Goal: Task Accomplishment & Management: Complete application form

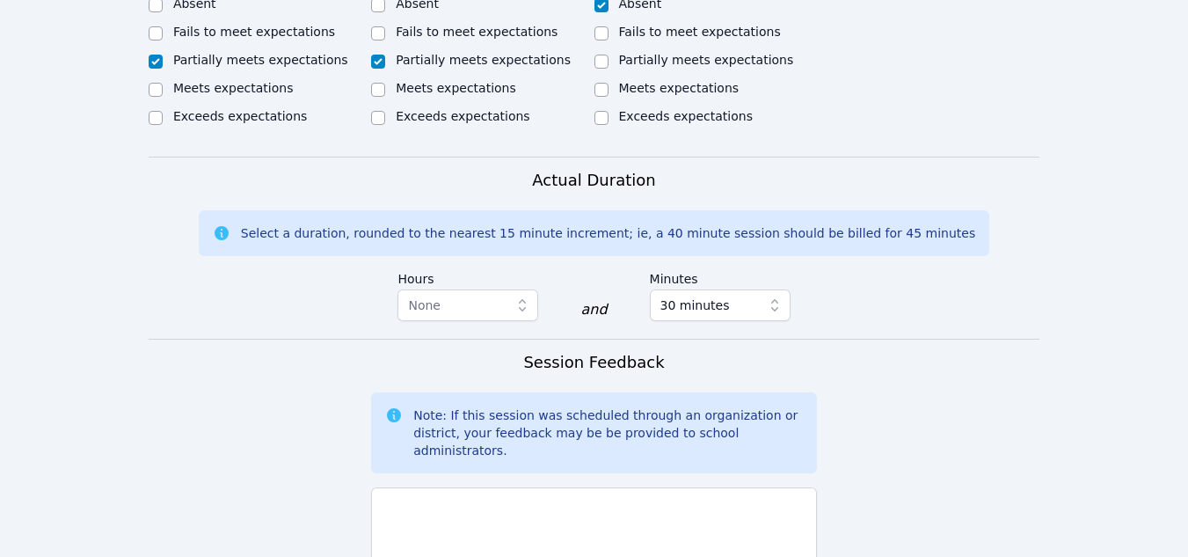
scroll to position [1216, 0]
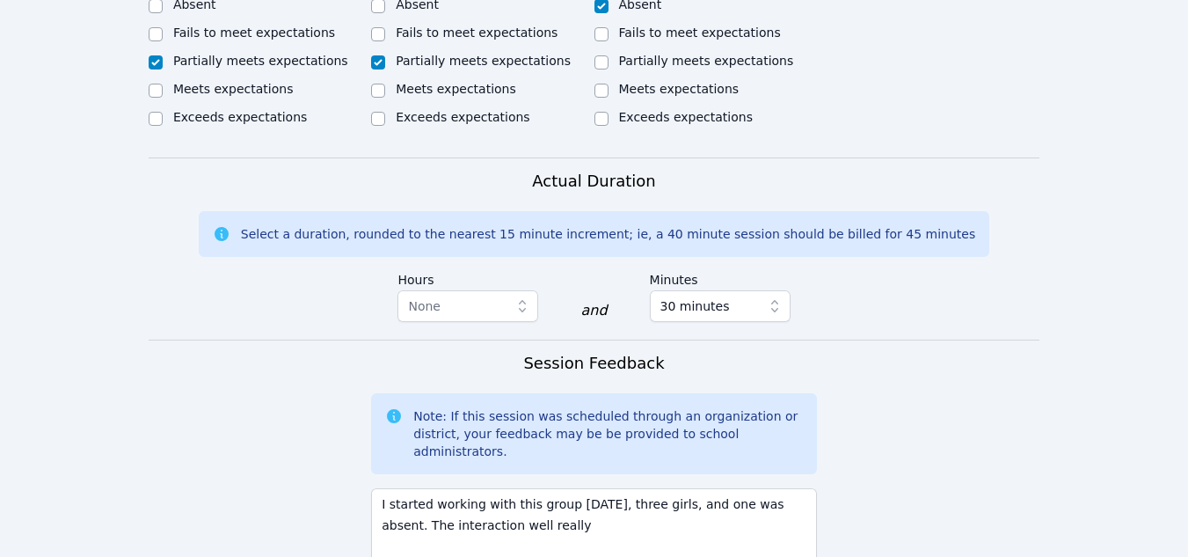
click at [466, 488] on textarea "I started working with this group today, three girls, and one was absent. The i…" at bounding box center [594, 535] width 446 height 95
click at [496, 488] on textarea "I started working with this group today, three girls, and one was absent. The i…" at bounding box center [594, 535] width 446 height 95
click at [519, 488] on textarea "I started working with this group today, three girls, and one was absent. The i…" at bounding box center [594, 535] width 446 height 95
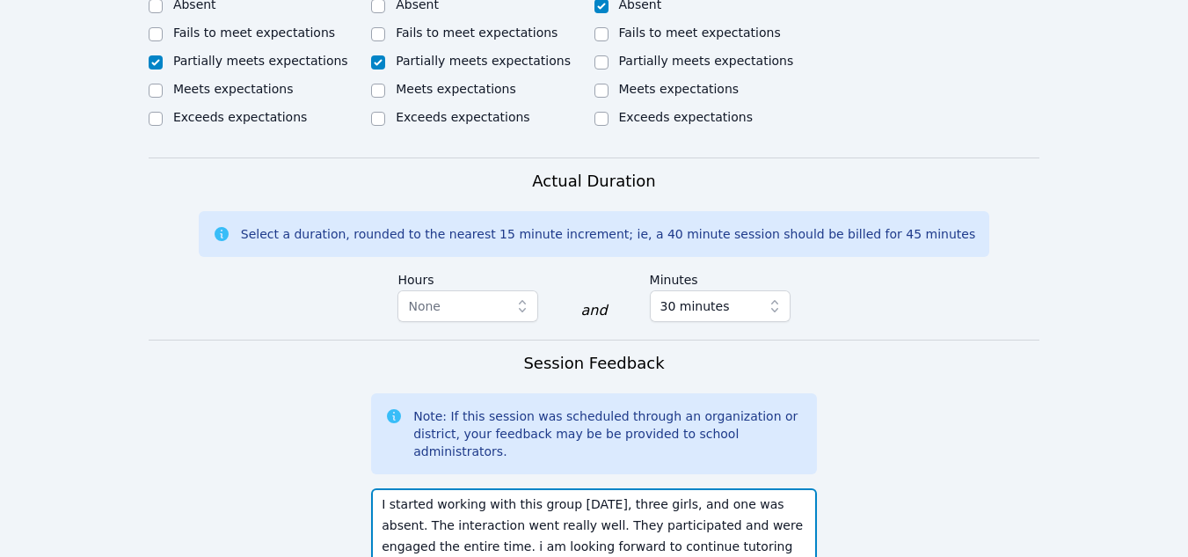
click at [418, 488] on textarea "I started working with this group today, three girls, and one was absent. The i…" at bounding box center [594, 535] width 446 height 95
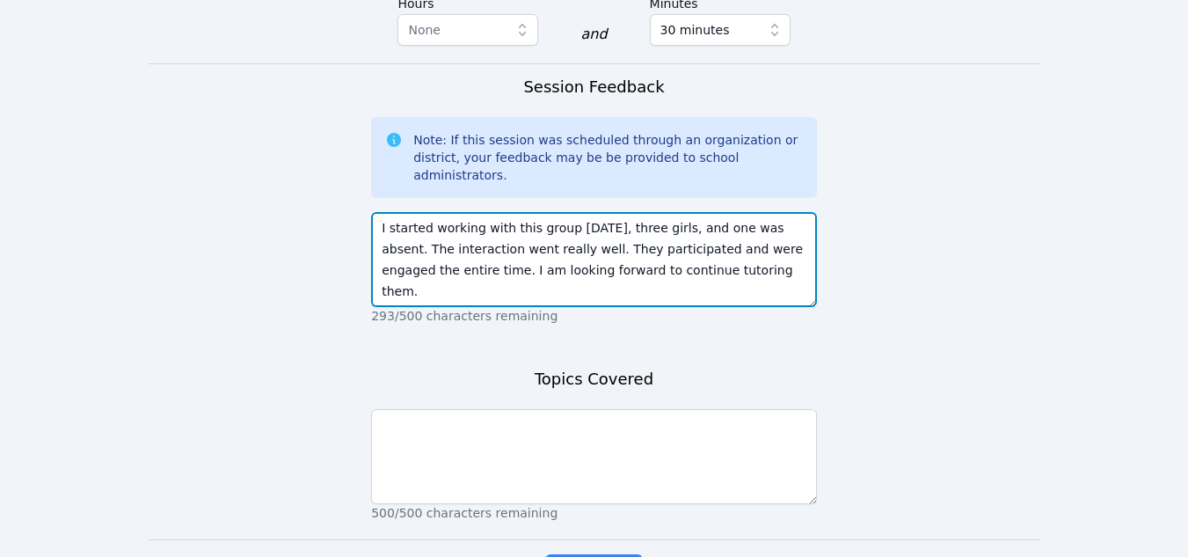
scroll to position [1507, 0]
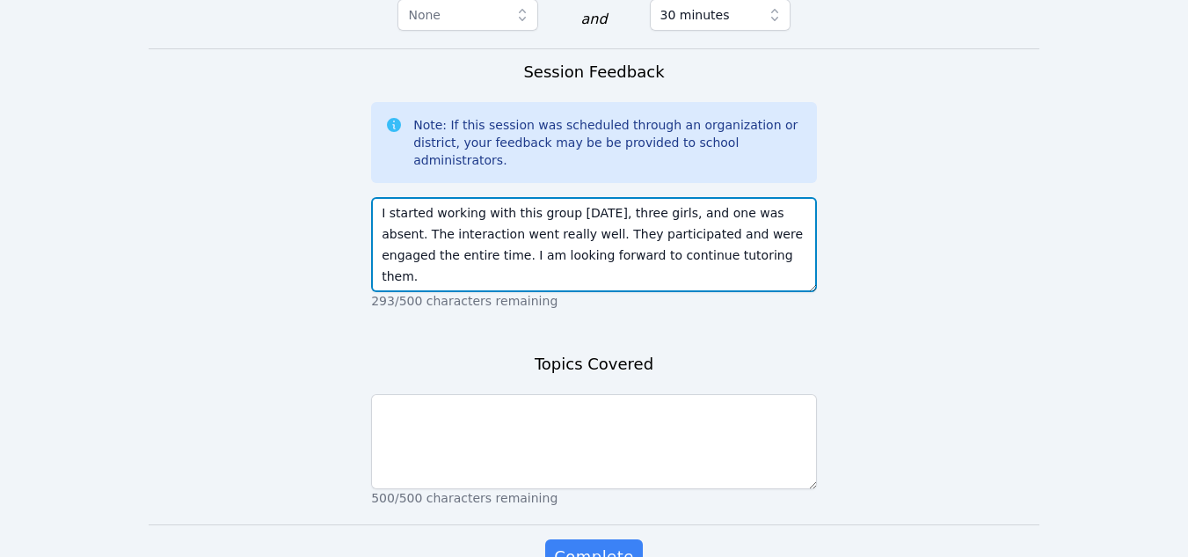
type textarea "I started working with this group today, three girls, and one was absent. The i…"
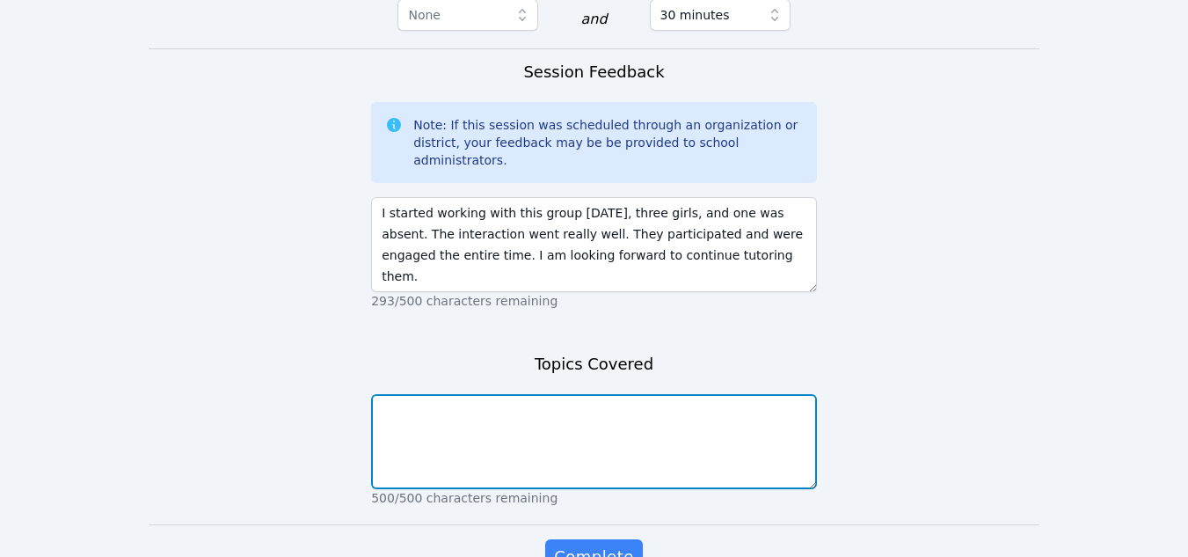
click at [424, 394] on textarea at bounding box center [594, 441] width 446 height 95
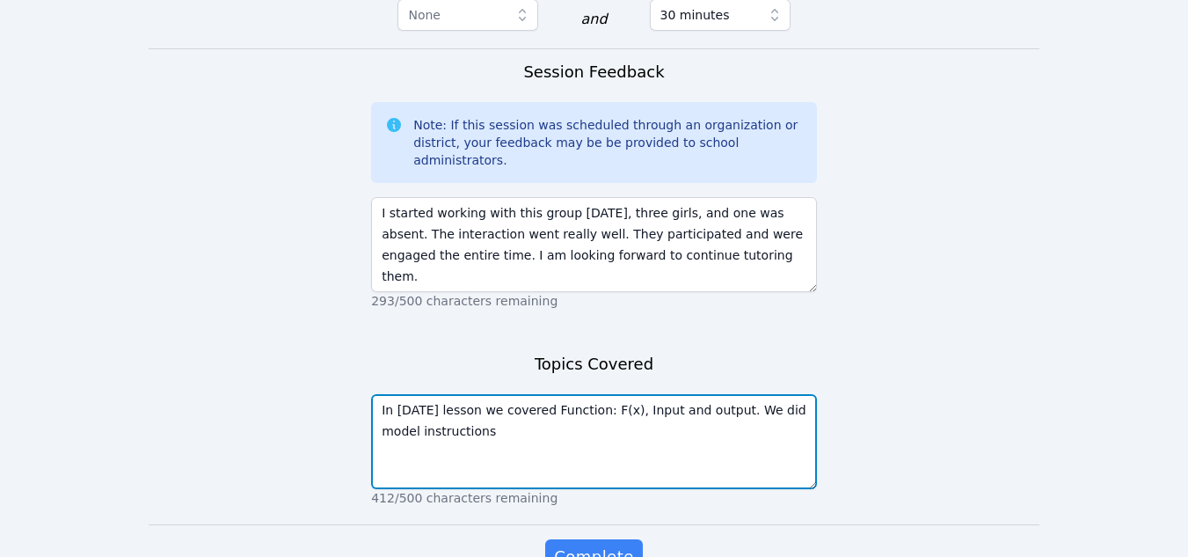
click at [795, 394] on textarea "In today's lesson we covered Function: F(x), Input and output. We did model ins…" at bounding box center [594, 441] width 446 height 95
click at [433, 394] on textarea "In today's lesson we covered Function: F(x), Input and output. We did modeling …" at bounding box center [594, 441] width 446 height 95
click at [522, 394] on textarea "In today's lesson we covered Function: F(x), Input and output. We did modeling …" at bounding box center [594, 441] width 446 height 95
drag, startPoint x: 1135, startPoint y: 0, endPoint x: 434, endPoint y: 328, distance: 774.1
click at [434, 394] on textarea "In today's lesson we covered Function: F(x), Input and output. We did modeling …" at bounding box center [594, 441] width 446 height 95
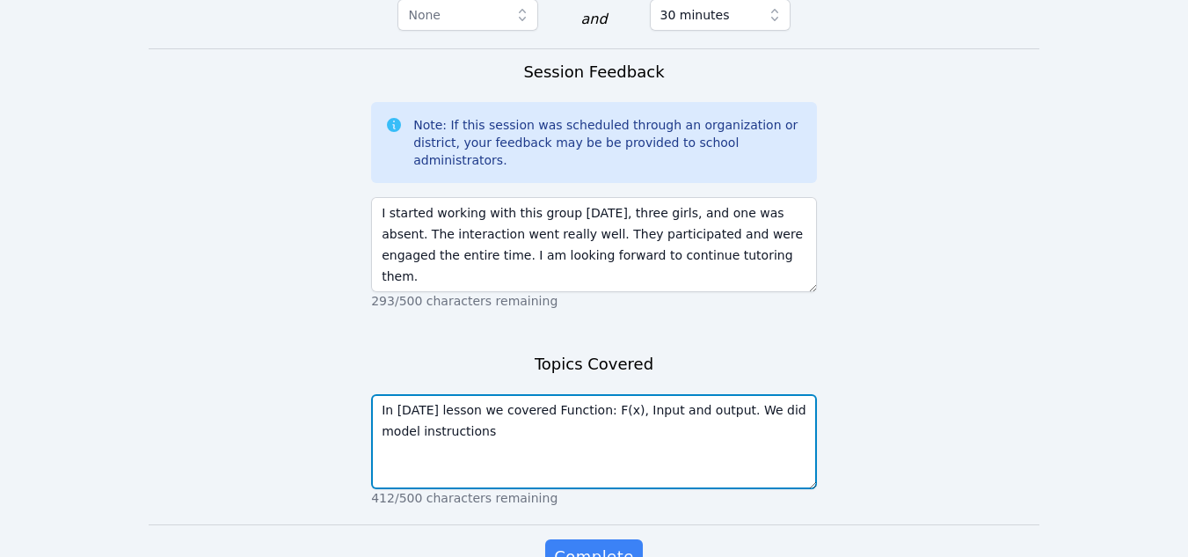
click at [452, 394] on textarea "In today's lesson we covered Function: F(x), Input and output. We did model ins…" at bounding box center [594, 441] width 446 height 95
click at [446, 394] on textarea "In today's lesson we covered Function: F(x), Input and output. We did model ins…" at bounding box center [594, 441] width 446 height 95
click at [727, 394] on textarea "In today's lesson we covered Function: F(x), Input and output. We did model ins…" at bounding box center [594, 441] width 446 height 95
click at [568, 394] on textarea "In today's lesson we covered Function: F(x), Input and output. We did model ins…" at bounding box center [594, 441] width 446 height 95
click at [734, 394] on textarea "In today's lesson we covered Function: F(x), Input and output. We did model ins…" at bounding box center [594, 441] width 446 height 95
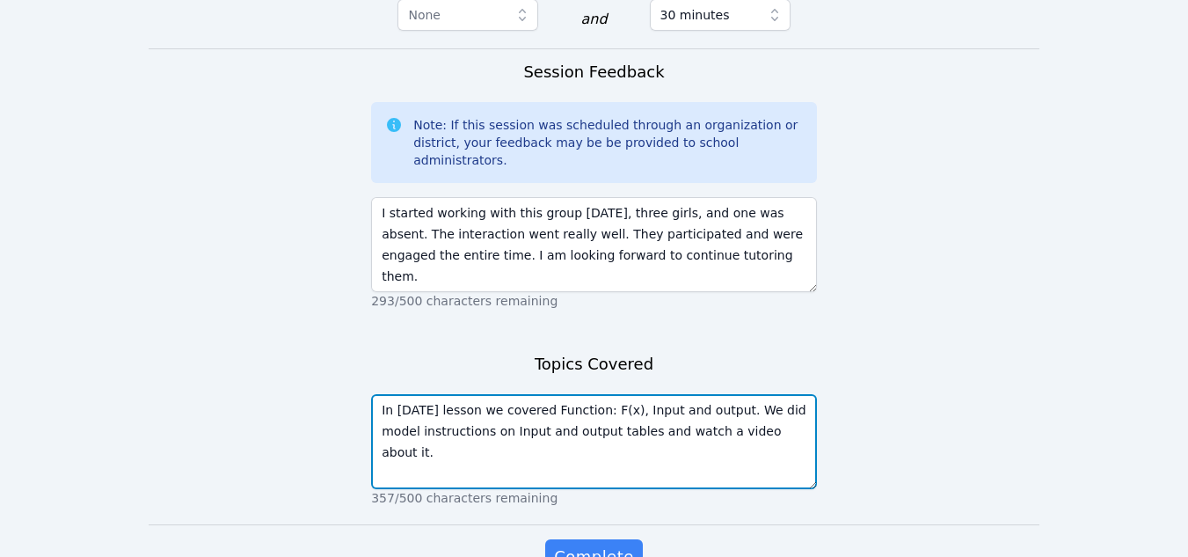
click at [446, 394] on textarea "In today's lesson we covered Function: F(x), Input and output. We did model ins…" at bounding box center [594, 441] width 446 height 95
type textarea "In today's lesson we covered Function: F(x), Input and output. We did model ins…"
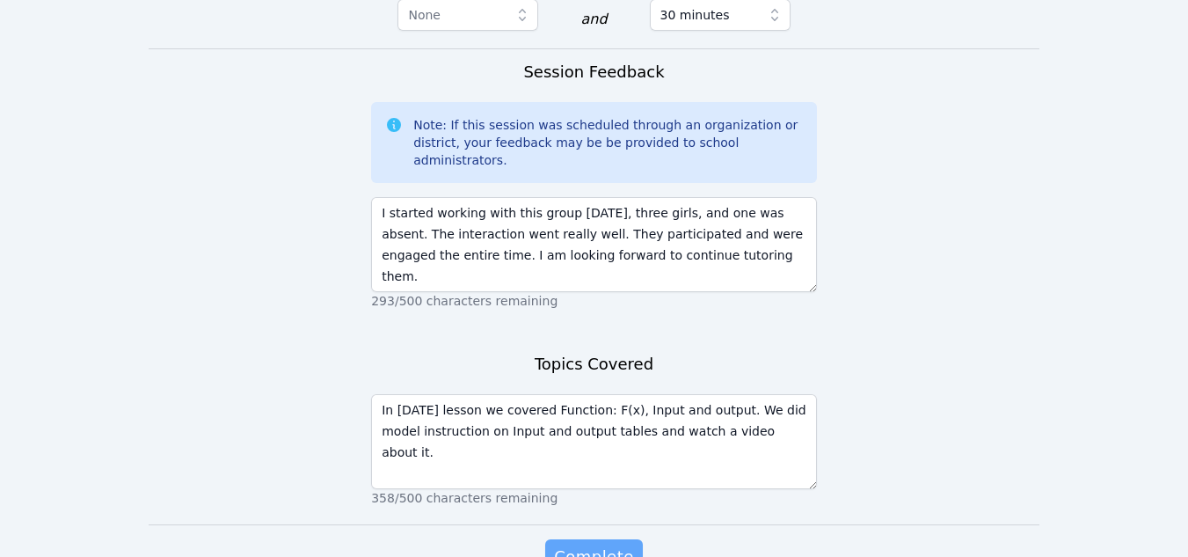
click at [589, 545] on span "Complete" at bounding box center [593, 557] width 79 height 25
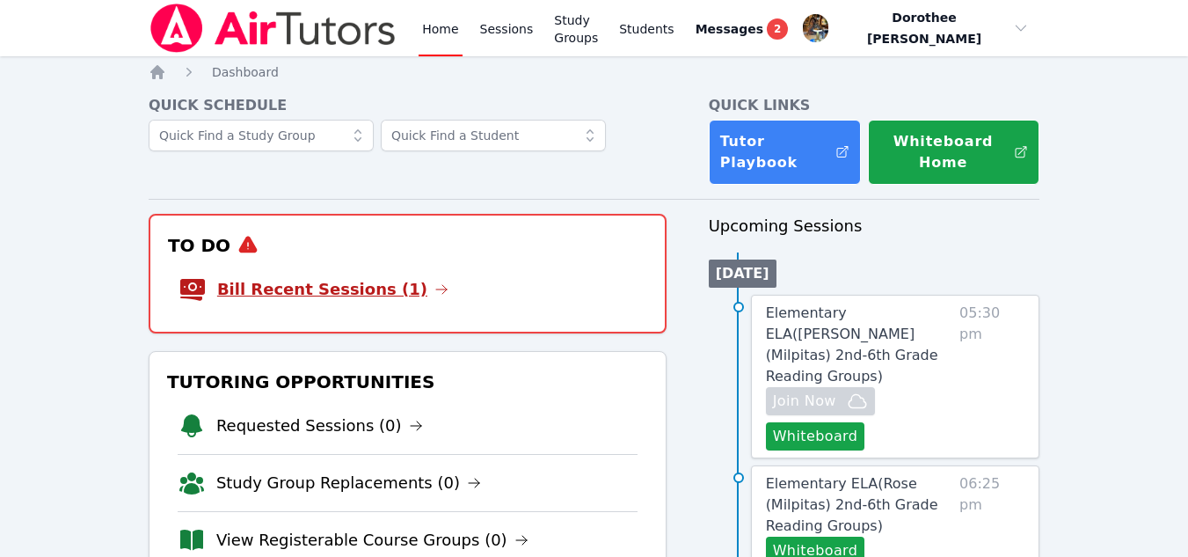
click at [299, 289] on link "Bill Recent Sessions (1)" at bounding box center [332, 289] width 231 height 25
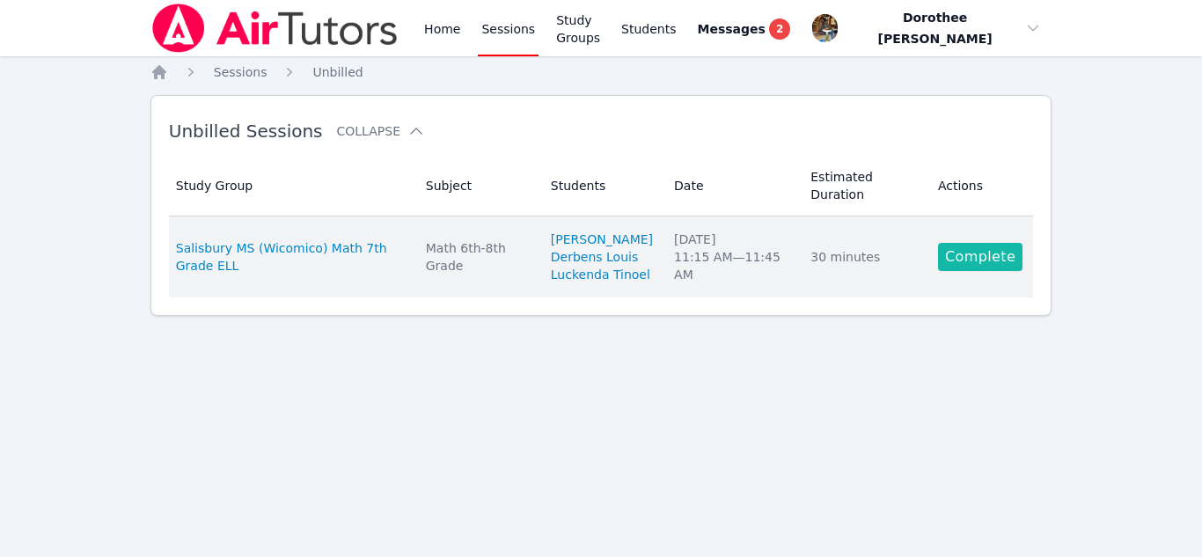
click at [966, 268] on link "Complete" at bounding box center [980, 257] width 84 height 28
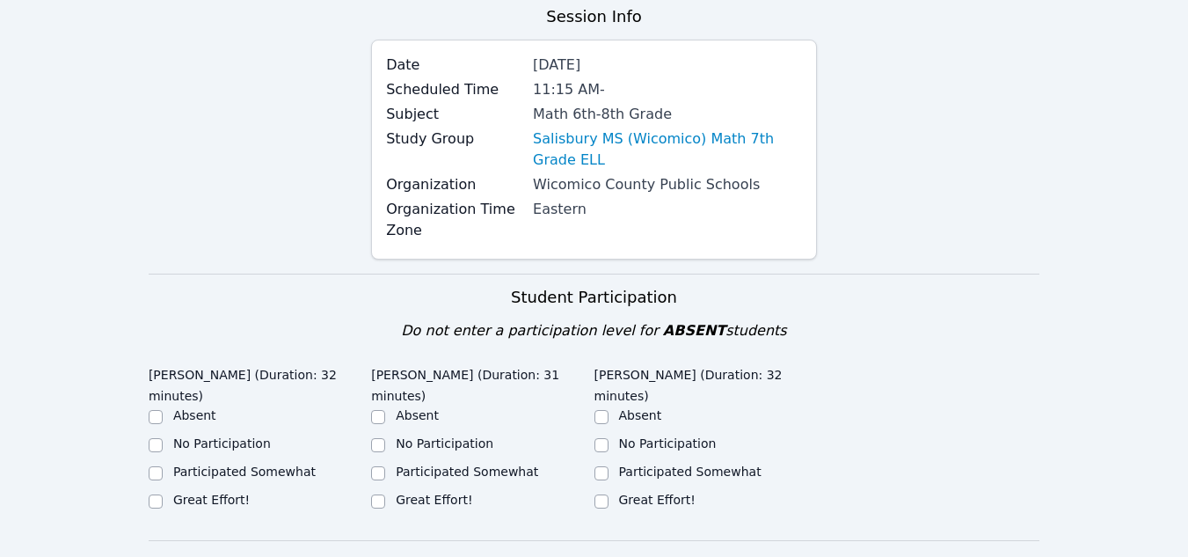
scroll to position [147, 0]
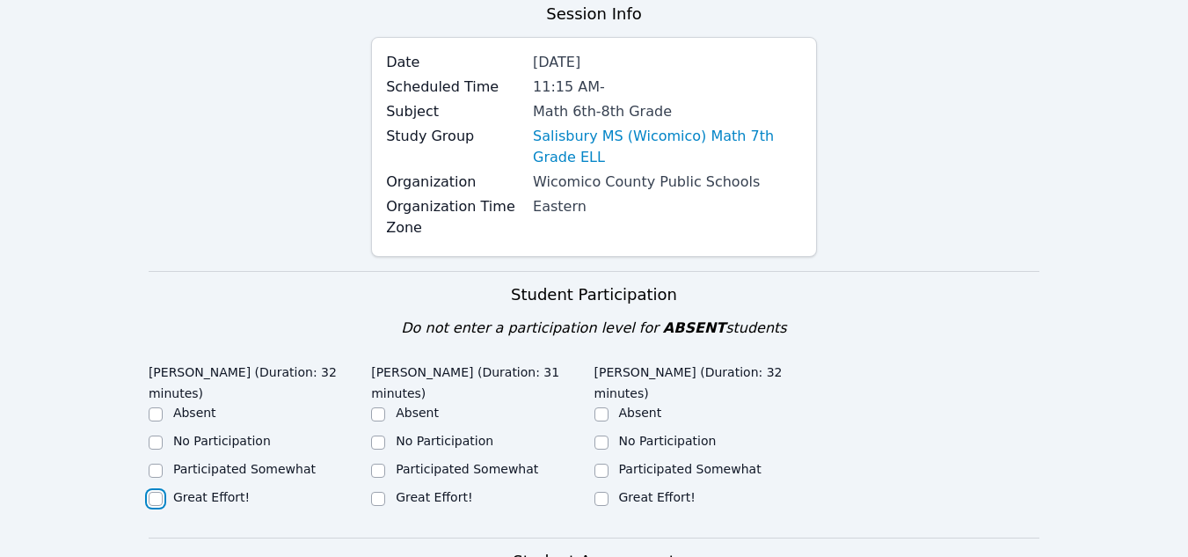
click at [157, 498] on input "Great Effort!" at bounding box center [156, 499] width 14 height 14
checkbox input "true"
click at [376, 464] on input "Participated Somewhat" at bounding box center [378, 471] width 14 height 14
checkbox input "true"
click at [605, 492] on input "Great Effort!" at bounding box center [602, 499] width 14 height 14
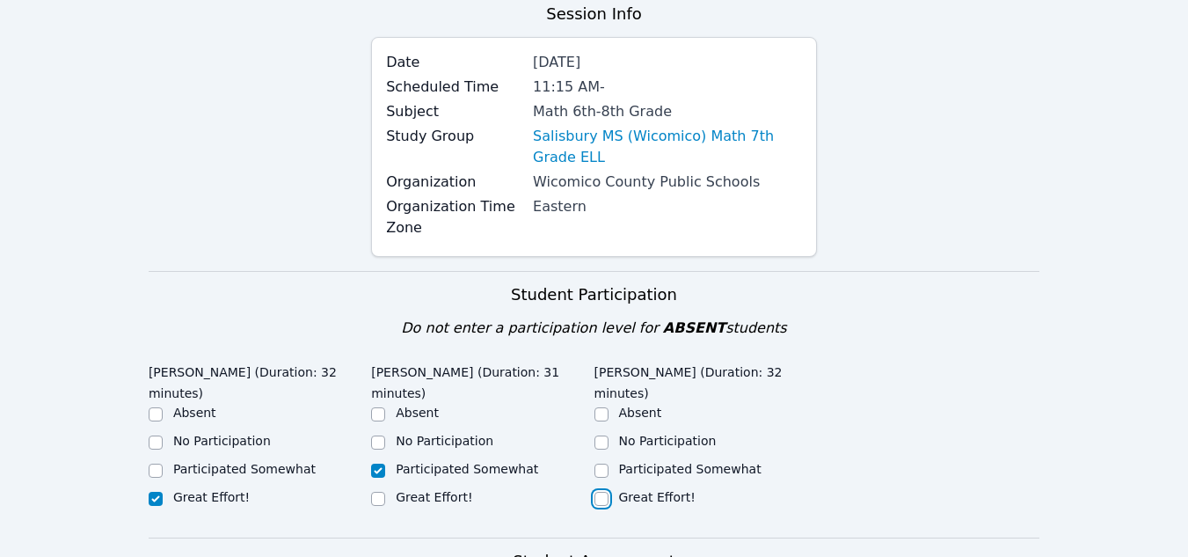
checkbox input "true"
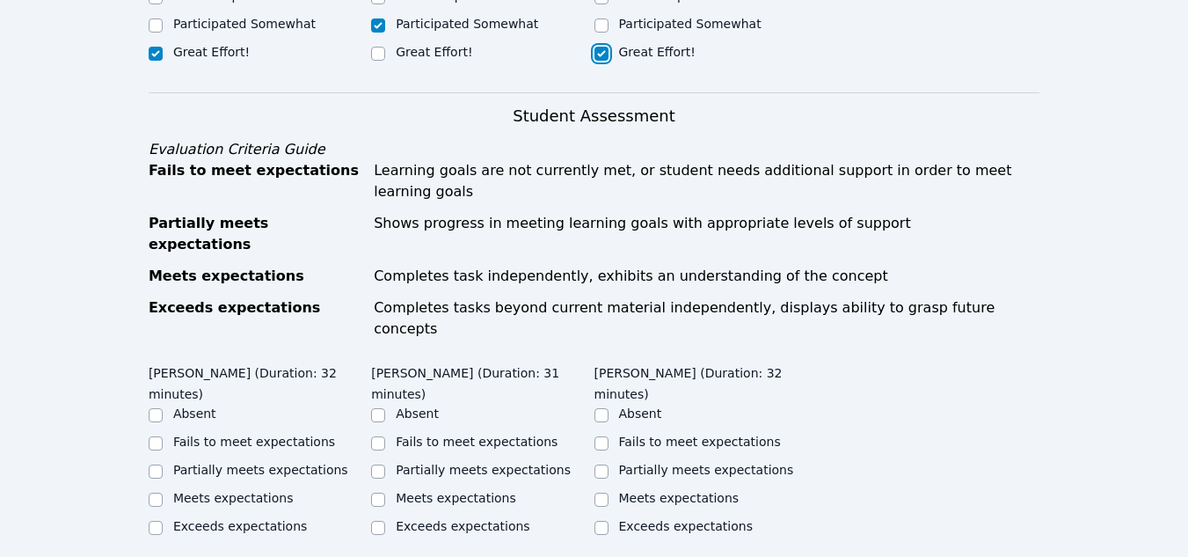
scroll to position [627, 0]
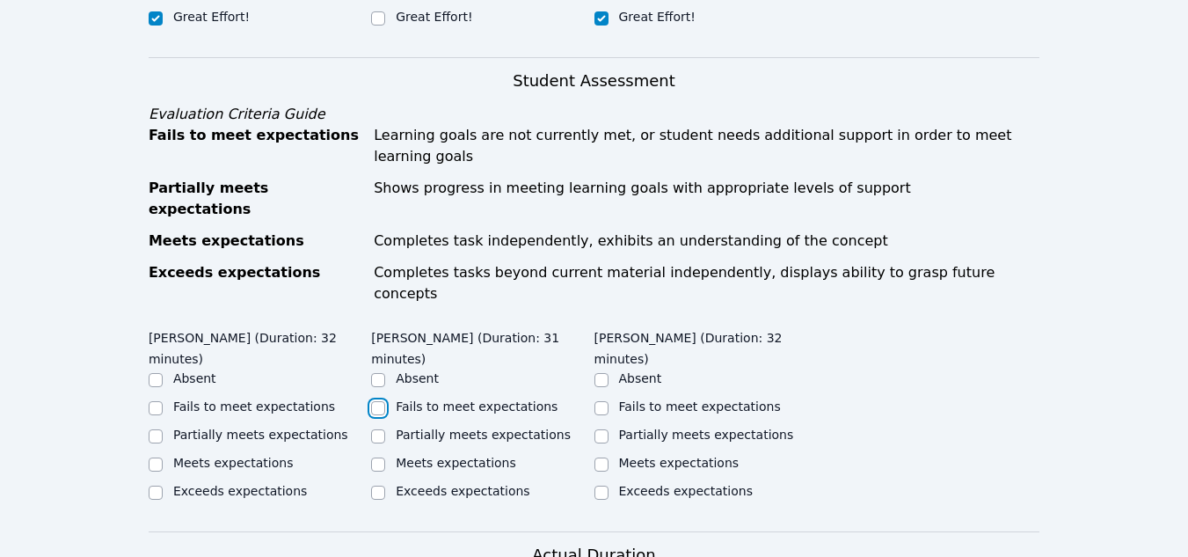
click at [378, 401] on input "Fails to meet expectations" at bounding box center [378, 408] width 14 height 14
checkbox input "true"
click at [156, 429] on input "Partially meets expectations" at bounding box center [156, 436] width 14 height 14
checkbox input "true"
click at [606, 429] on input "Partially meets expectations" at bounding box center [602, 436] width 14 height 14
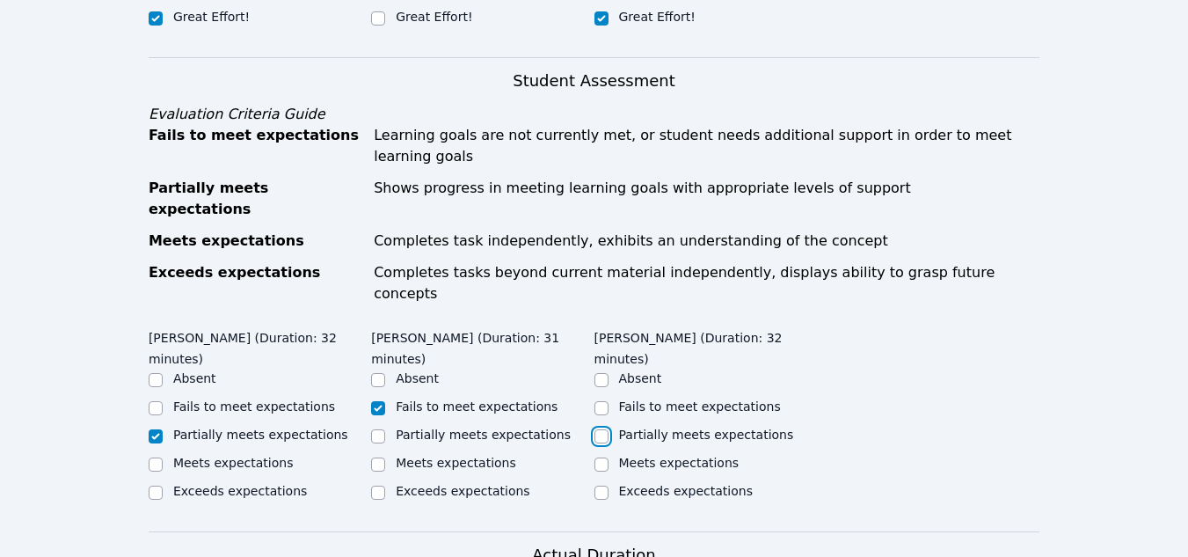
checkbox input "true"
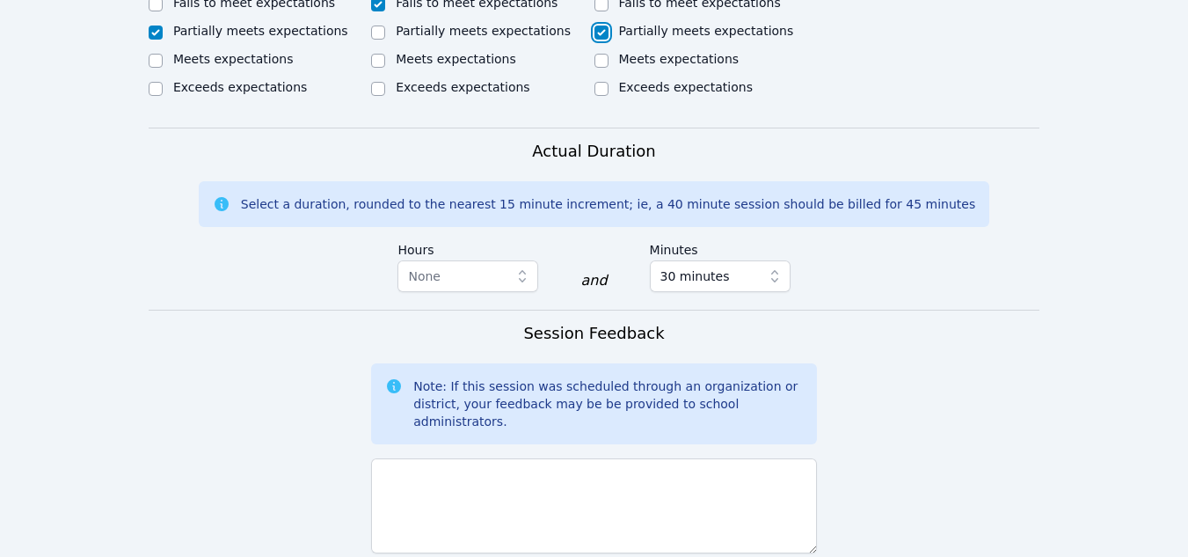
scroll to position [1037, 0]
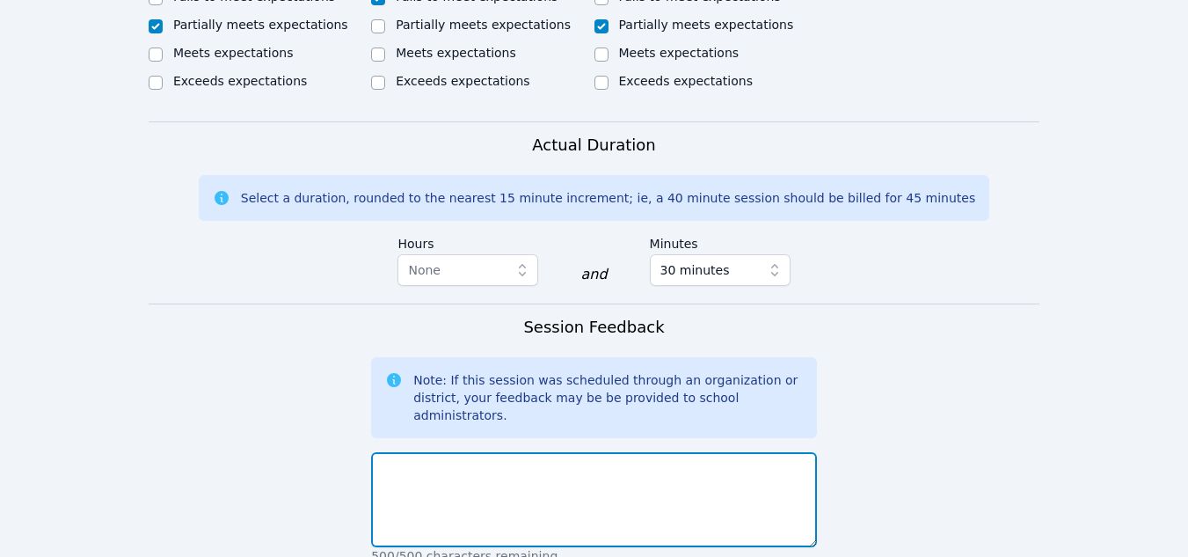
click at [428, 452] on textarea at bounding box center [594, 499] width 446 height 95
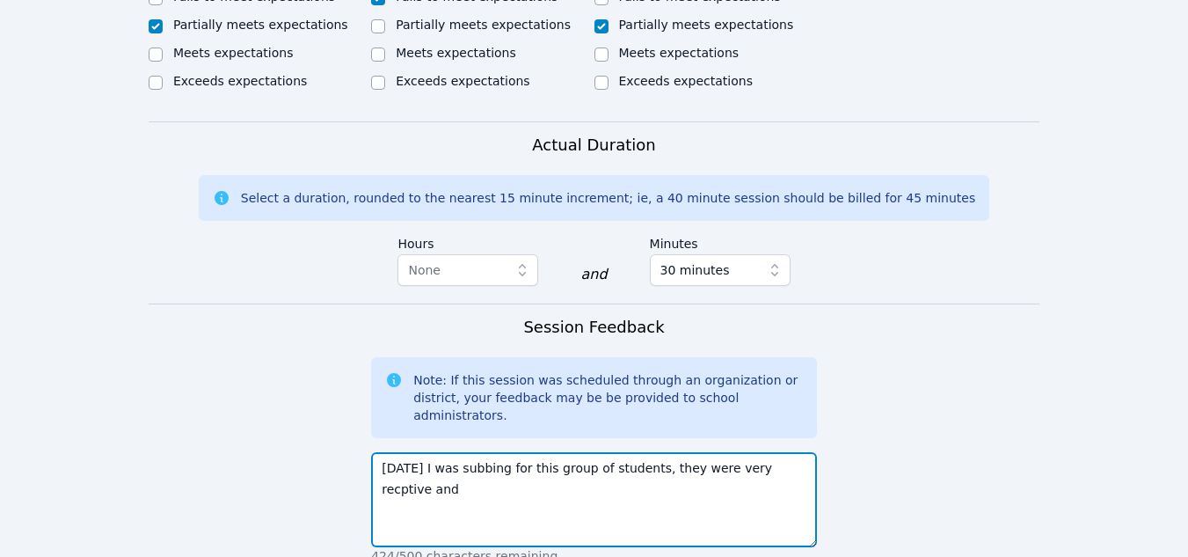
click at [739, 452] on textarea "Today I was subbing for this group of students, they were very recptive and" at bounding box center [594, 499] width 446 height 95
click at [803, 452] on textarea "Today I was subbing for this group of students, they were very receptive and" at bounding box center [594, 499] width 446 height 95
click at [413, 452] on textarea "Today I was subbing for this group of students, they were very receptive and op…" at bounding box center [594, 499] width 446 height 95
click at [739, 452] on textarea "Today I was subbing for this group of students, they were very receptive and op…" at bounding box center [594, 499] width 446 height 95
click at [469, 452] on textarea "Today I was subbing for this group of students, they were very receptive and op…" at bounding box center [594, 499] width 446 height 95
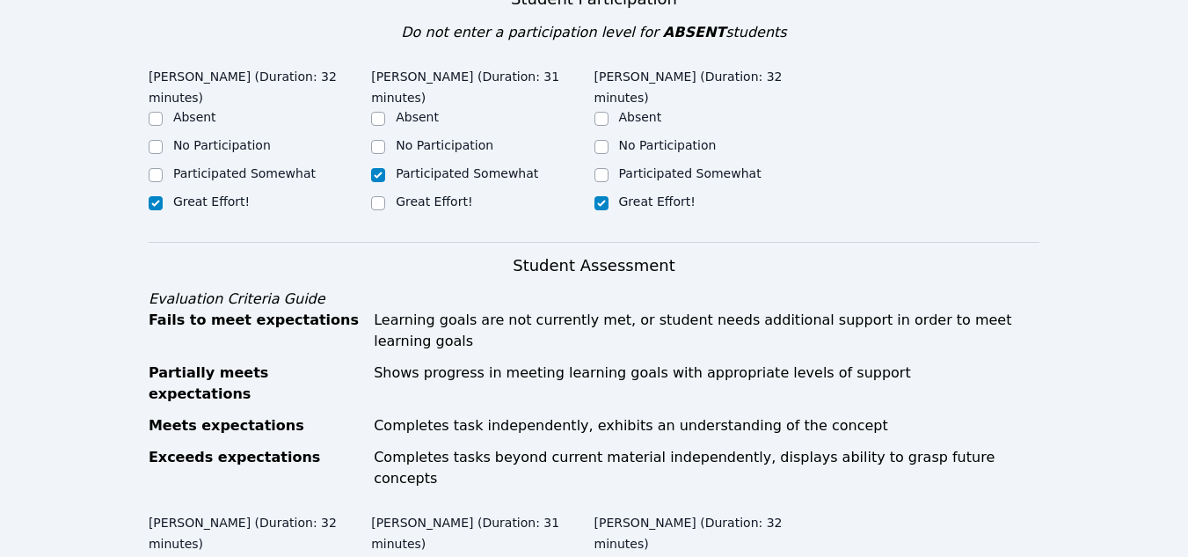
scroll to position [441, 0]
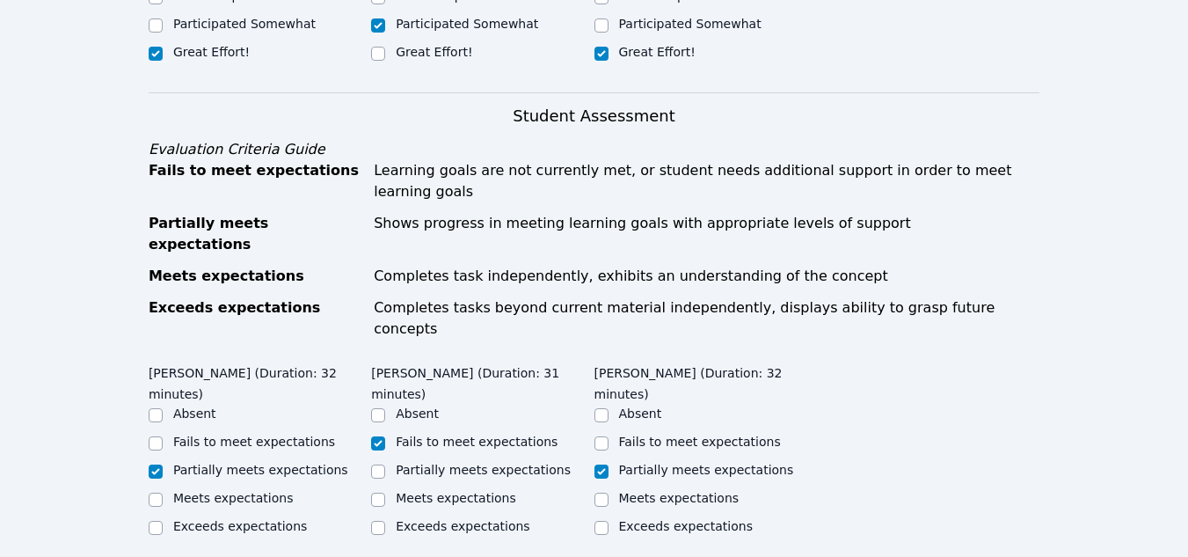
click at [1027, 501] on div "Paulo Gomes Silva (Duration: 32 minutes) Absent Fails to meet expectations Part…" at bounding box center [594, 461] width 891 height 209
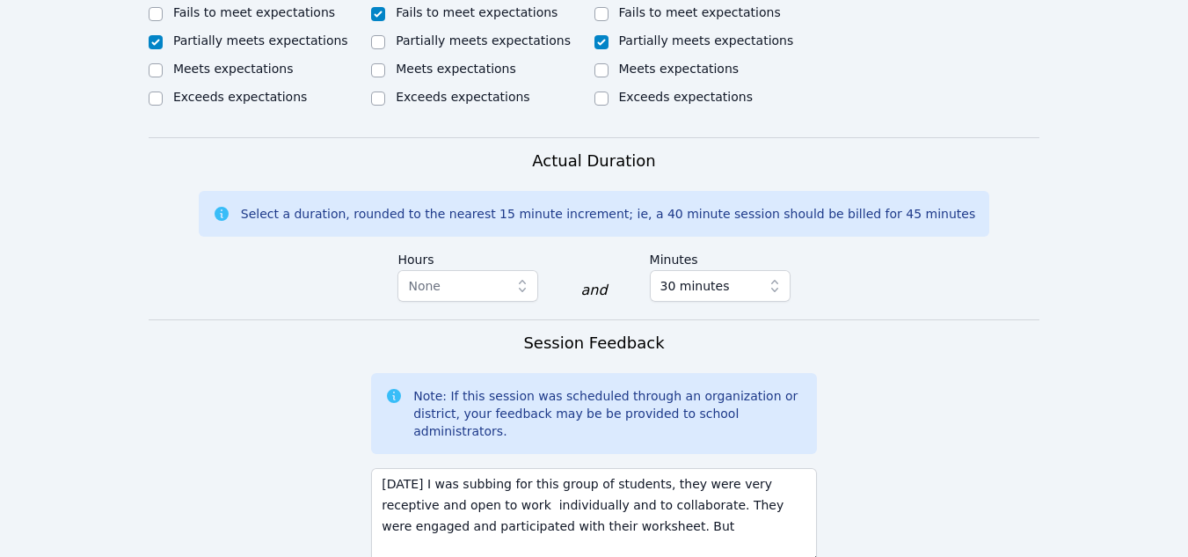
scroll to position [1023, 0]
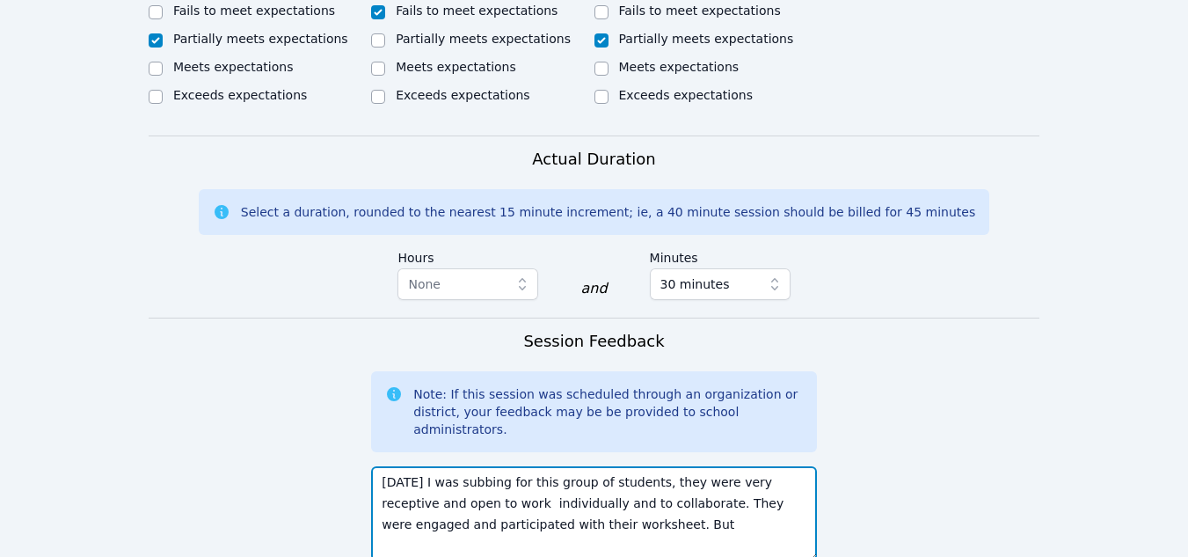
click at [589, 466] on textarea "Today I was subbing for this group of students, they were very receptive and op…" at bounding box center [594, 513] width 446 height 95
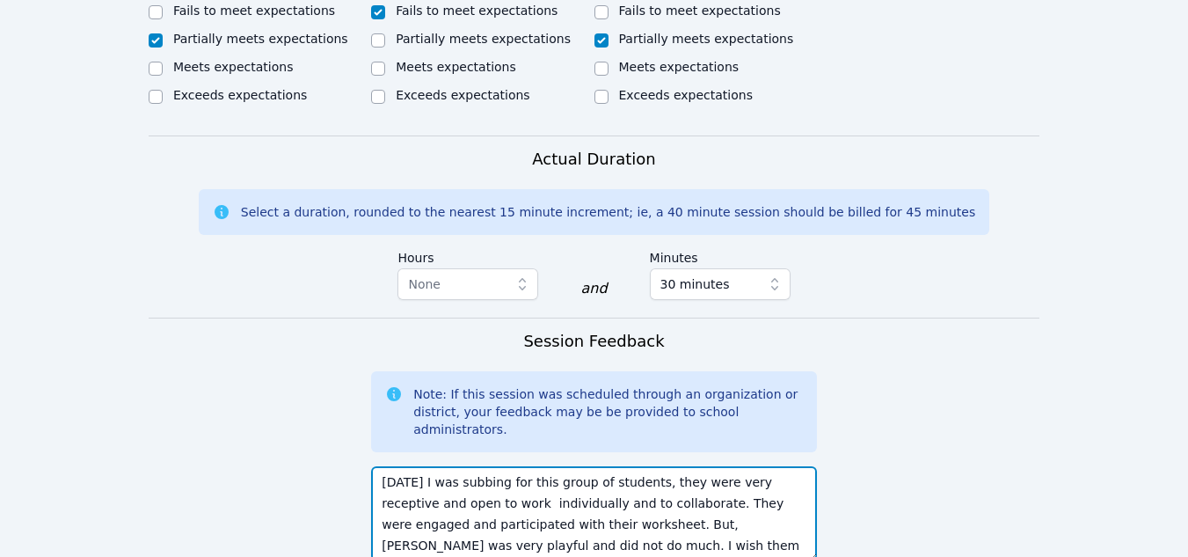
type textarea "Today I was subbing for this group of students, they were very receptive and op…"
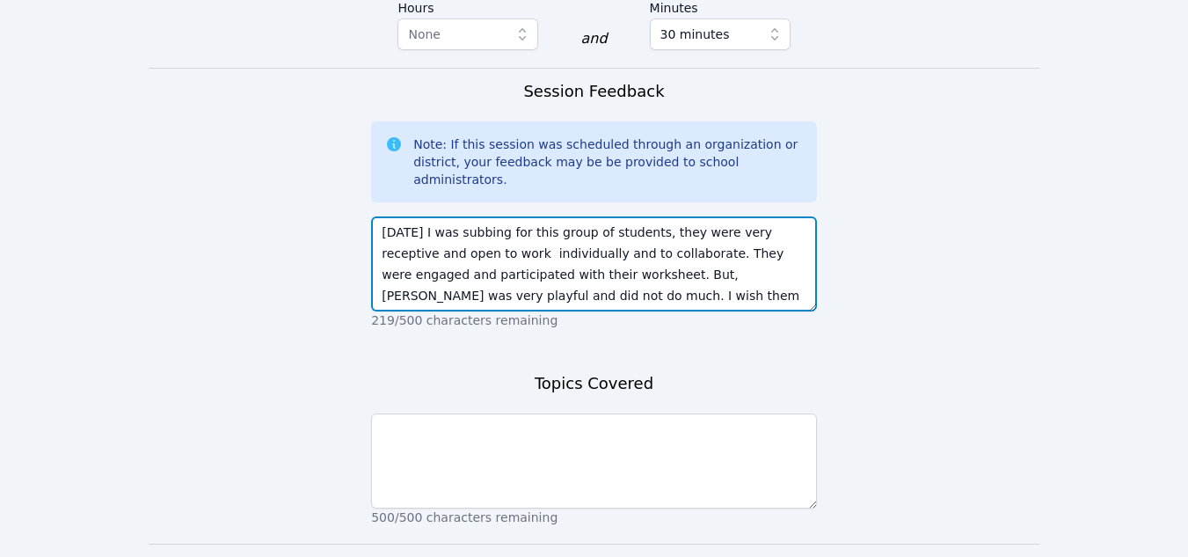
scroll to position [1281, 0]
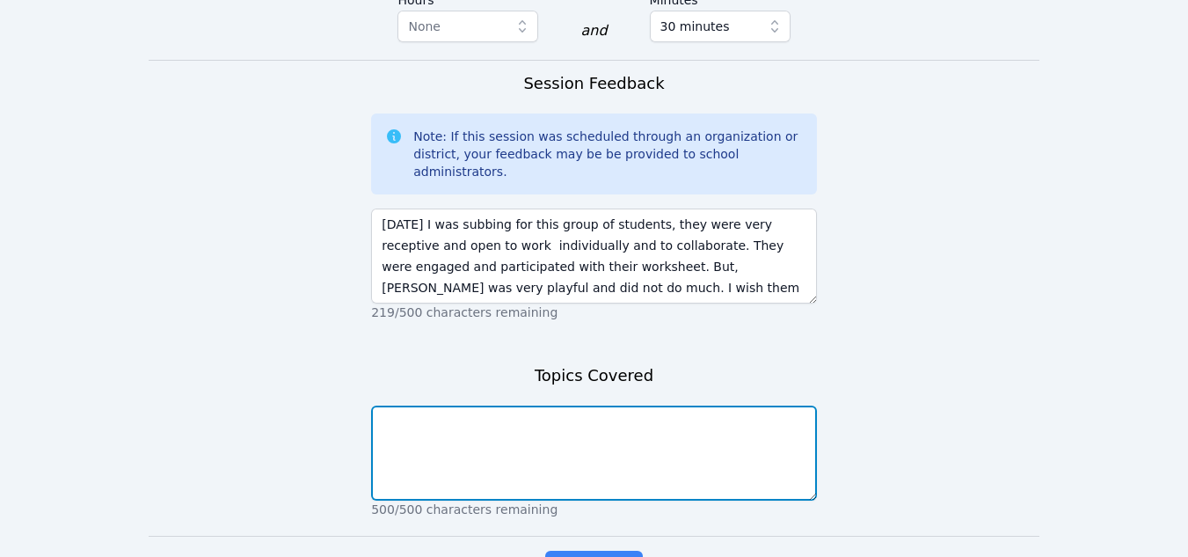
click at [491, 406] on textarea at bounding box center [594, 453] width 446 height 95
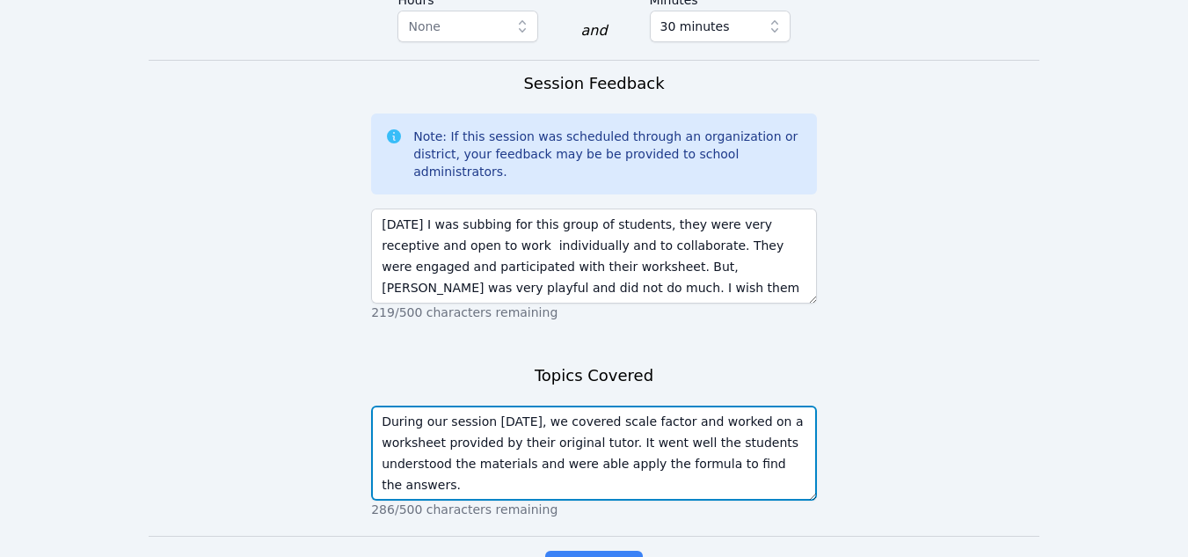
click at [545, 406] on textarea "During our session today, we covered scale factor and worked on a worksheet pro…" at bounding box center [594, 453] width 446 height 95
click at [564, 406] on textarea "During our session today, we covered scale factor and worked on a worksheet pro…" at bounding box center [594, 453] width 446 height 95
type textarea "During our session today, we covered scale factor and worked on a worksheet pro…"
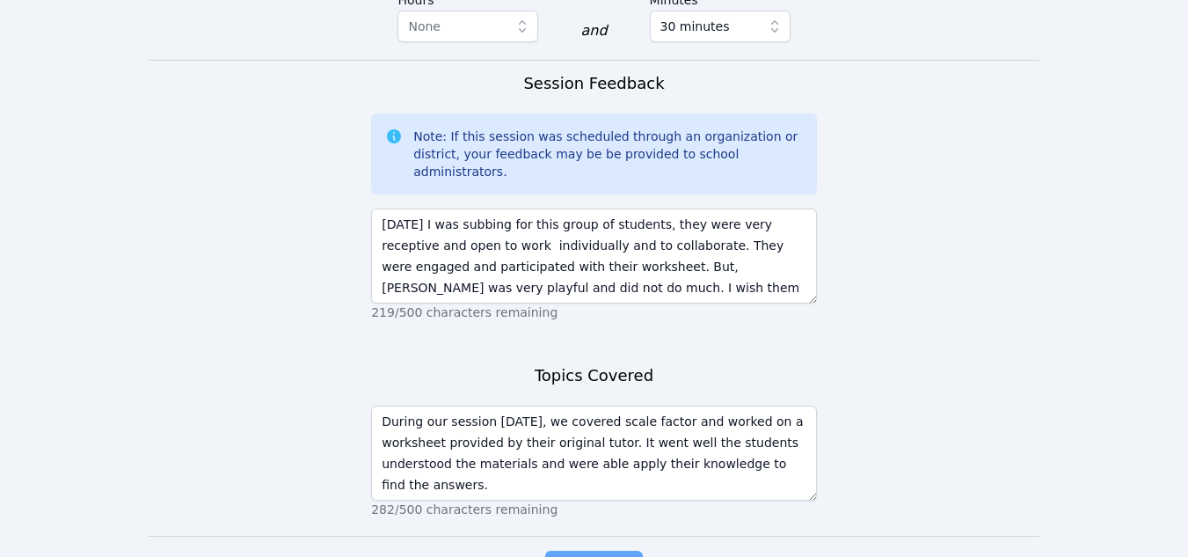
click at [585, 556] on span "Complete" at bounding box center [593, 568] width 79 height 25
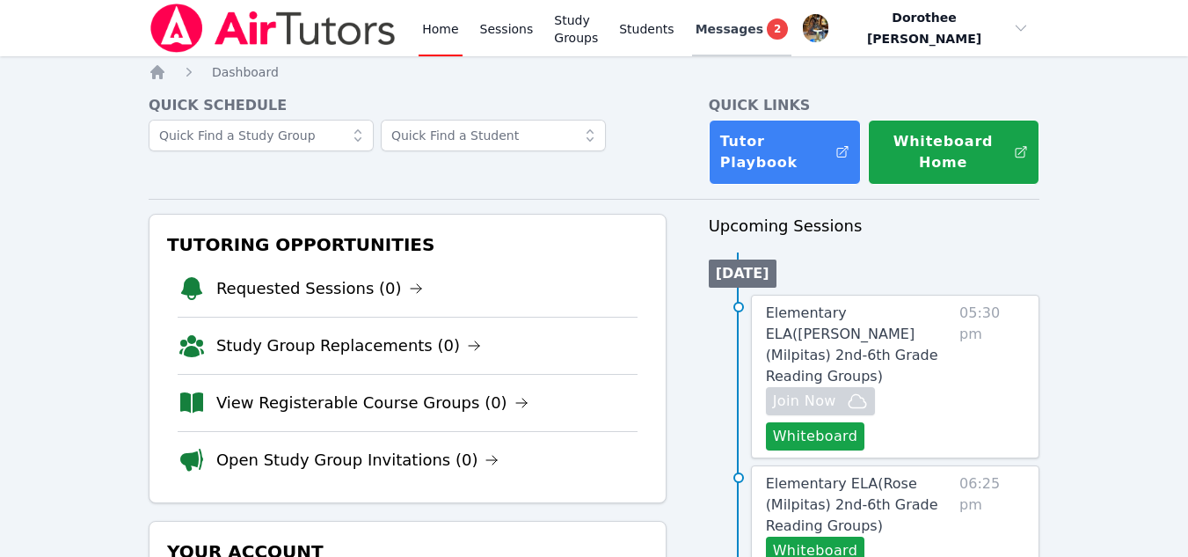
click at [768, 33] on span "2" at bounding box center [777, 28] width 21 height 21
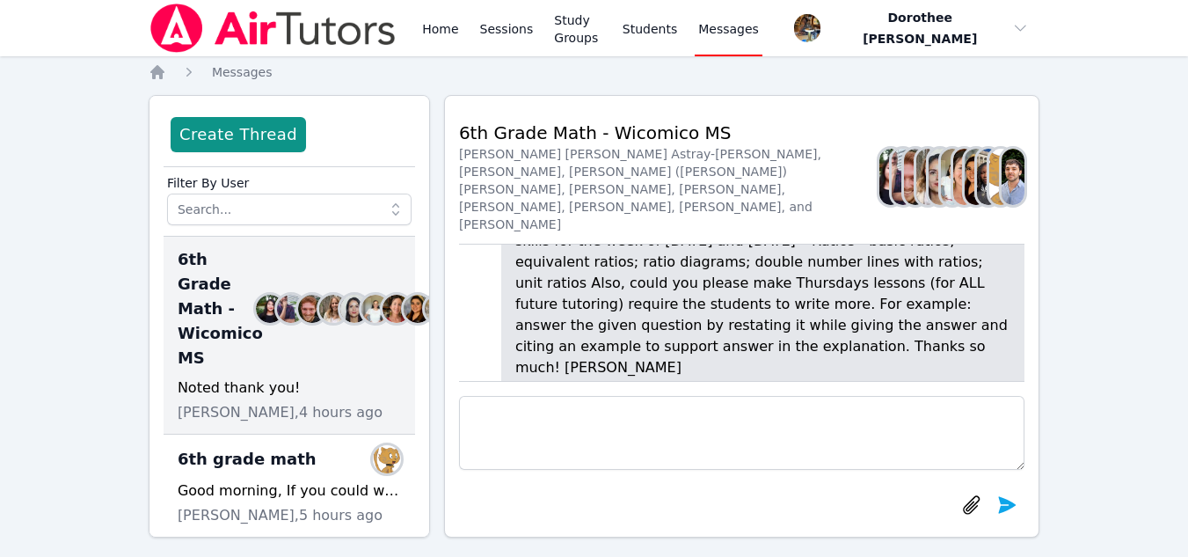
scroll to position [-113, 0]
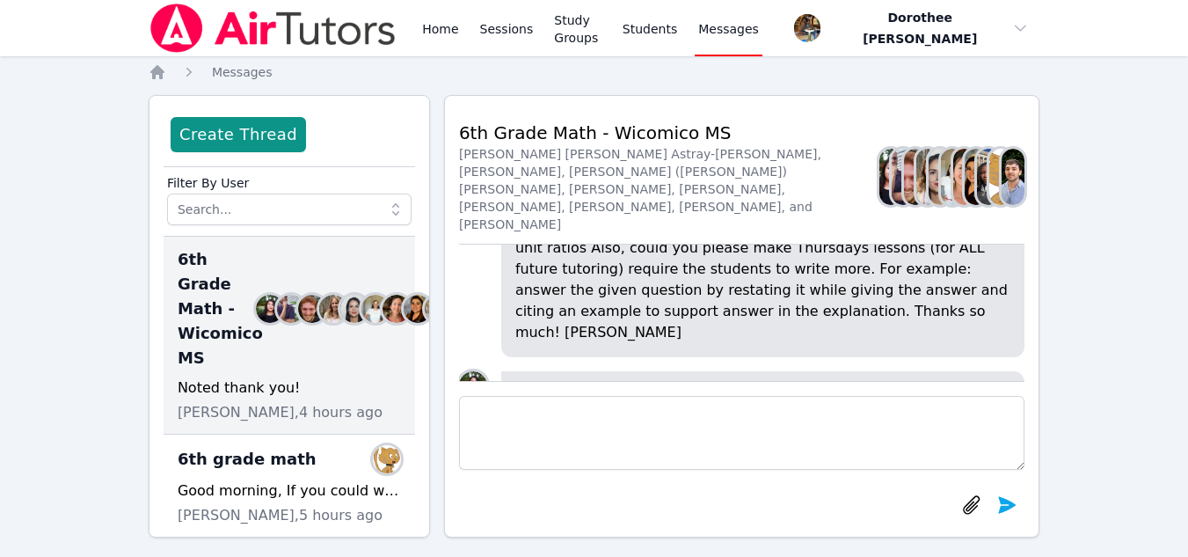
click at [1014, 381] on div at bounding box center [742, 452] width 566 height 142
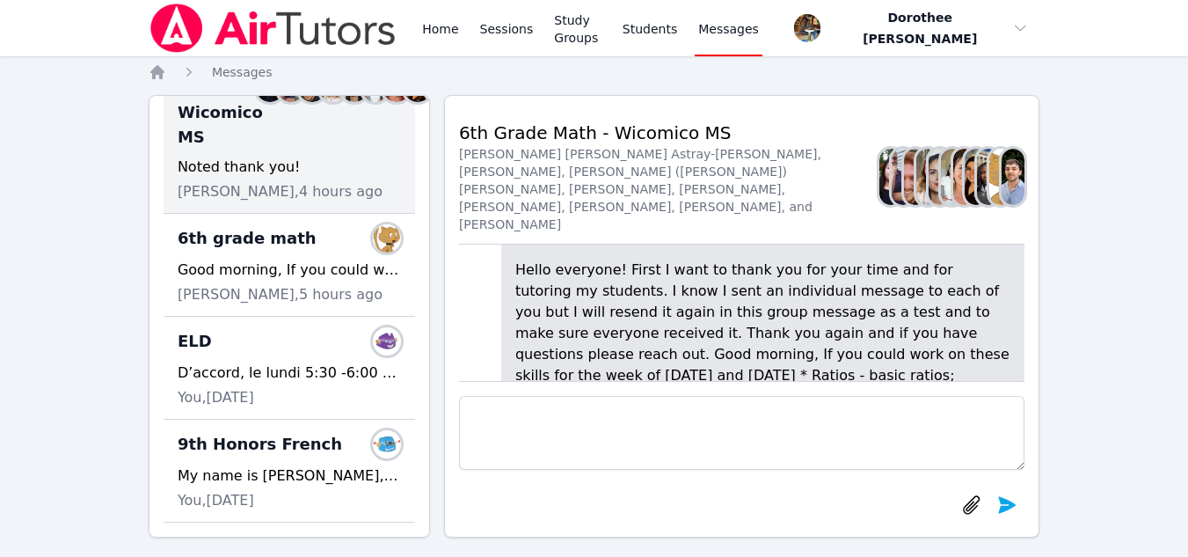
scroll to position [-289, 0]
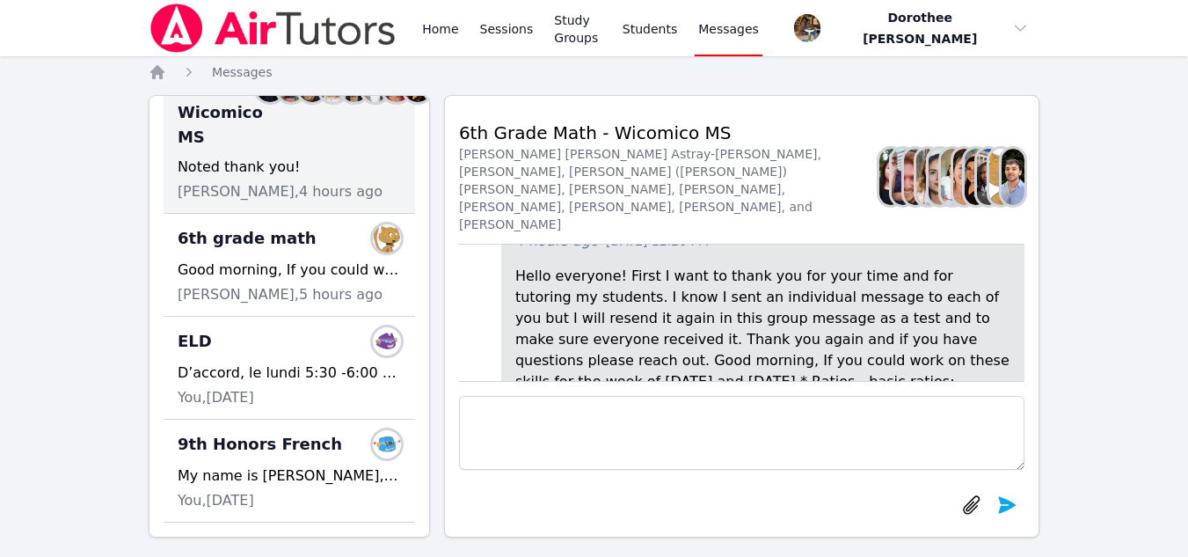
click at [977, 189] on img at bounding box center [988, 177] width 23 height 56
click at [1018, 171] on img at bounding box center [1013, 177] width 23 height 56
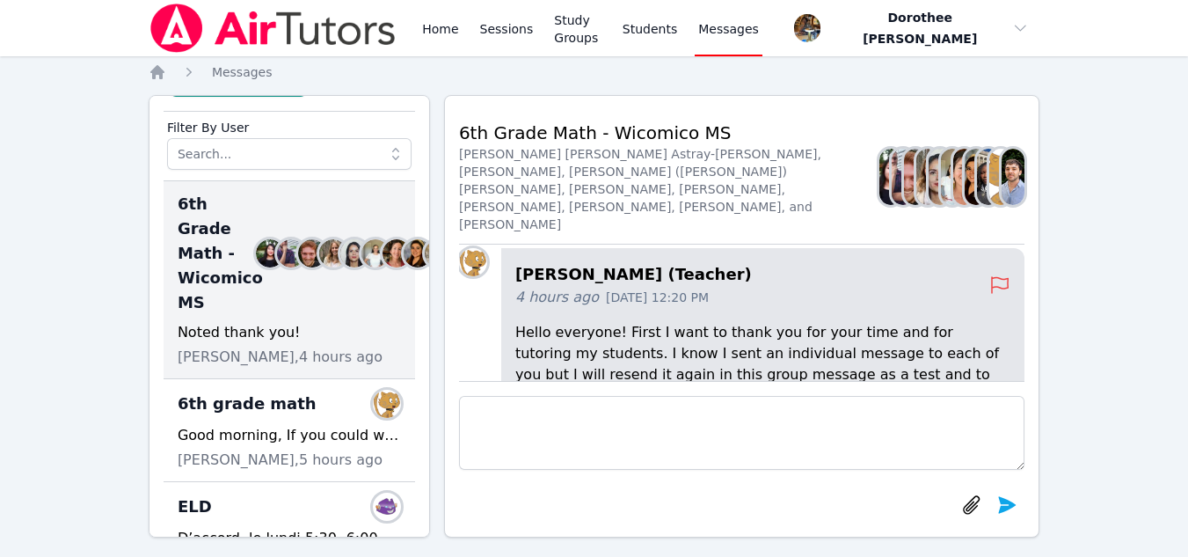
scroll to position [0, 0]
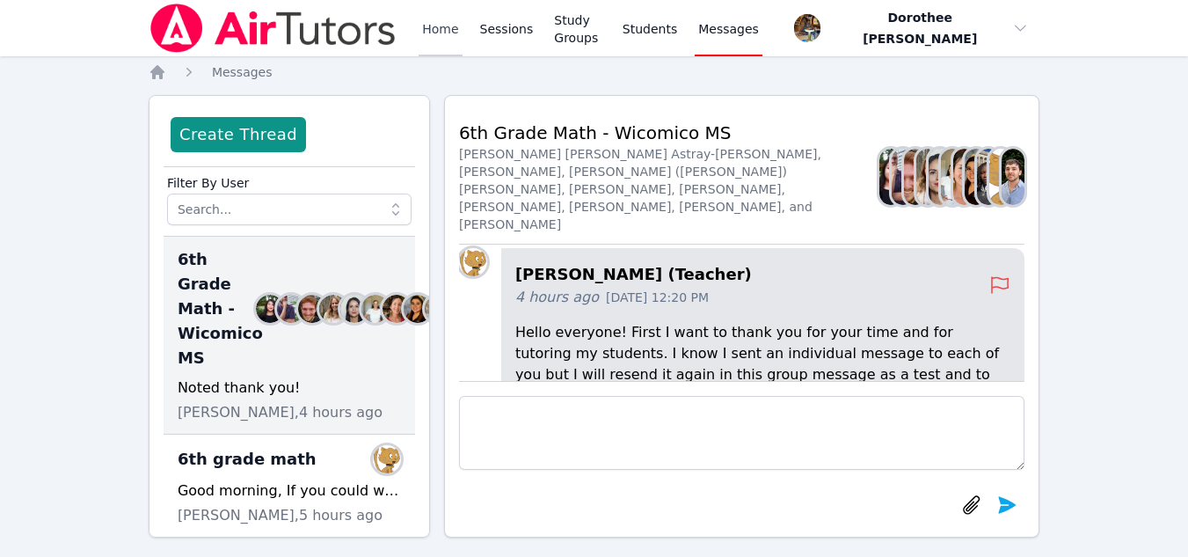
click at [439, 26] on link "Home" at bounding box center [440, 28] width 43 height 56
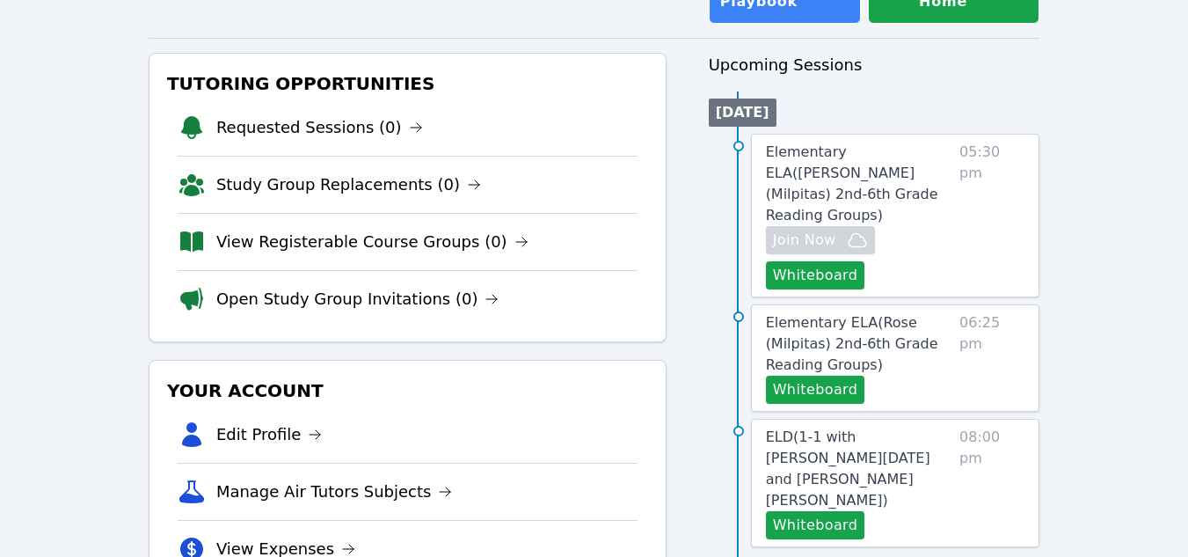
scroll to position [184, 0]
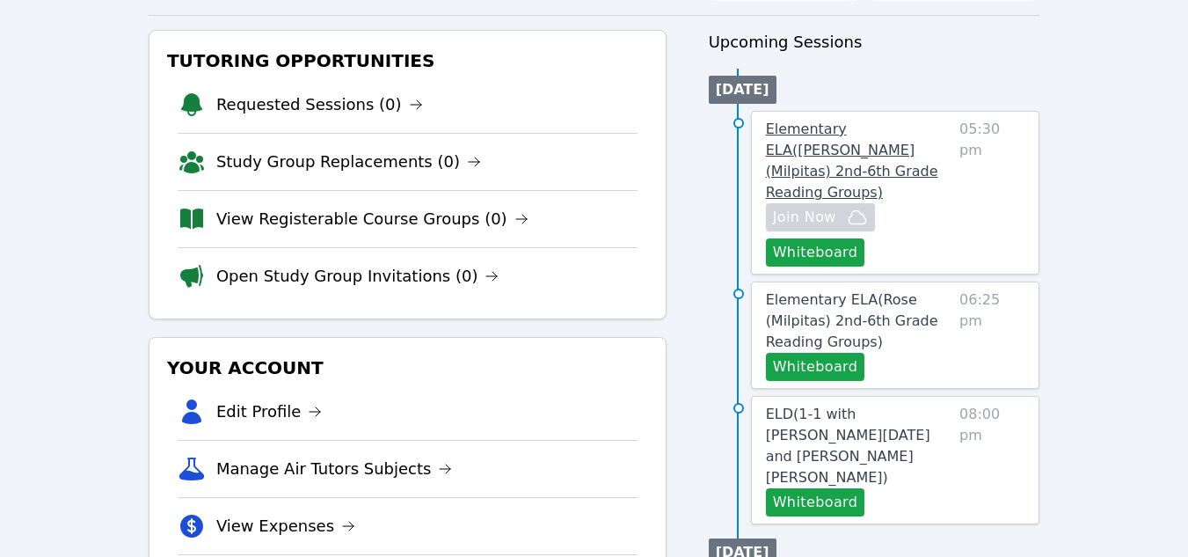
click at [830, 153] on span "Elementary ELA ( Burnett (Milpitas) 2nd-6th Grade Reading Groups )" at bounding box center [852, 161] width 172 height 80
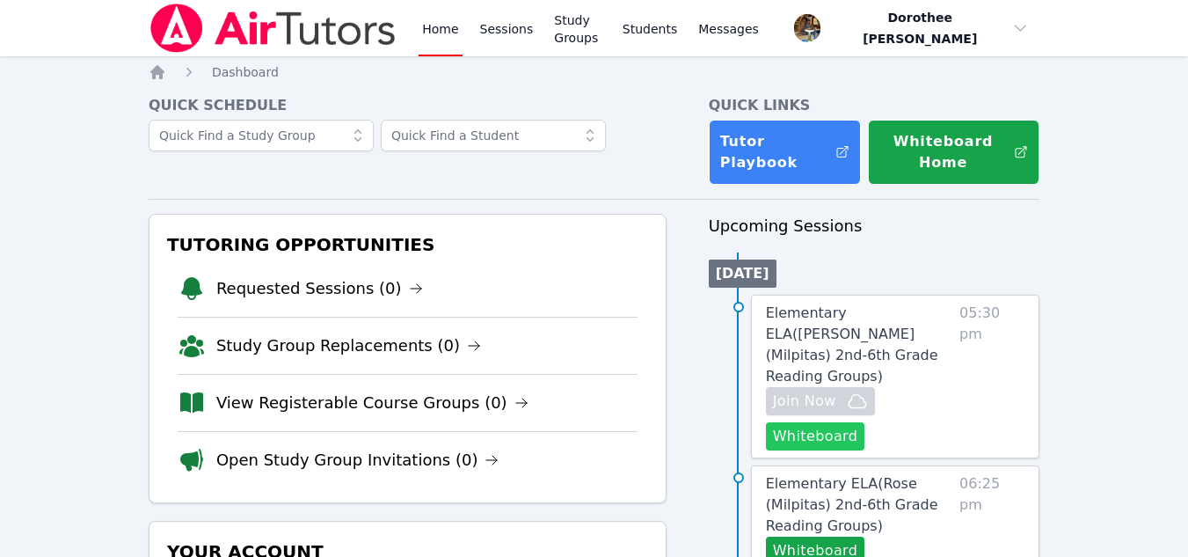
click at [804, 422] on button "Whiteboard" at bounding box center [815, 436] width 99 height 28
click at [832, 330] on span "Elementary ELA ( [PERSON_NAME] (Milpitas) 2nd-6th Grade Reading Groups )" at bounding box center [852, 344] width 172 height 80
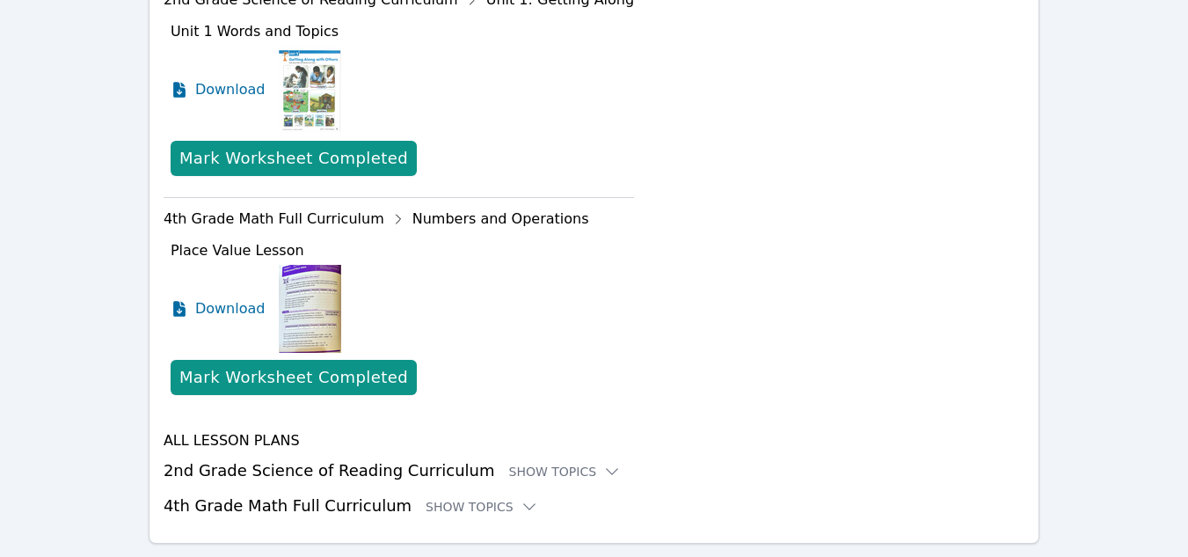
scroll to position [774, 0]
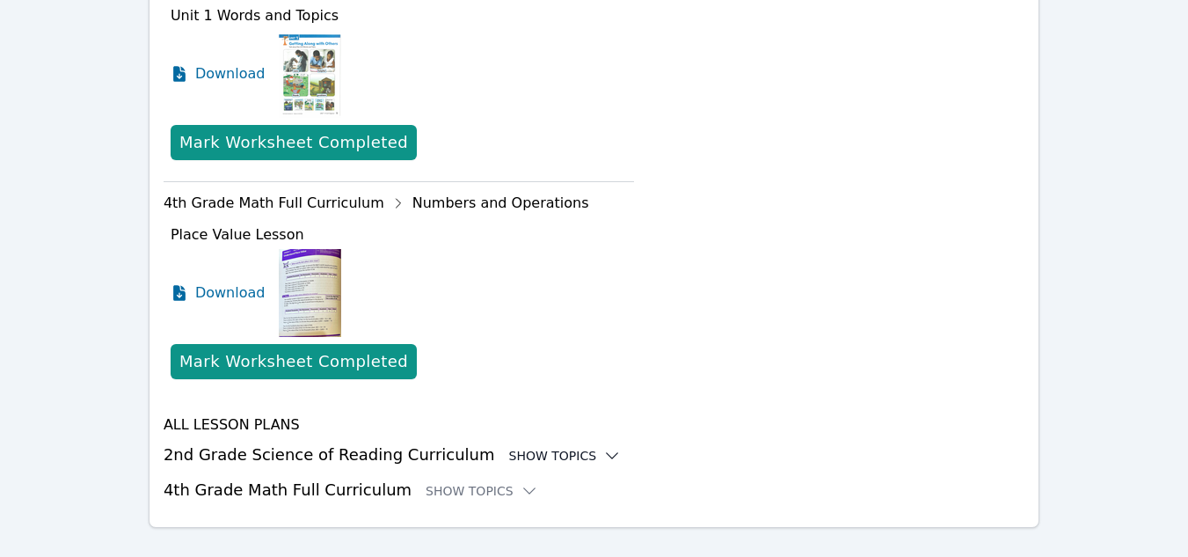
click at [542, 457] on div "Show Topics" at bounding box center [565, 456] width 113 height 18
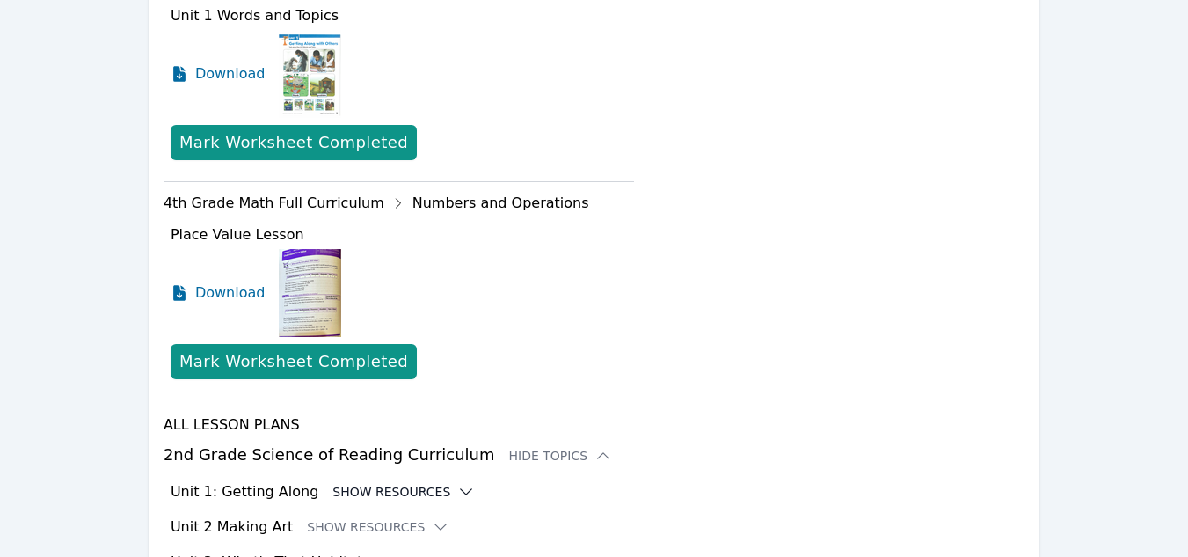
click at [457, 495] on icon at bounding box center [466, 492] width 18 height 18
click at [405, 493] on button "Hide Resources" at bounding box center [400, 492] width 134 height 18
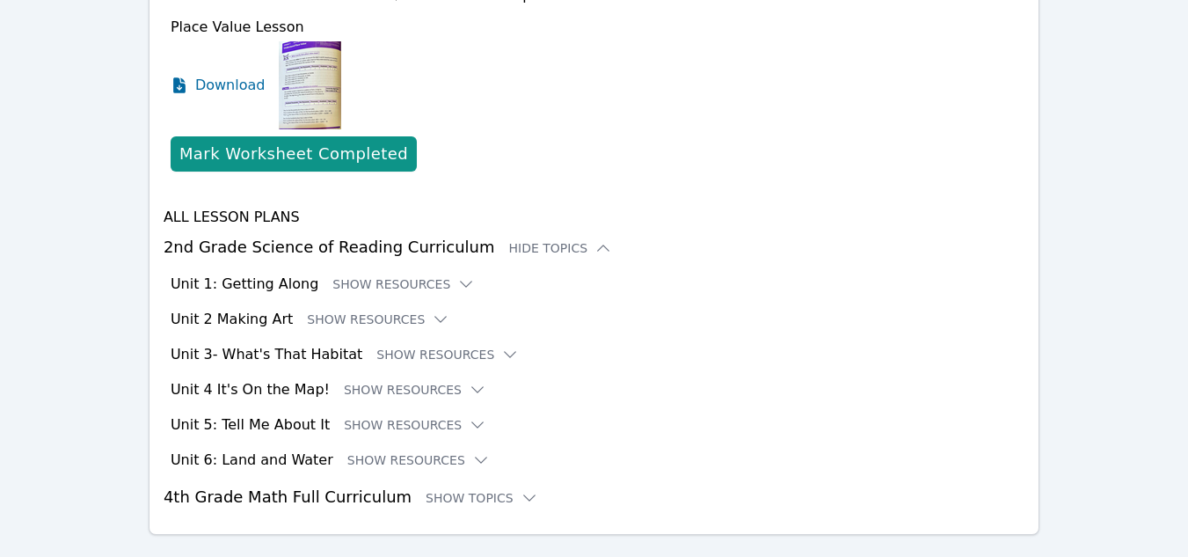
scroll to position [984, 0]
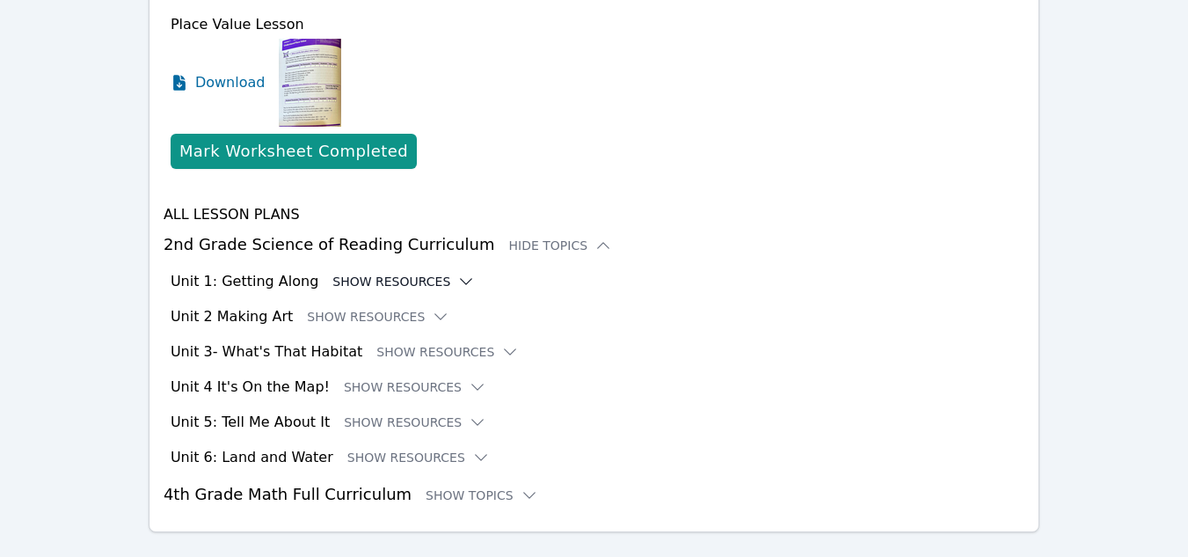
click at [457, 284] on icon at bounding box center [466, 282] width 18 height 18
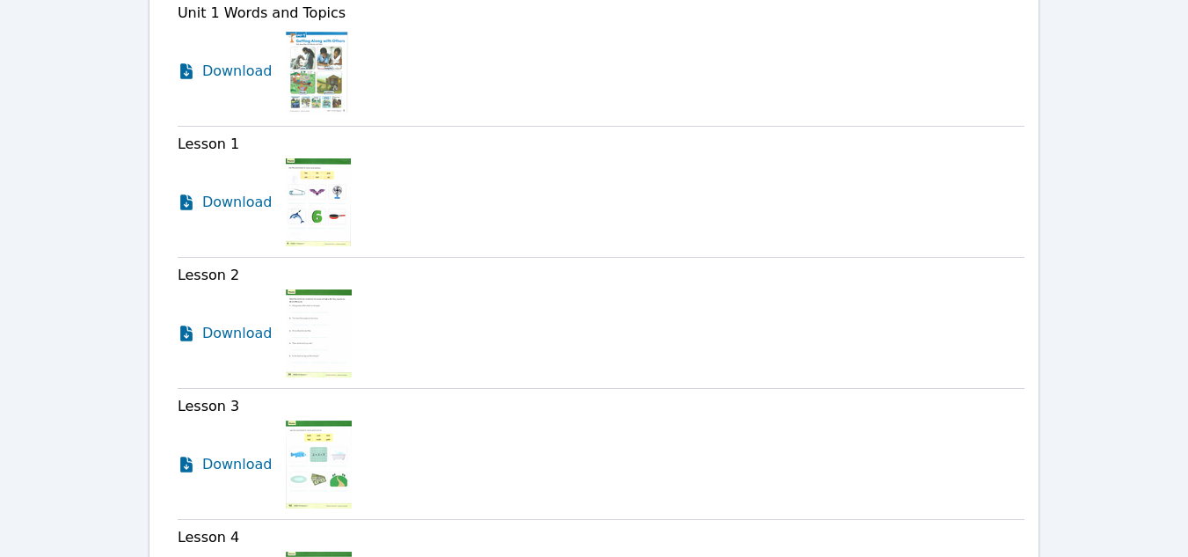
scroll to position [1291, 0]
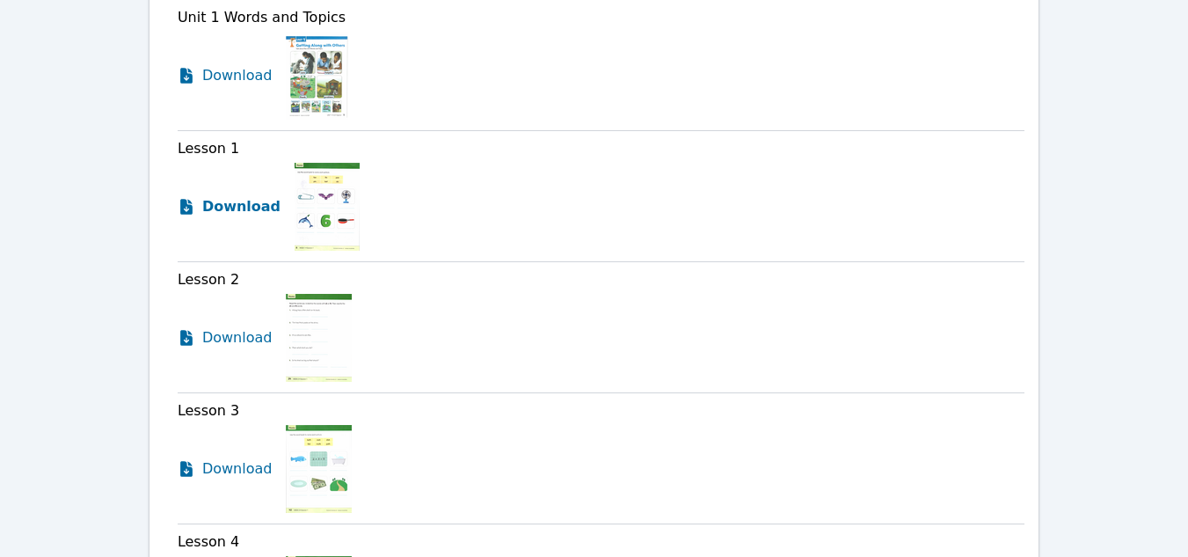
click at [239, 210] on span "Download" at bounding box center [241, 206] width 78 height 21
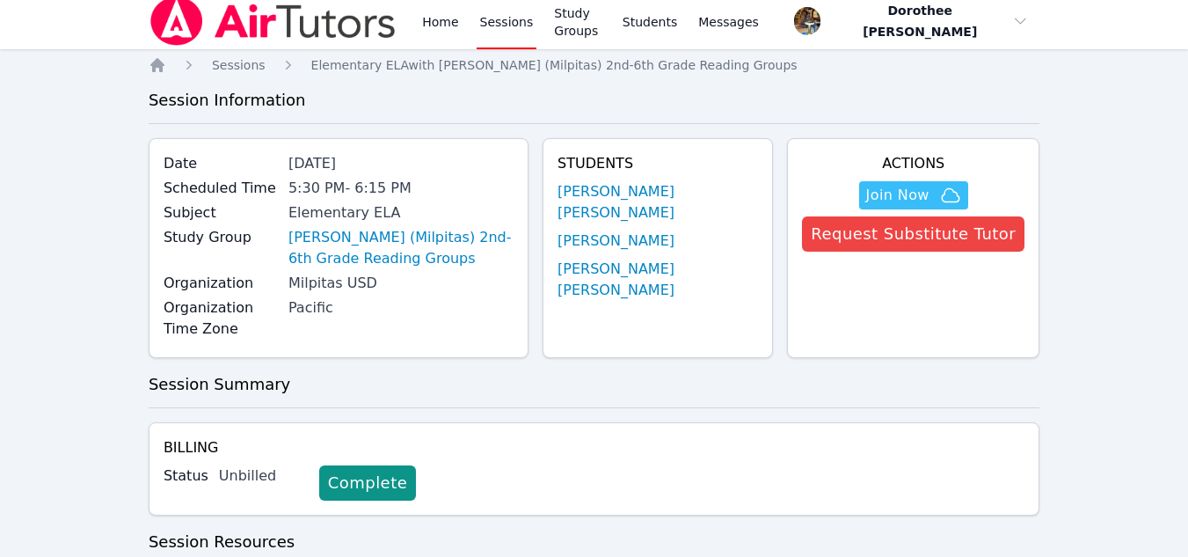
scroll to position [0, 0]
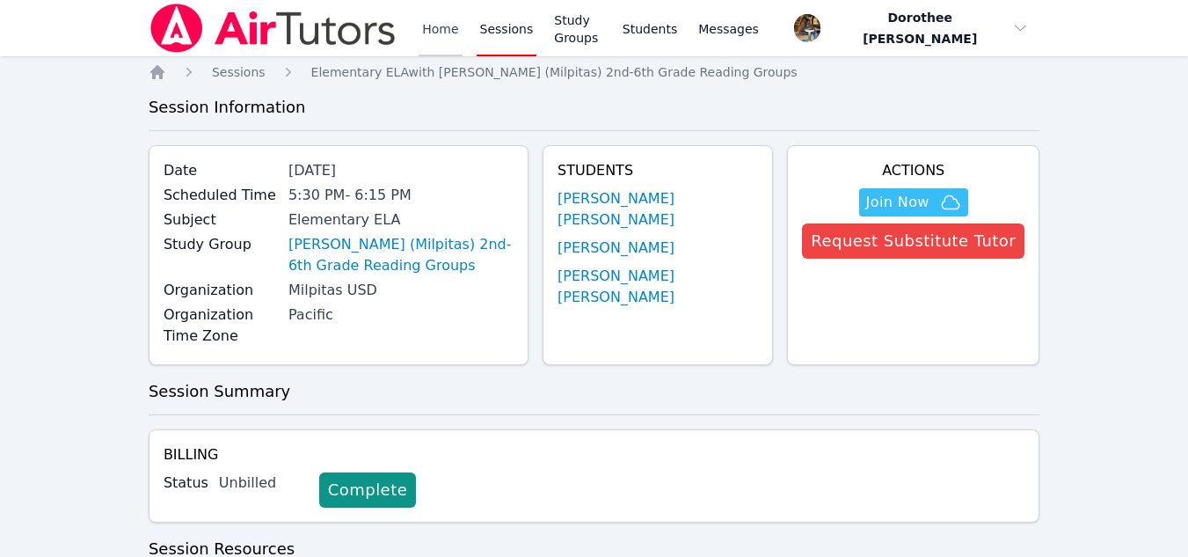
click at [430, 33] on link "Home" at bounding box center [440, 28] width 43 height 56
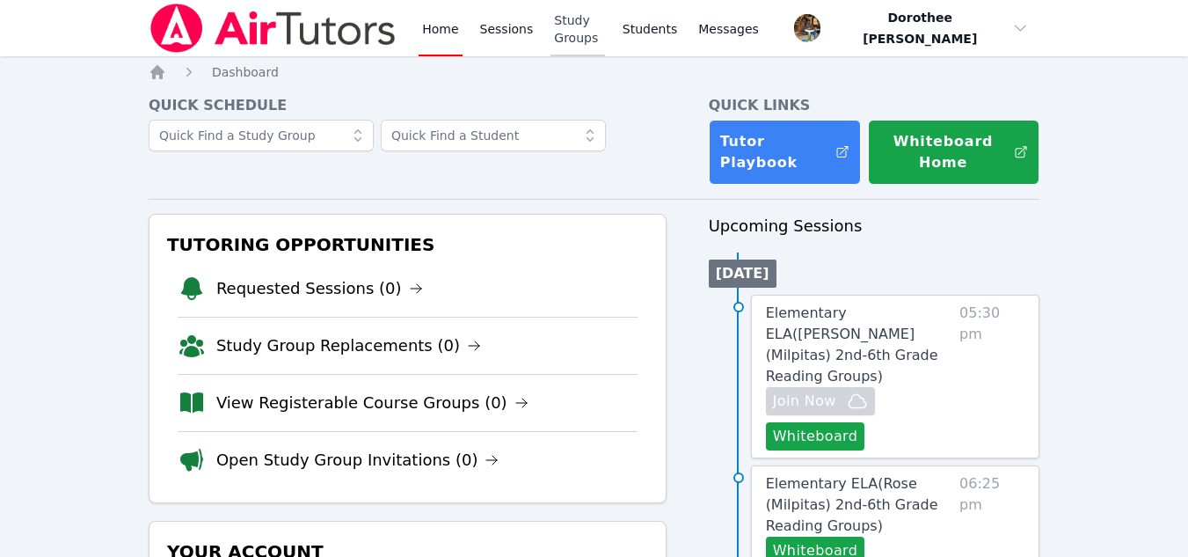
click at [582, 30] on link "Study Groups" at bounding box center [578, 28] width 55 height 56
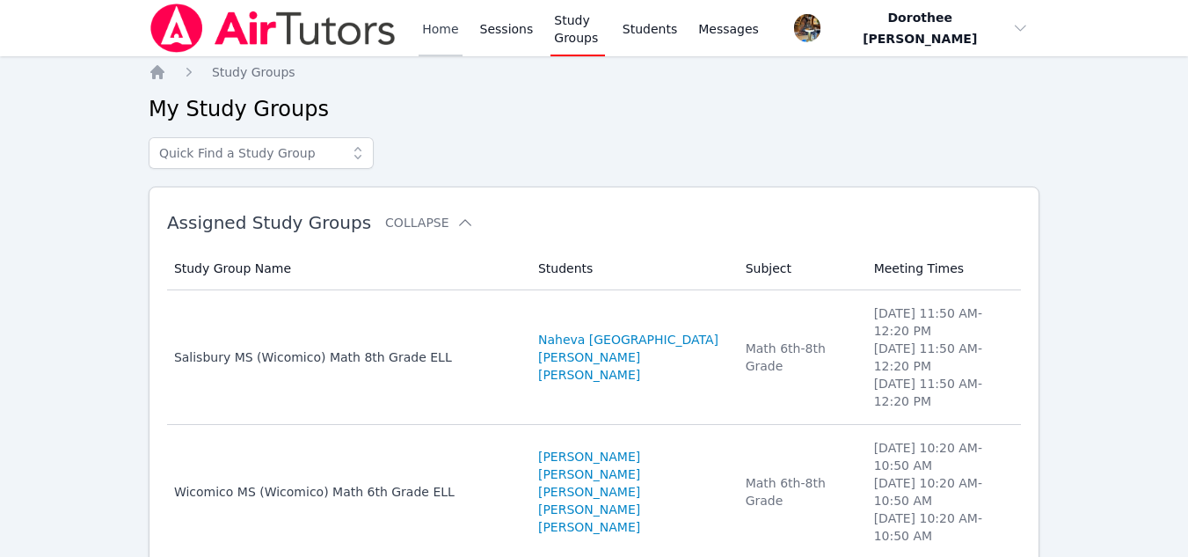
click at [444, 32] on link "Home" at bounding box center [440, 28] width 43 height 56
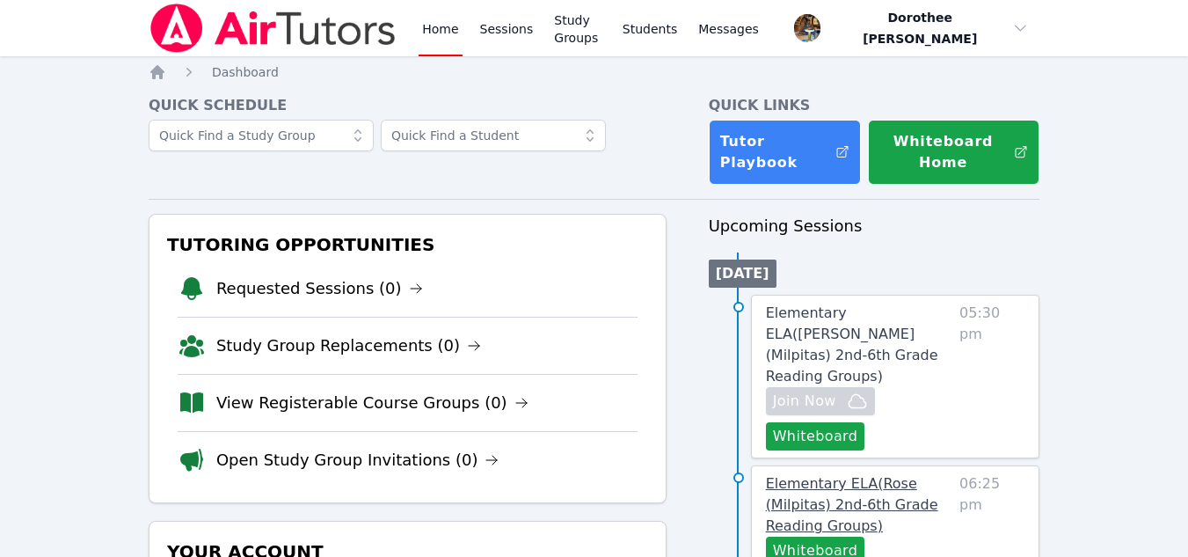
click at [852, 489] on span "Elementary ELA ( Rose (Milpitas) 2nd-6th Grade Reading Groups )" at bounding box center [852, 504] width 172 height 59
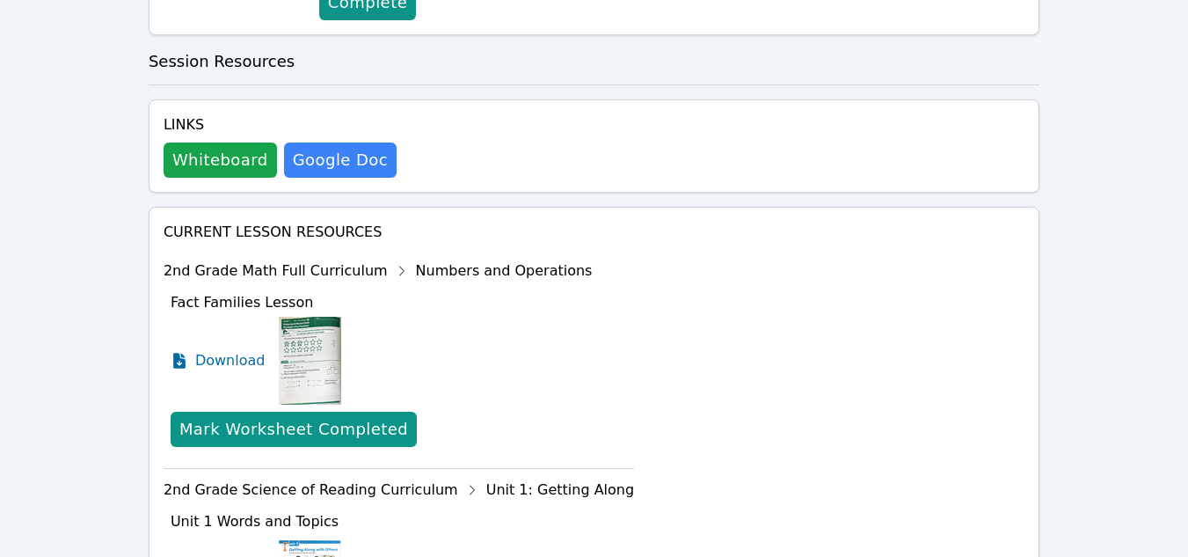
scroll to position [485, 0]
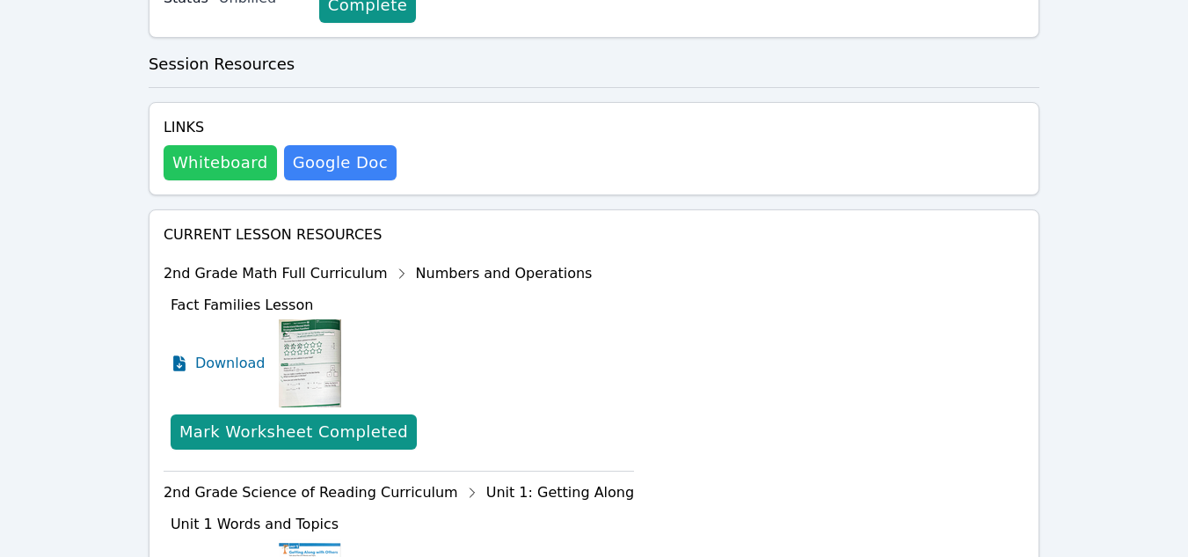
click at [200, 165] on button "Whiteboard" at bounding box center [220, 162] width 113 height 35
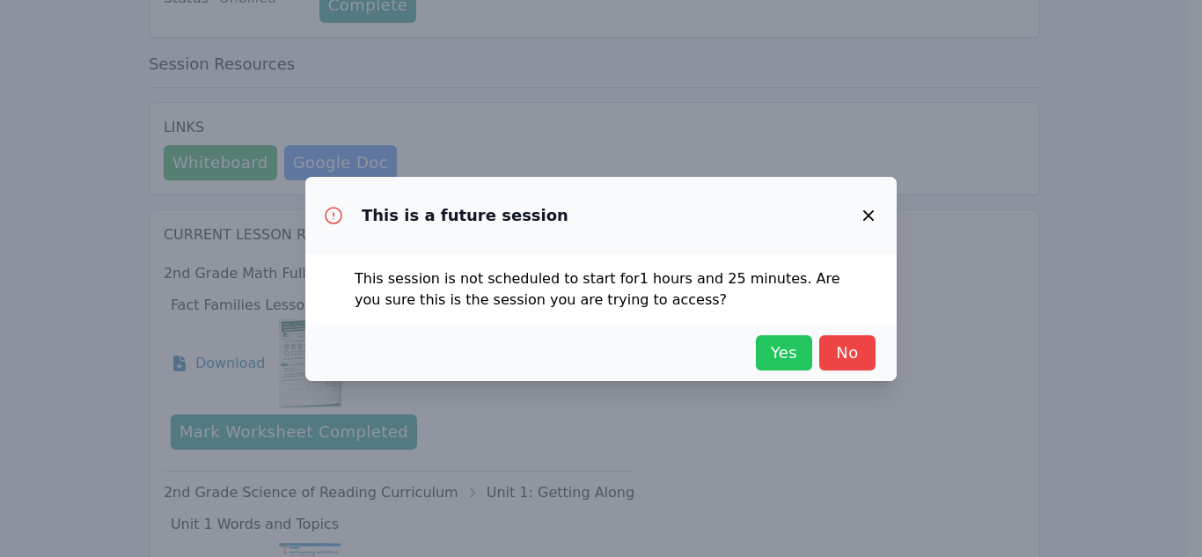
click at [785, 360] on span "Yes" at bounding box center [783, 352] width 39 height 25
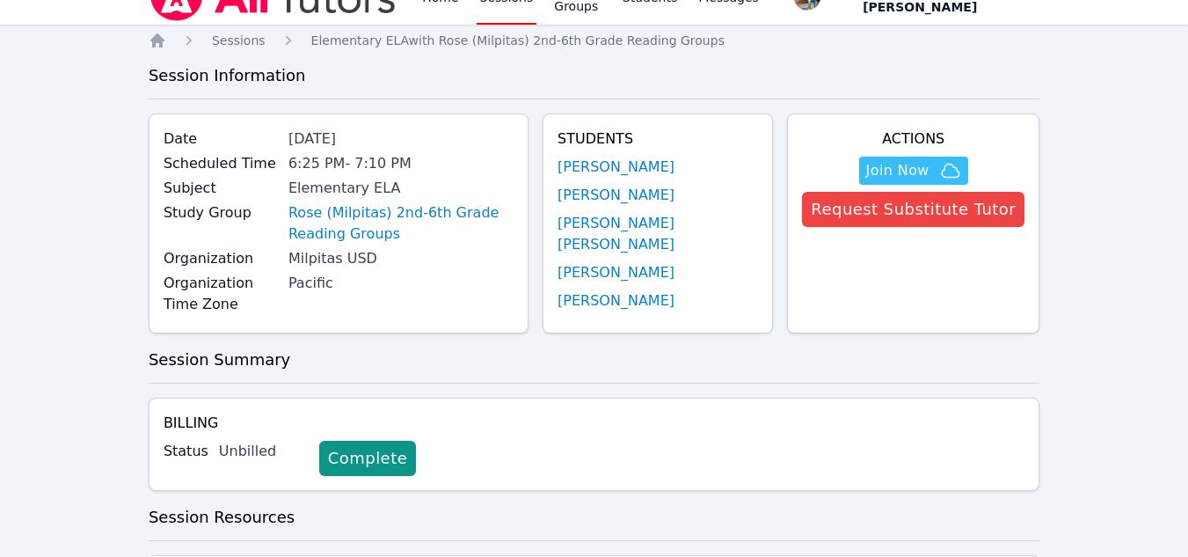
scroll to position [0, 0]
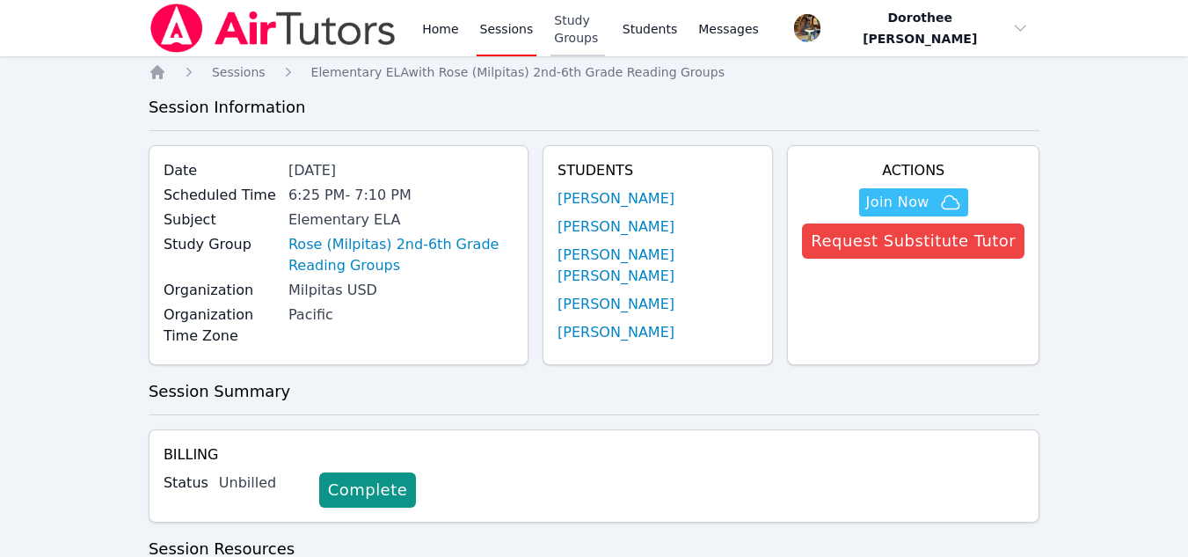
click at [596, 29] on link "Study Groups" at bounding box center [578, 28] width 55 height 56
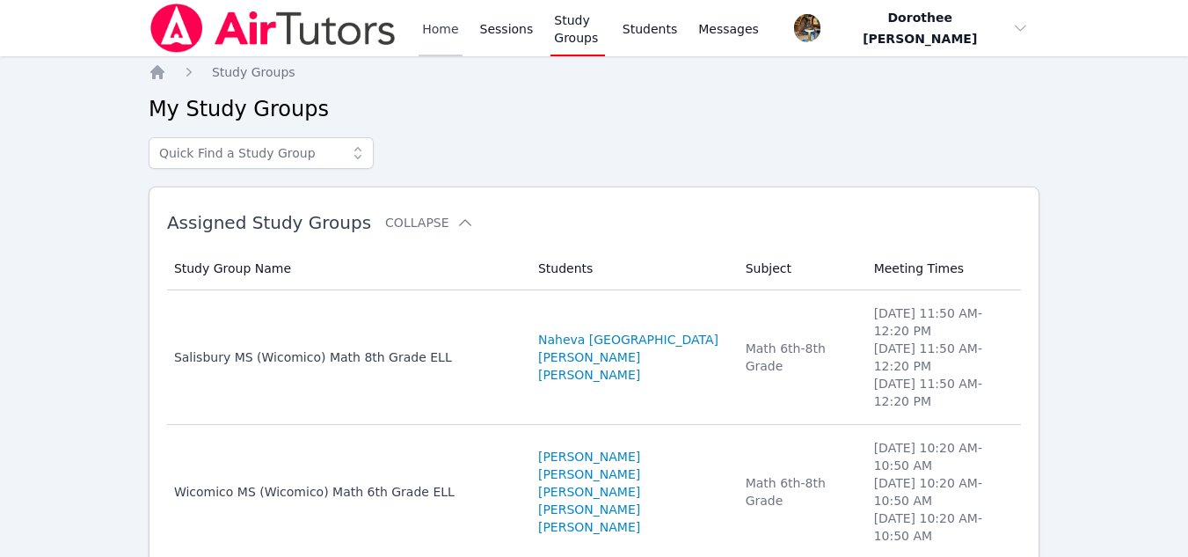
click at [441, 33] on link "Home" at bounding box center [440, 28] width 43 height 56
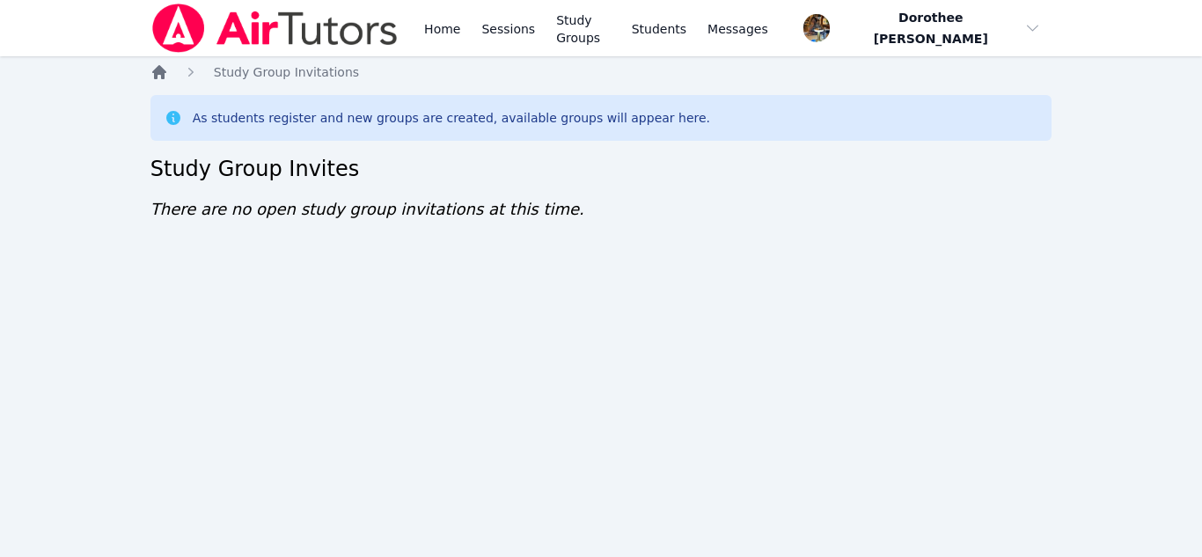
click at [165, 70] on icon "Breadcrumb" at bounding box center [159, 72] width 18 height 18
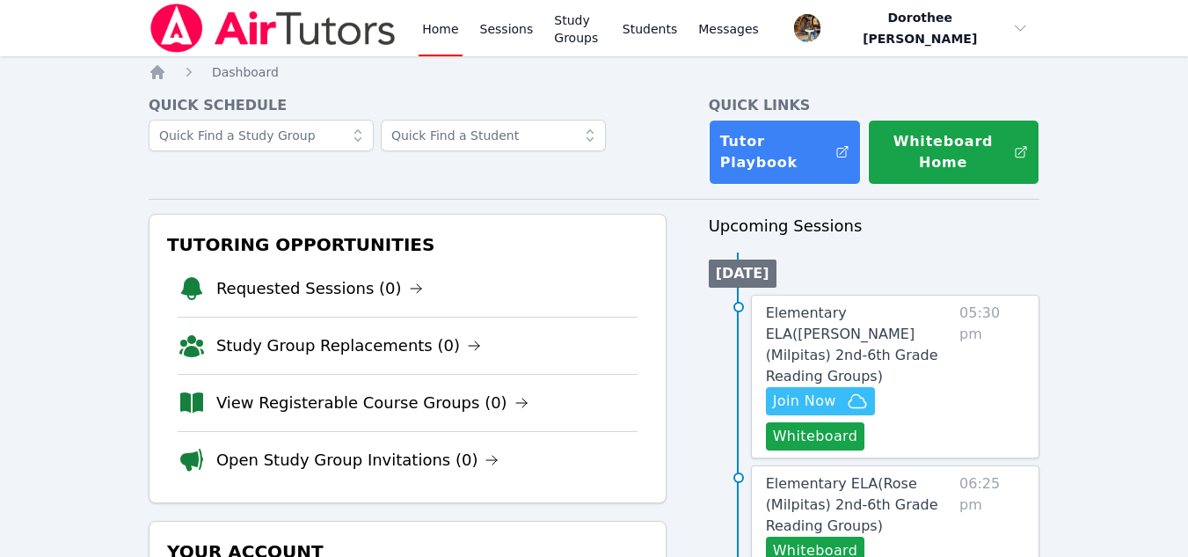
click at [591, 28] on link "Study Groups" at bounding box center [578, 28] width 55 height 56
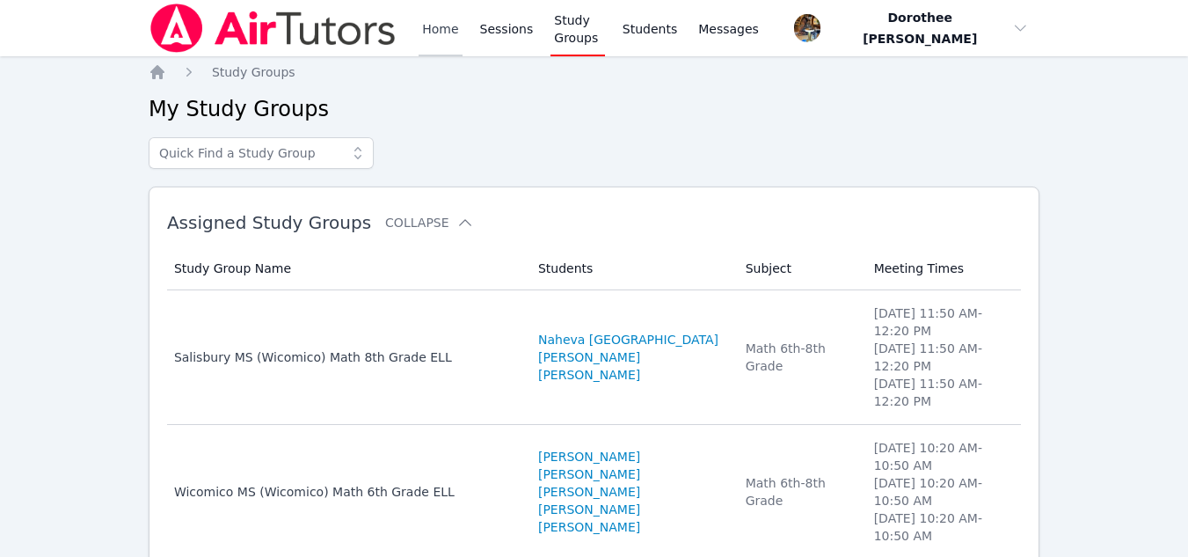
click at [442, 32] on link "Home" at bounding box center [440, 28] width 43 height 56
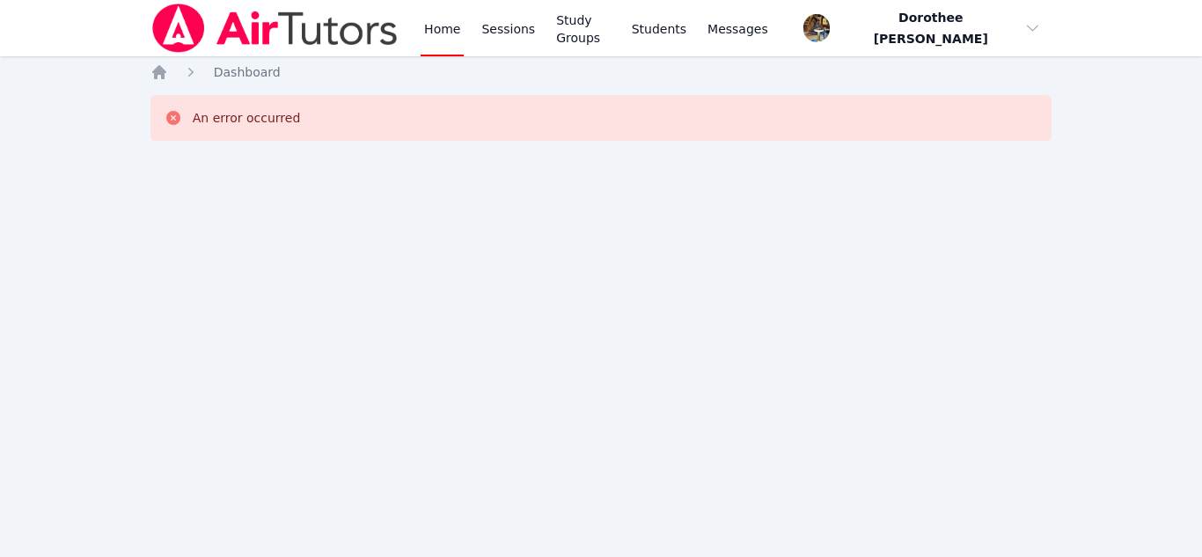
click at [447, 29] on link "Home" at bounding box center [441, 28] width 43 height 56
click at [450, 30] on link "Home" at bounding box center [441, 28] width 43 height 56
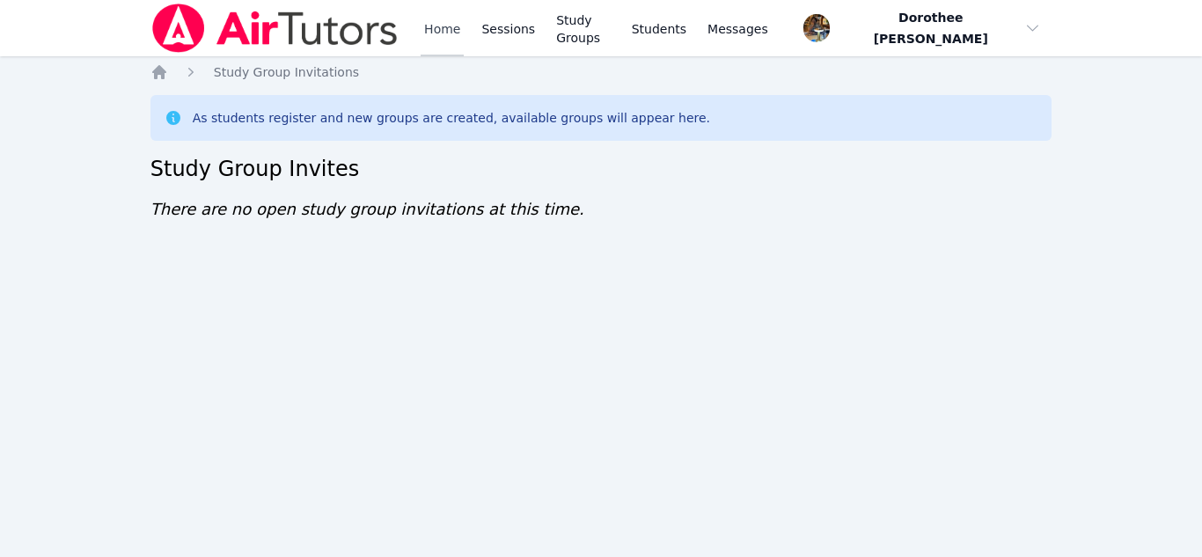
click at [444, 28] on link "Home" at bounding box center [441, 28] width 43 height 56
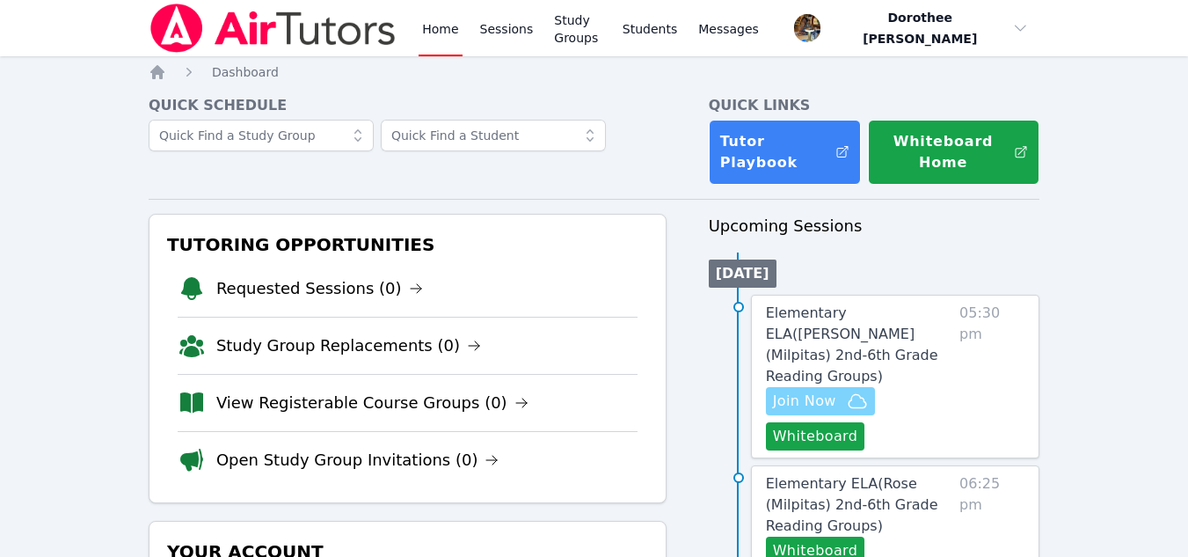
click at [822, 391] on span "Join Now" at bounding box center [804, 401] width 63 height 21
click at [594, 31] on link "Study Groups" at bounding box center [578, 28] width 55 height 56
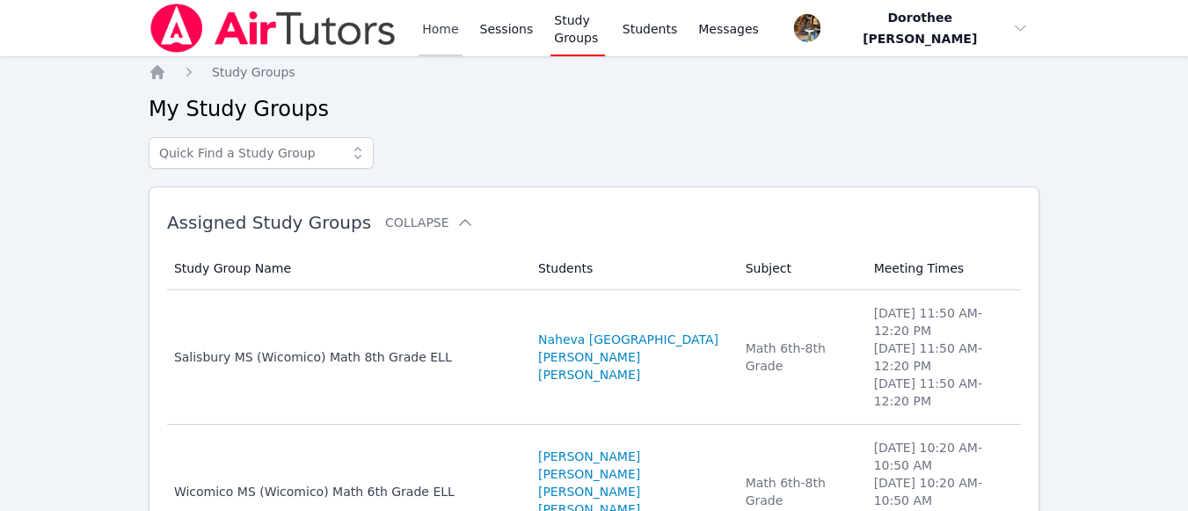
click at [431, 34] on link "Home" at bounding box center [440, 28] width 43 height 56
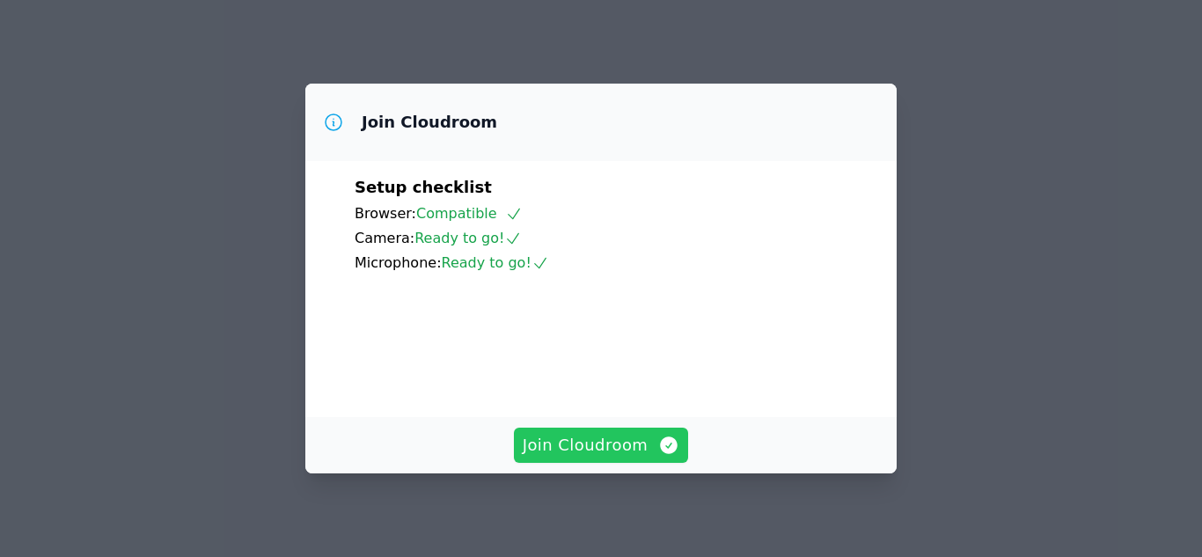
click at [613, 439] on span "Join Cloudroom" at bounding box center [601, 445] width 157 height 25
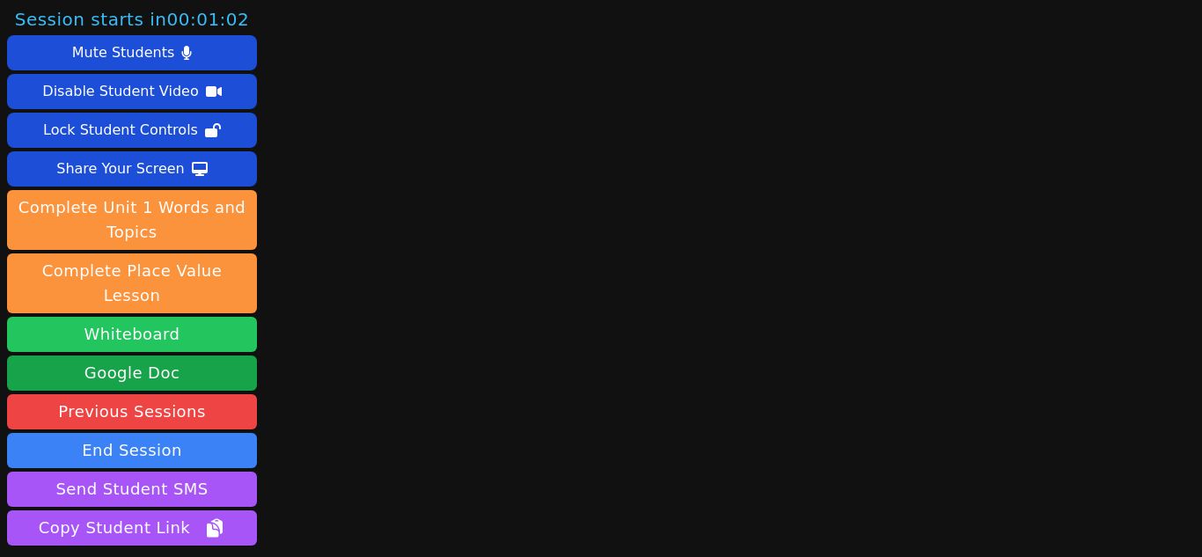
click at [196, 317] on button "Whiteboard" at bounding box center [132, 334] width 250 height 35
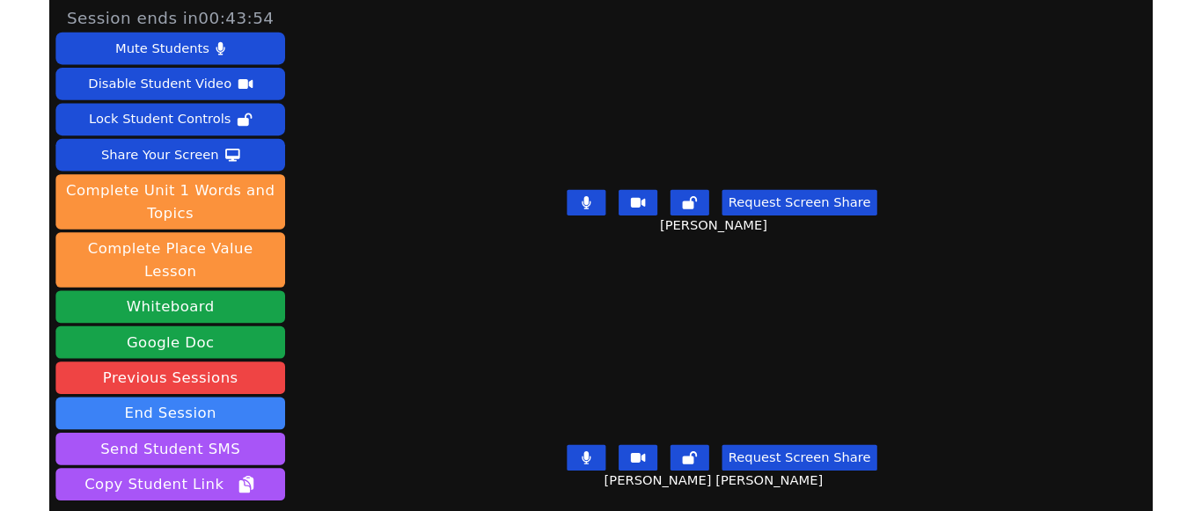
scroll to position [7, 0]
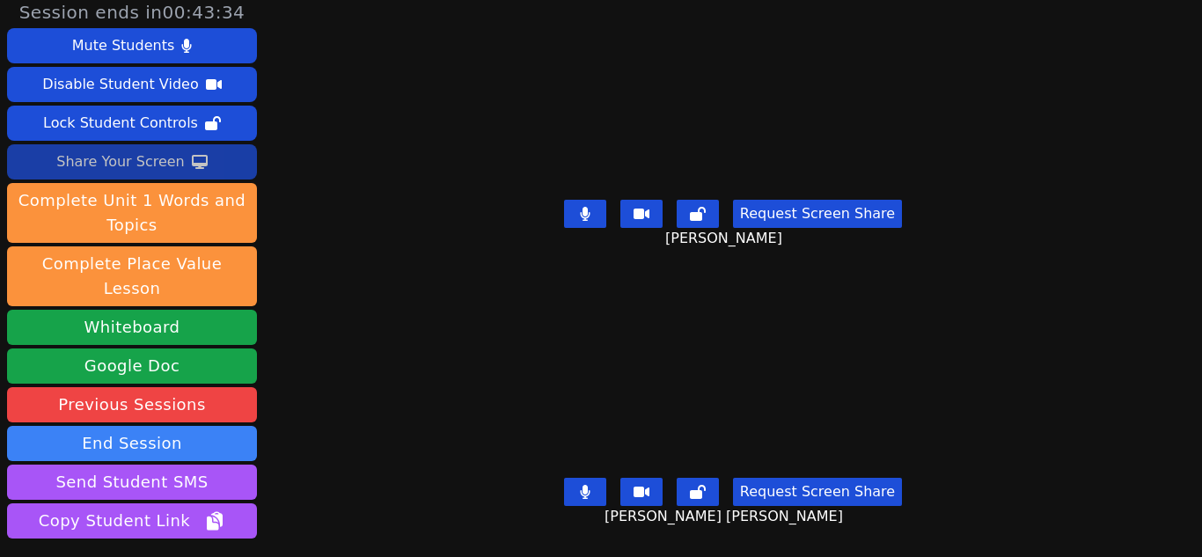
click at [163, 169] on div "Share Your Screen" at bounding box center [120, 162] width 128 height 28
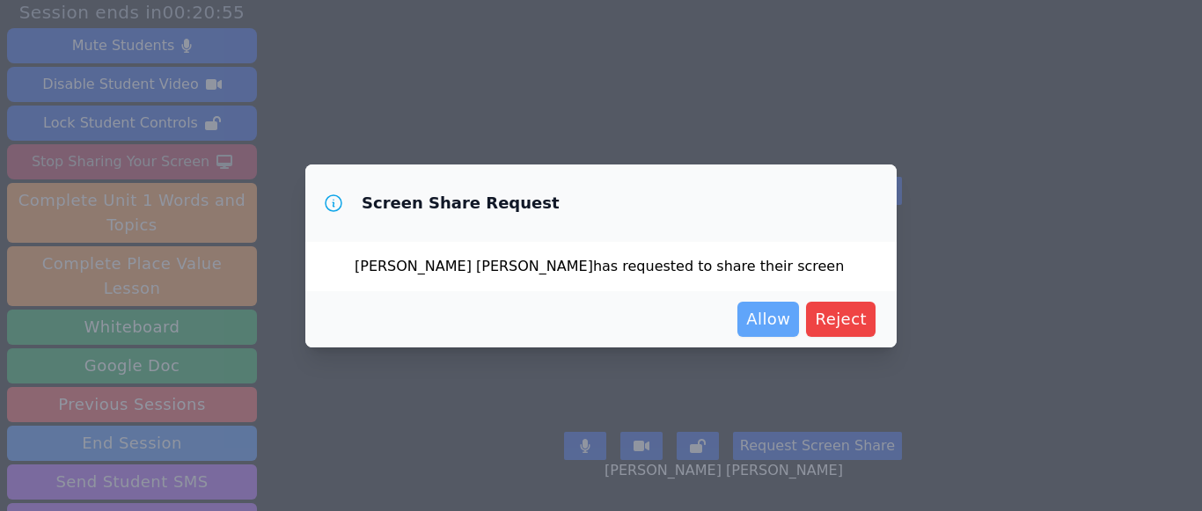
click at [781, 325] on span "Allow" at bounding box center [768, 319] width 44 height 25
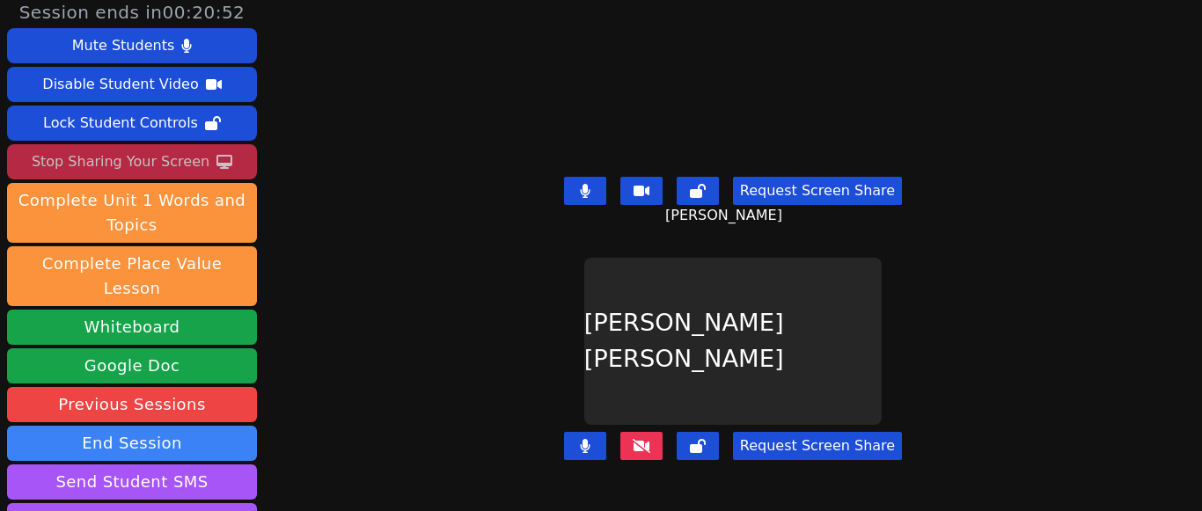
click at [637, 439] on icon at bounding box center [642, 446] width 18 height 14
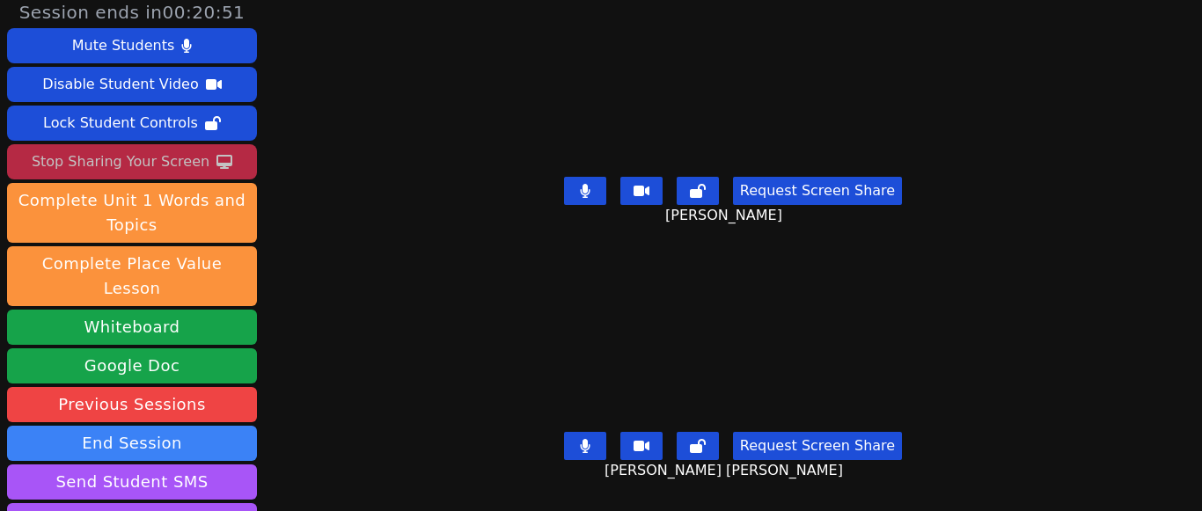
click at [644, 441] on icon at bounding box center [641, 446] width 16 height 11
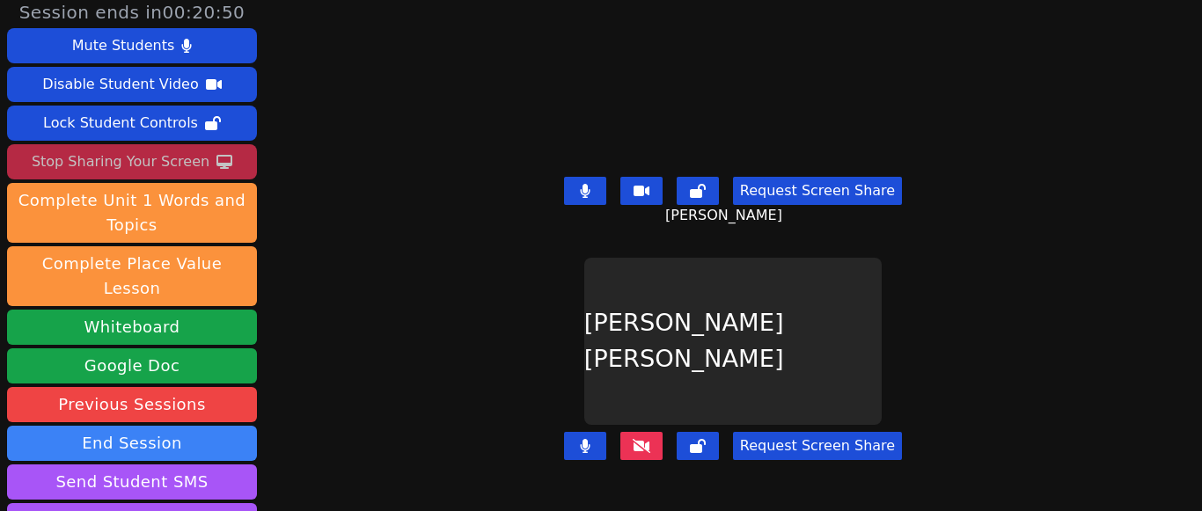
click at [633, 439] on icon at bounding box center [642, 446] width 18 height 14
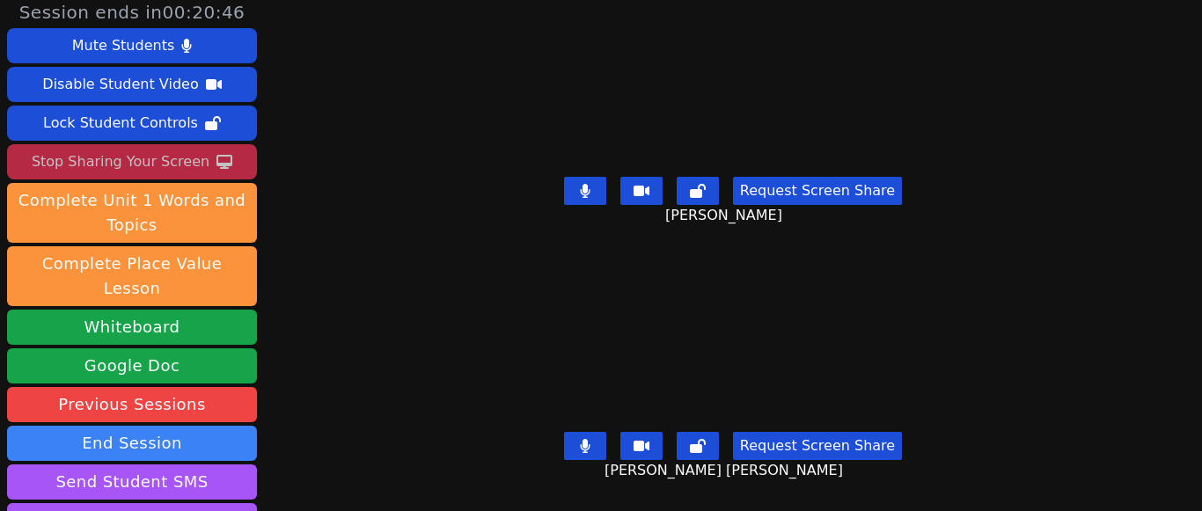
click at [633, 441] on icon at bounding box center [641, 446] width 16 height 11
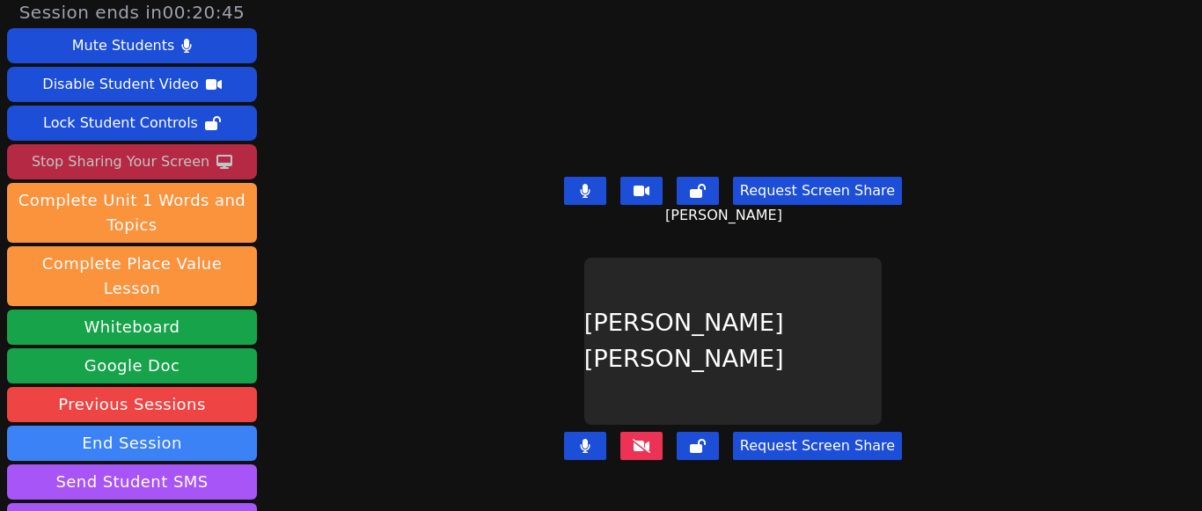
click at [633, 439] on icon at bounding box center [642, 446] width 18 height 14
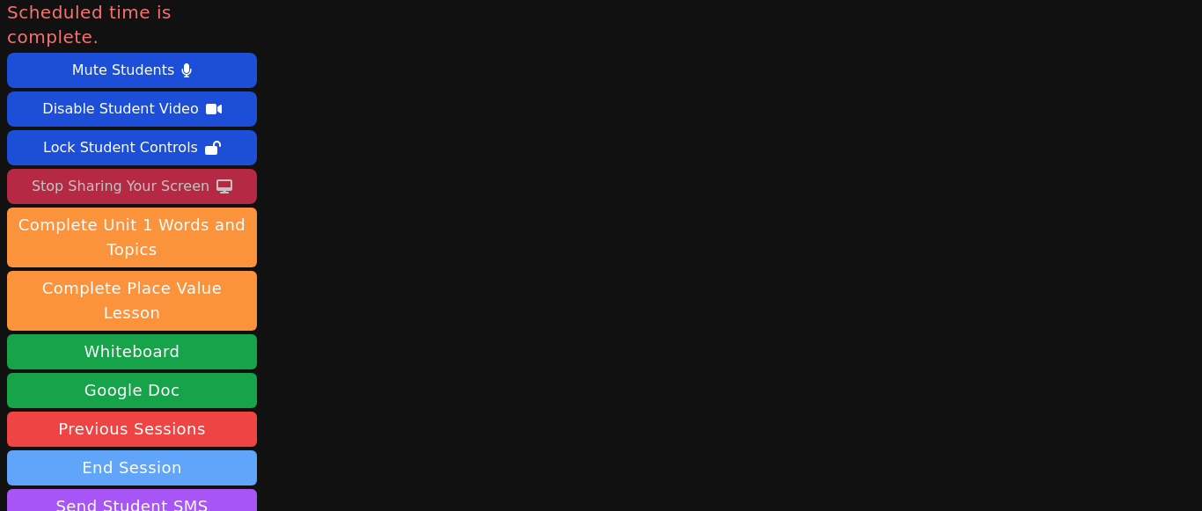
click at [144, 450] on button "End Session" at bounding box center [132, 467] width 250 height 35
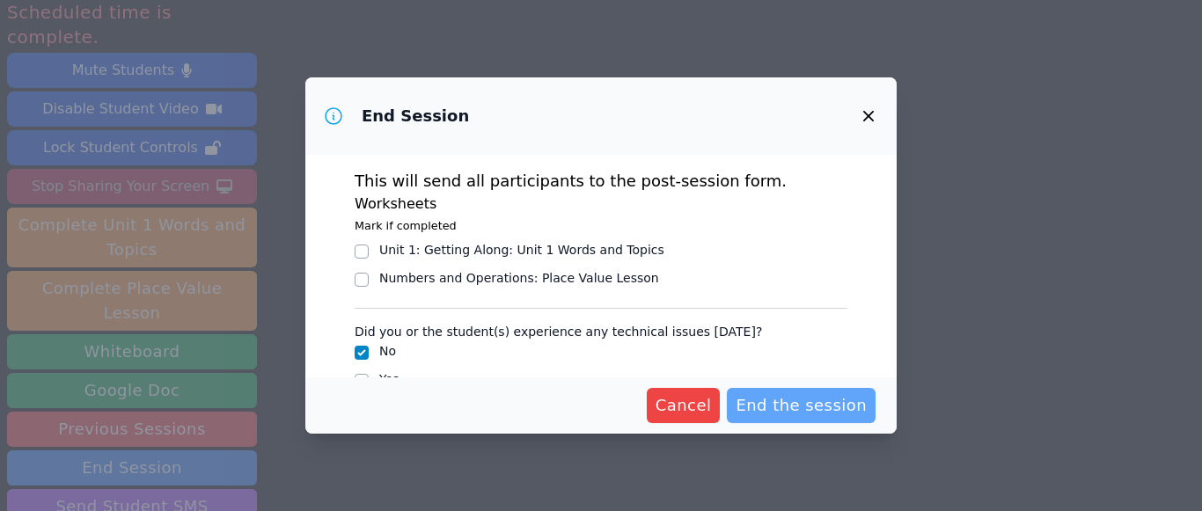
click at [759, 416] on span "End the session" at bounding box center [800, 405] width 131 height 25
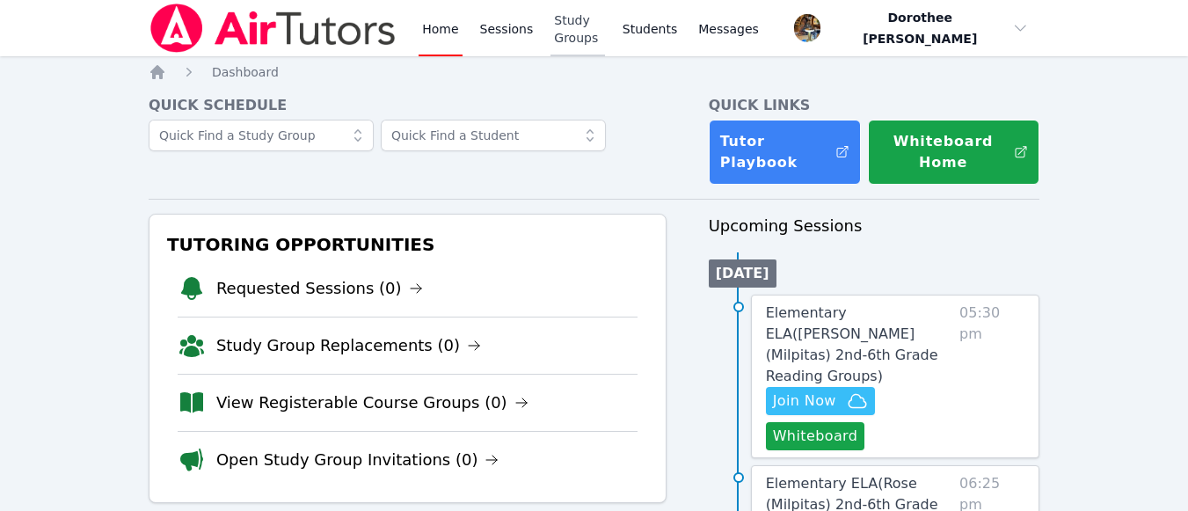
click at [593, 27] on link "Study Groups" at bounding box center [578, 28] width 55 height 56
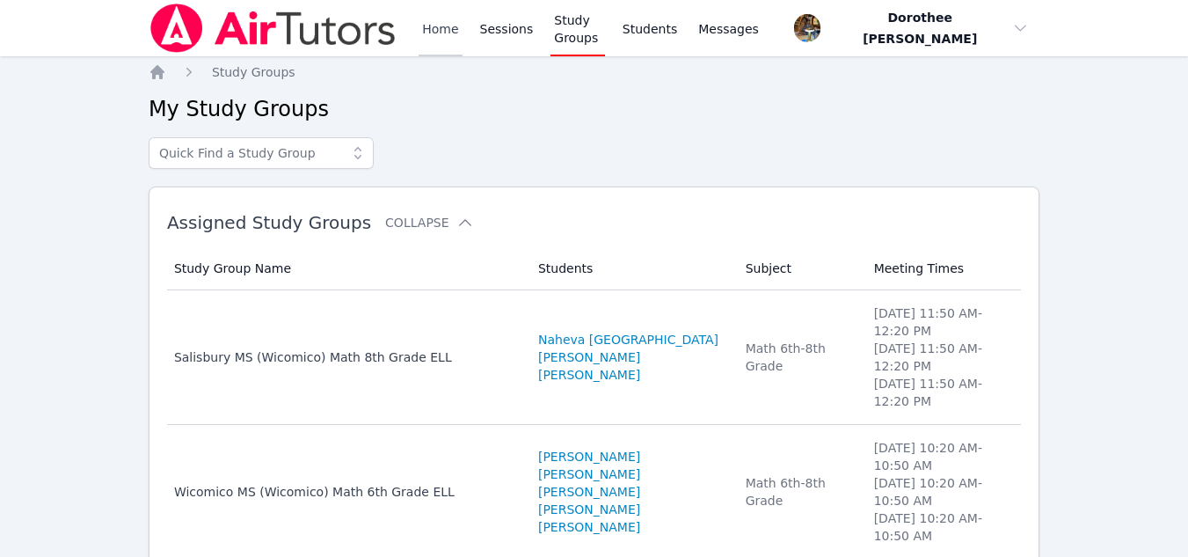
click at [448, 25] on link "Home" at bounding box center [440, 28] width 43 height 56
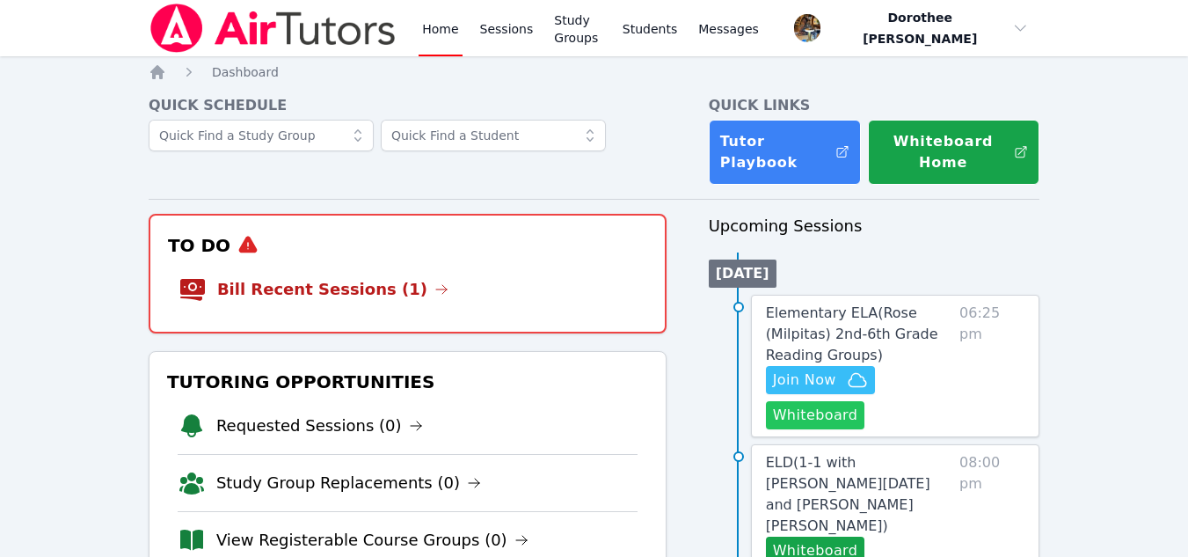
click at [804, 418] on button "Whiteboard" at bounding box center [815, 415] width 99 height 28
click at [565, 26] on link "Study Groups" at bounding box center [578, 28] width 55 height 56
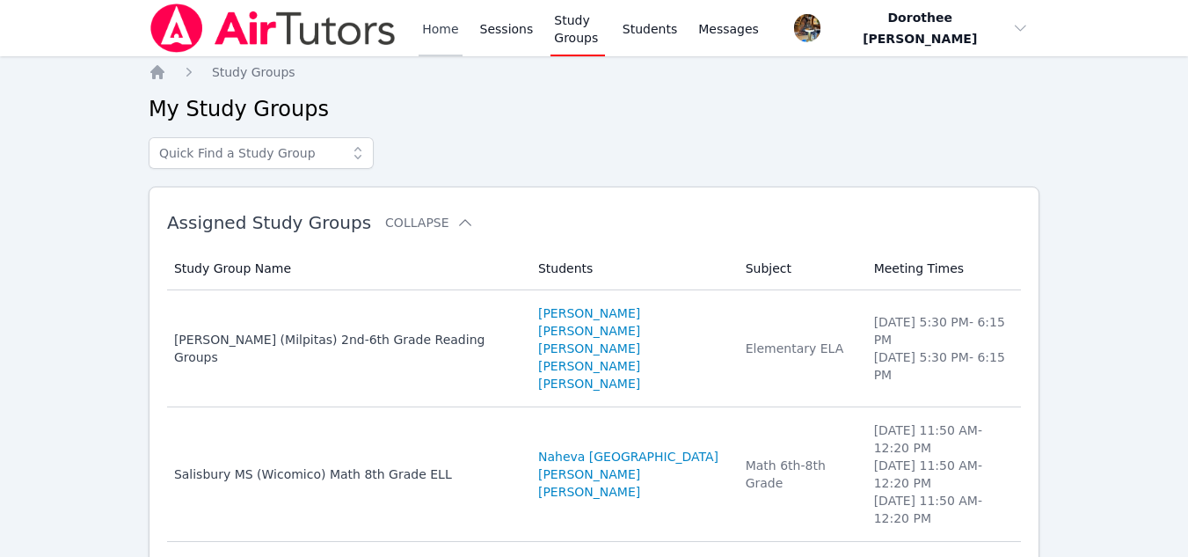
click at [439, 30] on link "Home" at bounding box center [440, 28] width 43 height 56
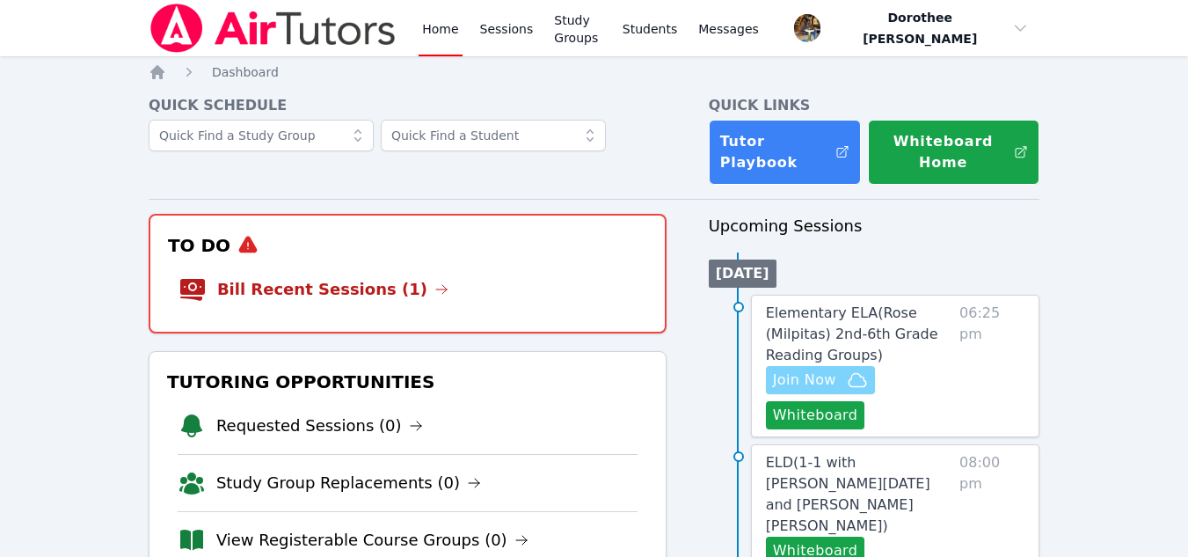
click at [786, 381] on span "Join Now" at bounding box center [804, 379] width 63 height 21
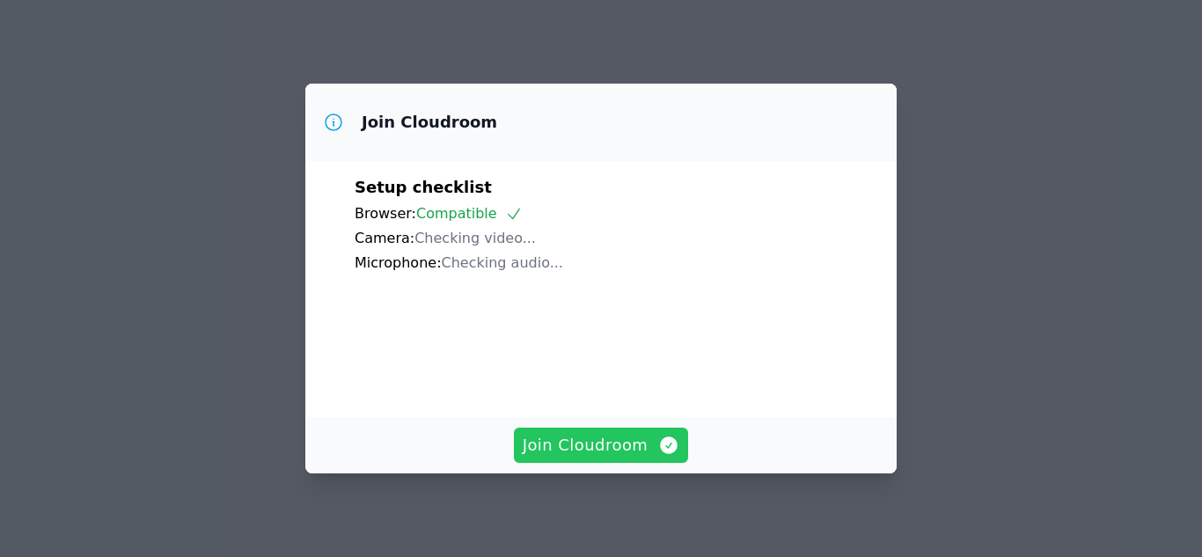
click at [606, 450] on span "Join Cloudroom" at bounding box center [601, 445] width 157 height 25
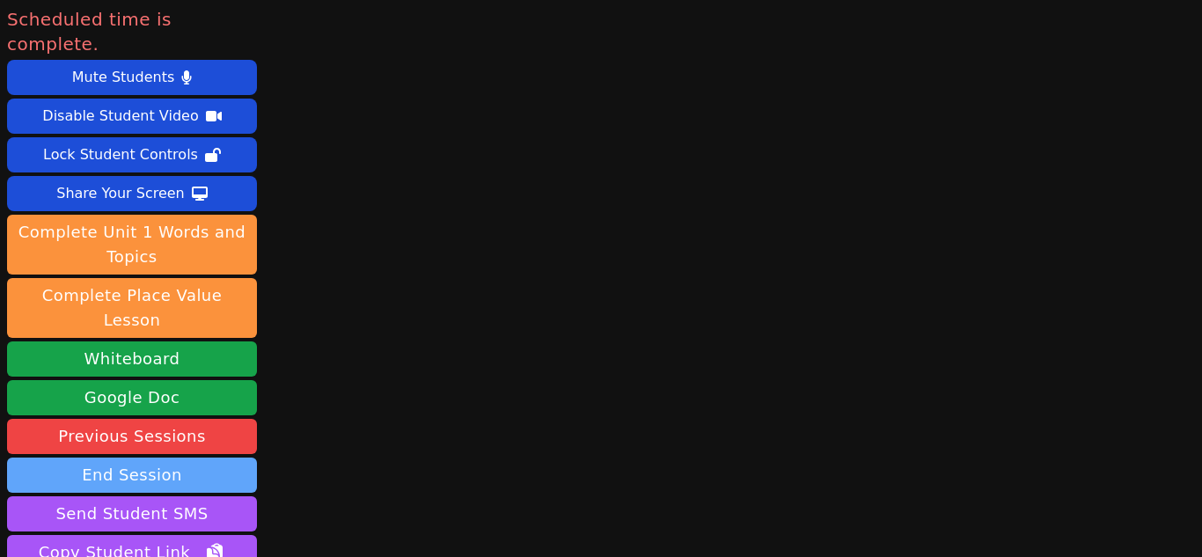
click at [154, 457] on button "End Session" at bounding box center [132, 474] width 250 height 35
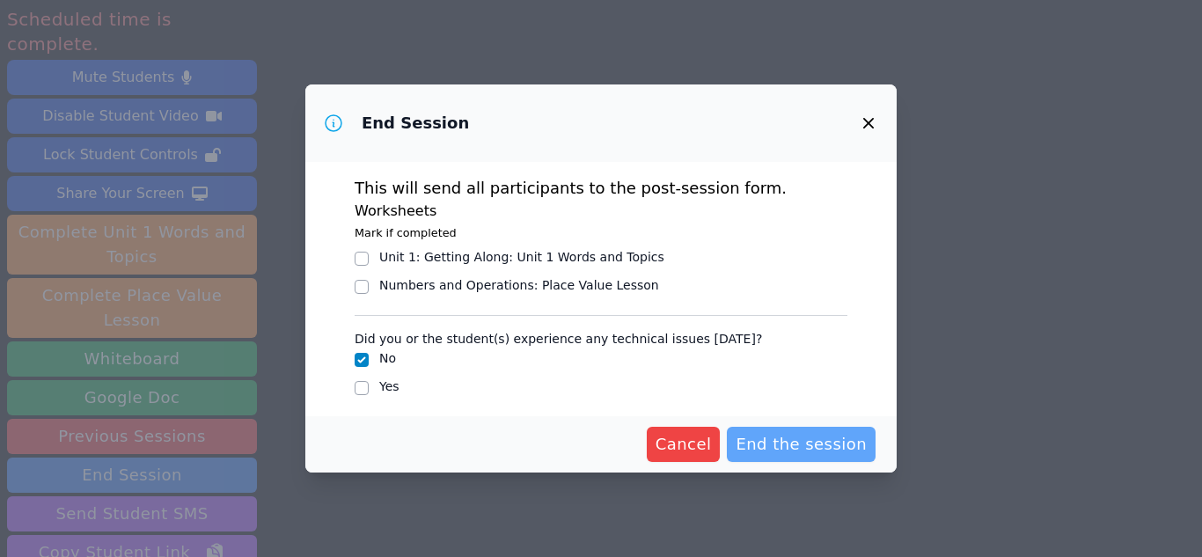
click at [773, 444] on span "End the session" at bounding box center [800, 444] width 131 height 25
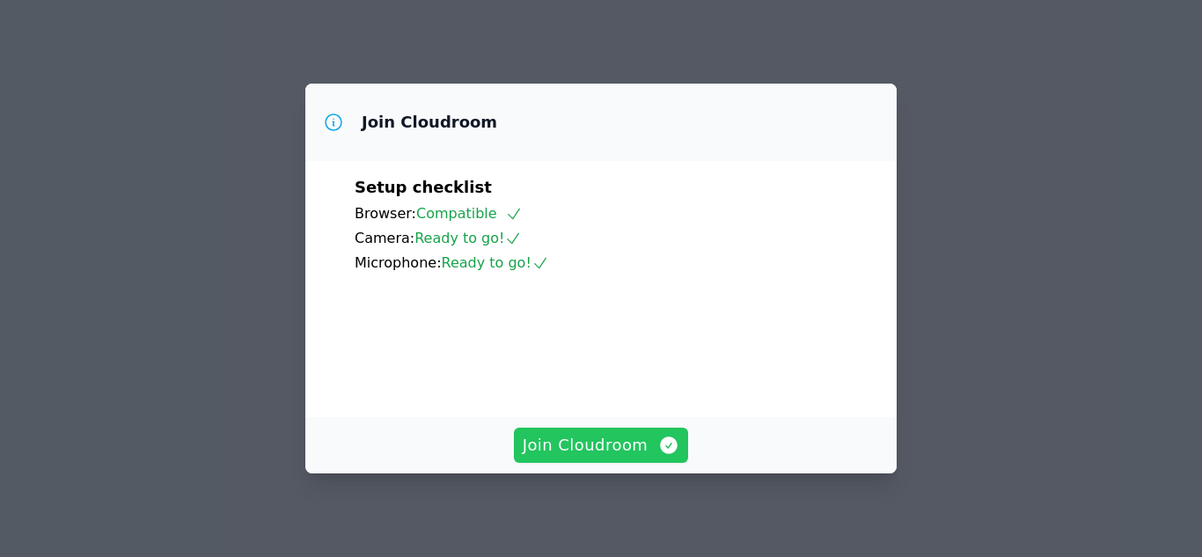
click at [614, 451] on span "Join Cloudroom" at bounding box center [601, 445] width 157 height 25
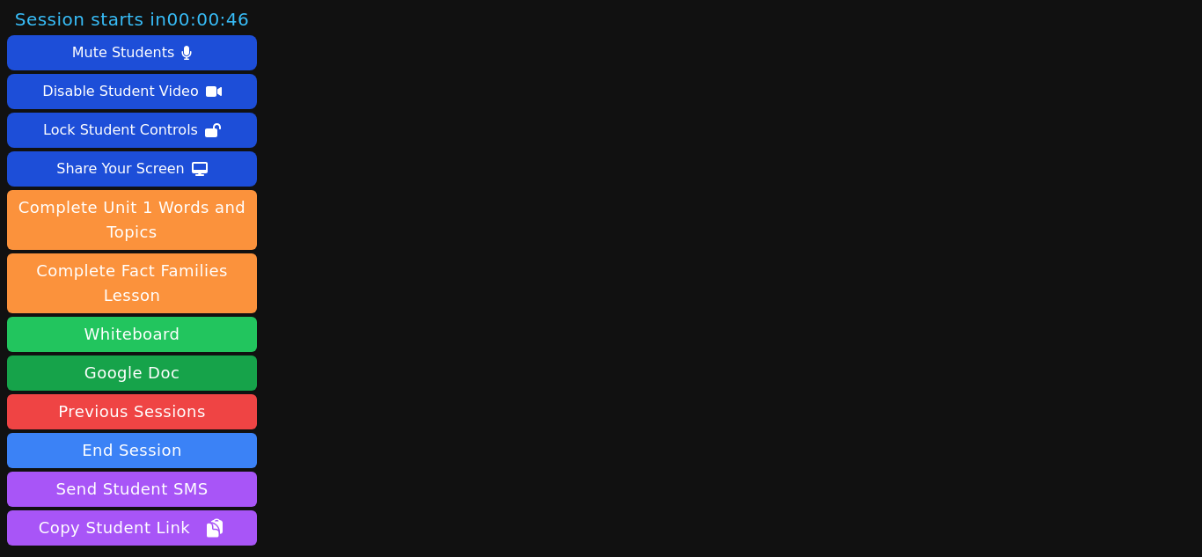
click at [195, 317] on button "Whiteboard" at bounding box center [132, 334] width 250 height 35
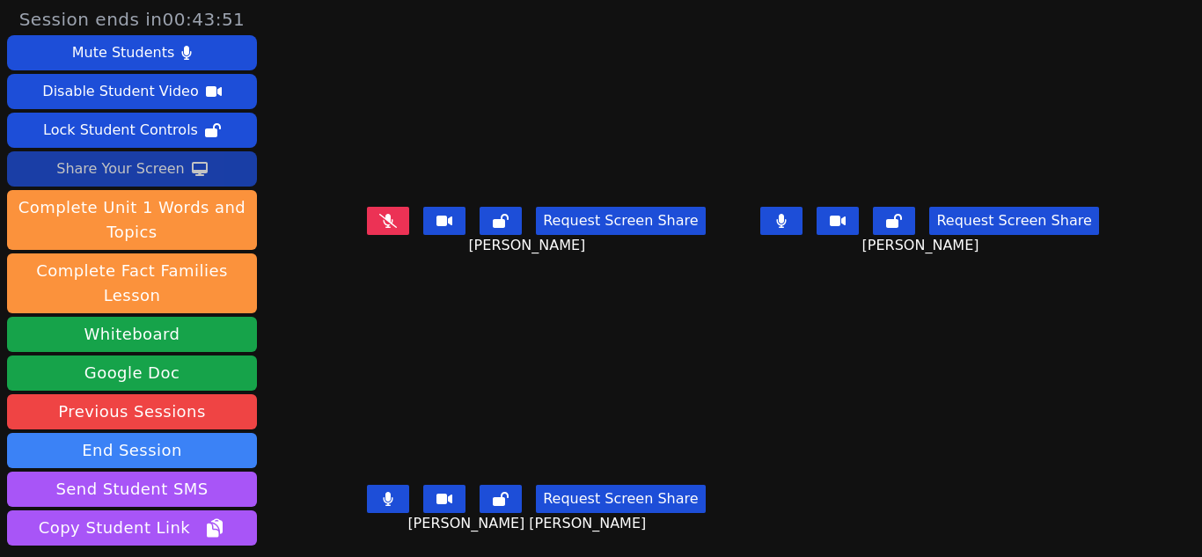
click at [153, 172] on div "Share Your Screen" at bounding box center [120, 169] width 128 height 28
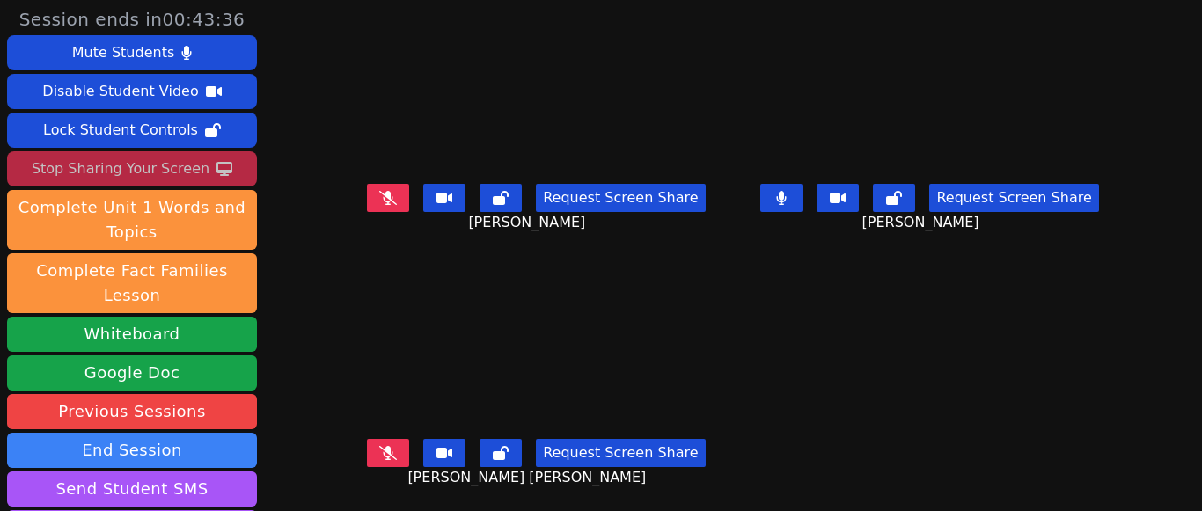
click at [777, 199] on icon at bounding box center [782, 198] width 10 height 14
click at [772, 200] on icon at bounding box center [781, 198] width 18 height 14
click at [391, 199] on icon at bounding box center [389, 198] width 10 height 14
click at [399, 466] on button at bounding box center [388, 453] width 42 height 28
click at [399, 464] on button at bounding box center [388, 453] width 42 height 28
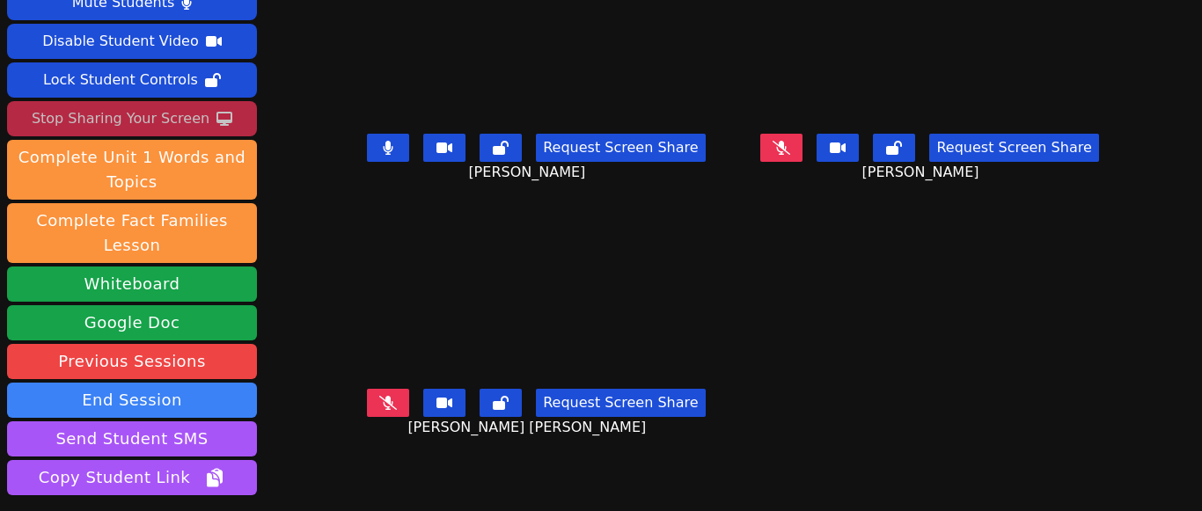
scroll to position [49, 0]
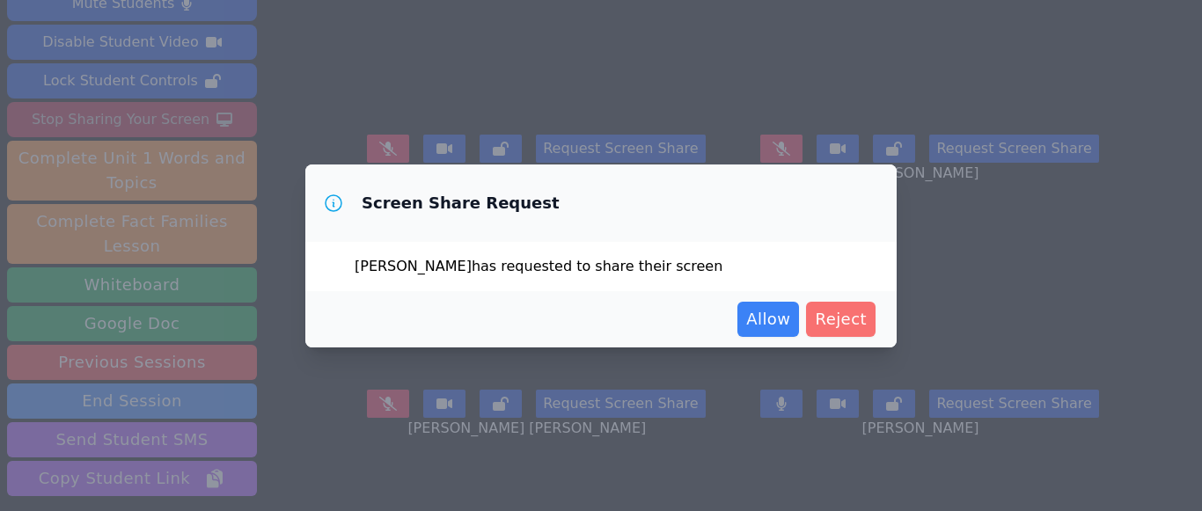
click at [829, 327] on span "Reject" at bounding box center [841, 319] width 52 height 25
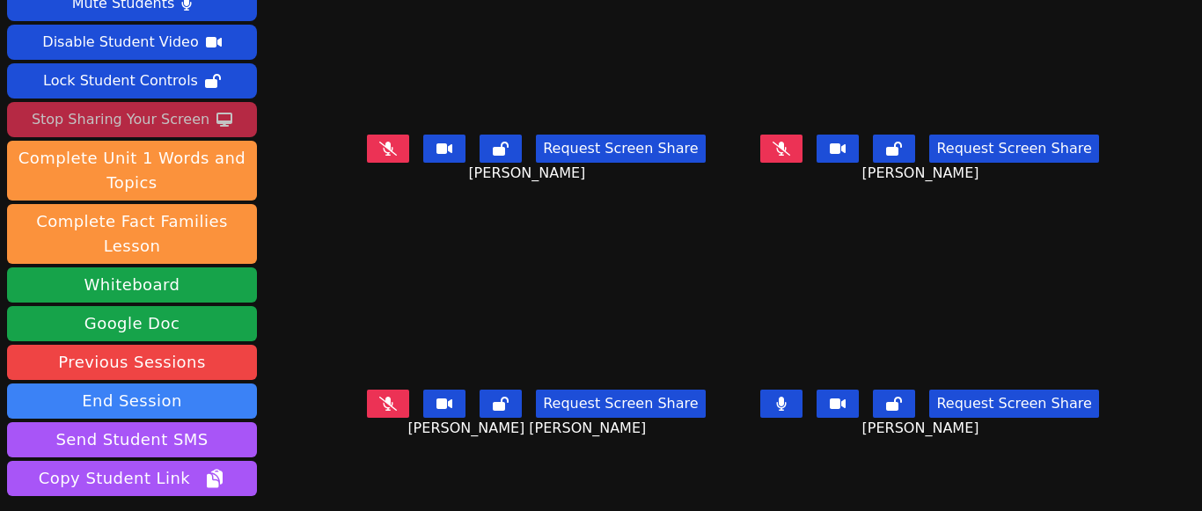
scroll to position [0, 0]
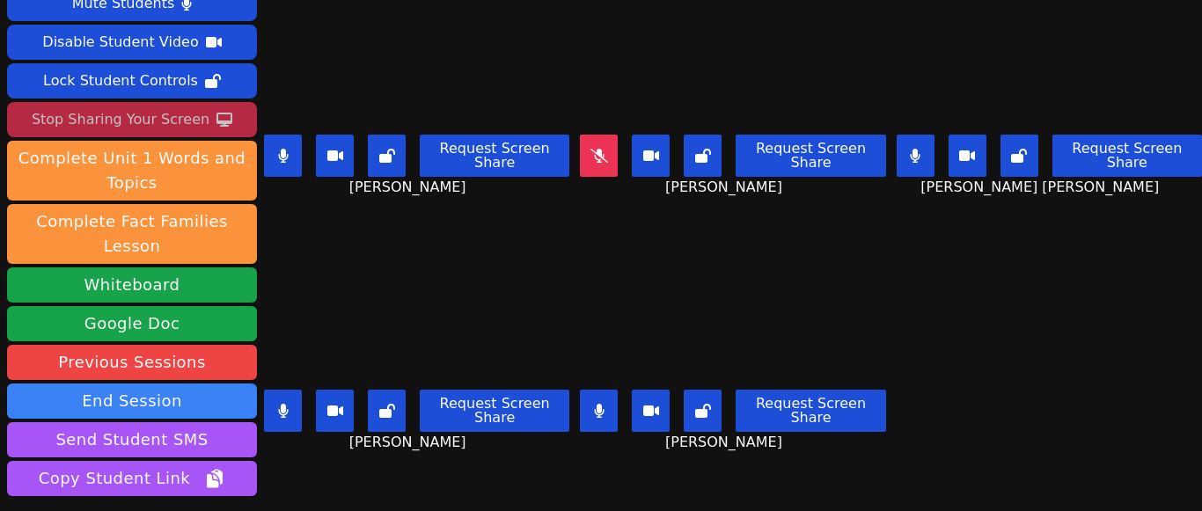
click at [277, 139] on button at bounding box center [283, 156] width 38 height 42
click at [274, 397] on button at bounding box center [283, 411] width 38 height 42
click at [594, 404] on icon at bounding box center [599, 411] width 11 height 14
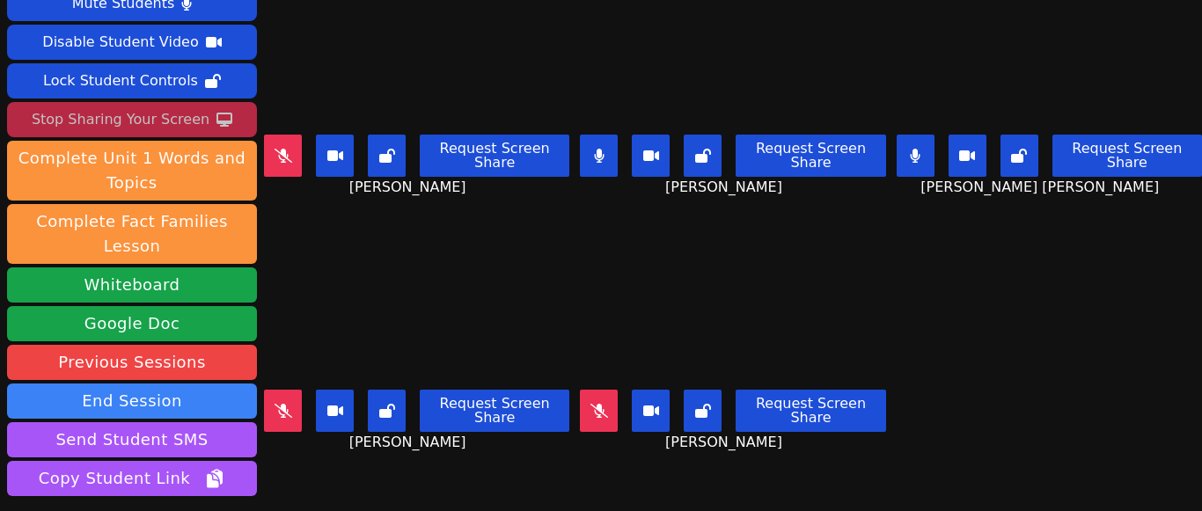
click at [910, 149] on icon at bounding box center [915, 156] width 11 height 14
click at [293, 147] on button at bounding box center [283, 156] width 38 height 42
click at [910, 149] on icon at bounding box center [915, 156] width 11 height 14
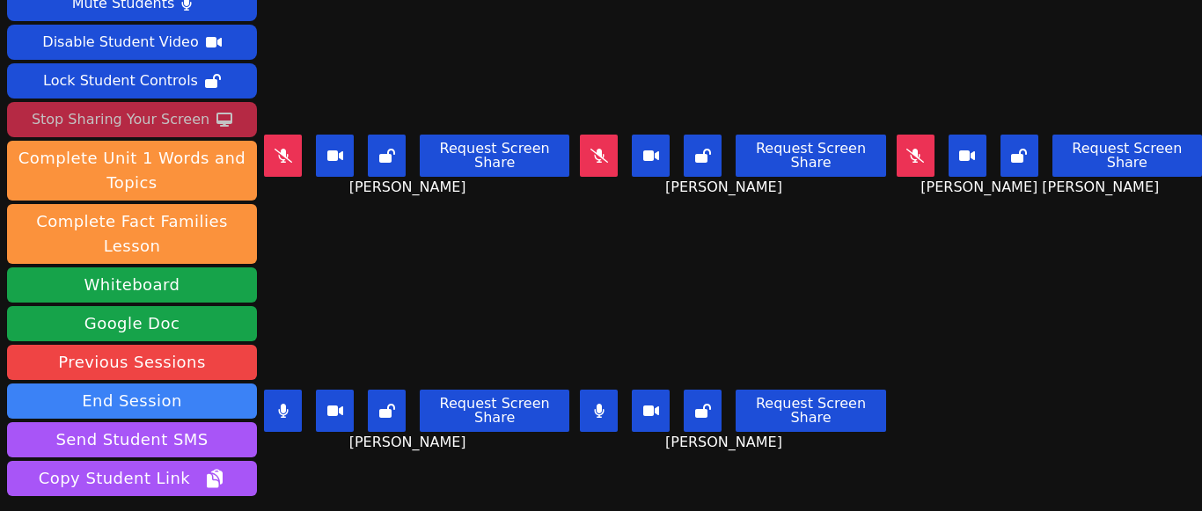
click at [594, 404] on icon at bounding box center [599, 411] width 10 height 14
click at [275, 391] on button at bounding box center [283, 411] width 38 height 42
click at [906, 150] on icon at bounding box center [915, 155] width 18 height 14
click at [910, 149] on icon at bounding box center [915, 156] width 11 height 14
click at [287, 404] on icon at bounding box center [283, 411] width 11 height 14
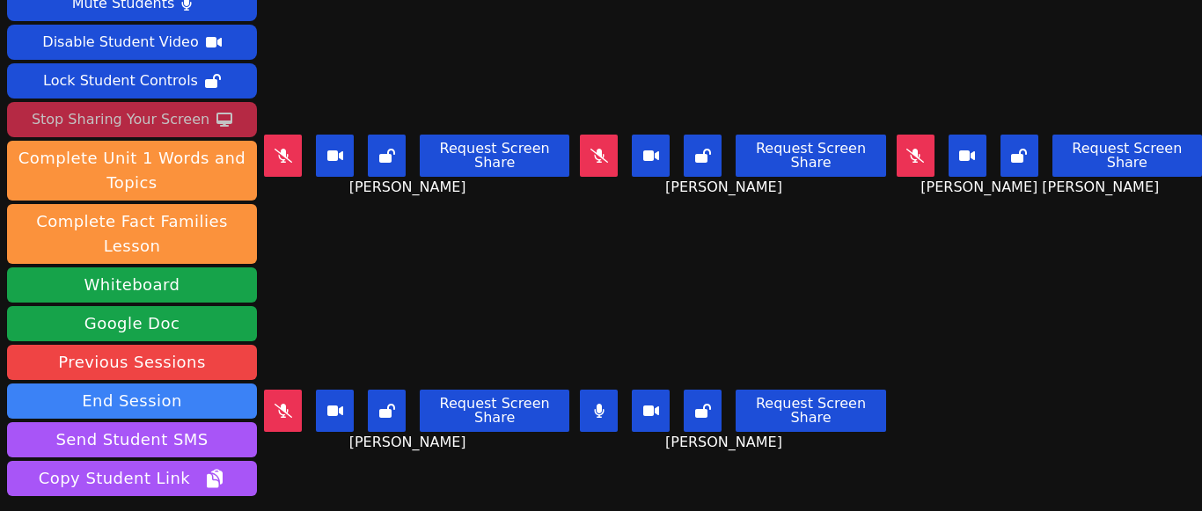
click at [594, 404] on icon at bounding box center [599, 411] width 10 height 14
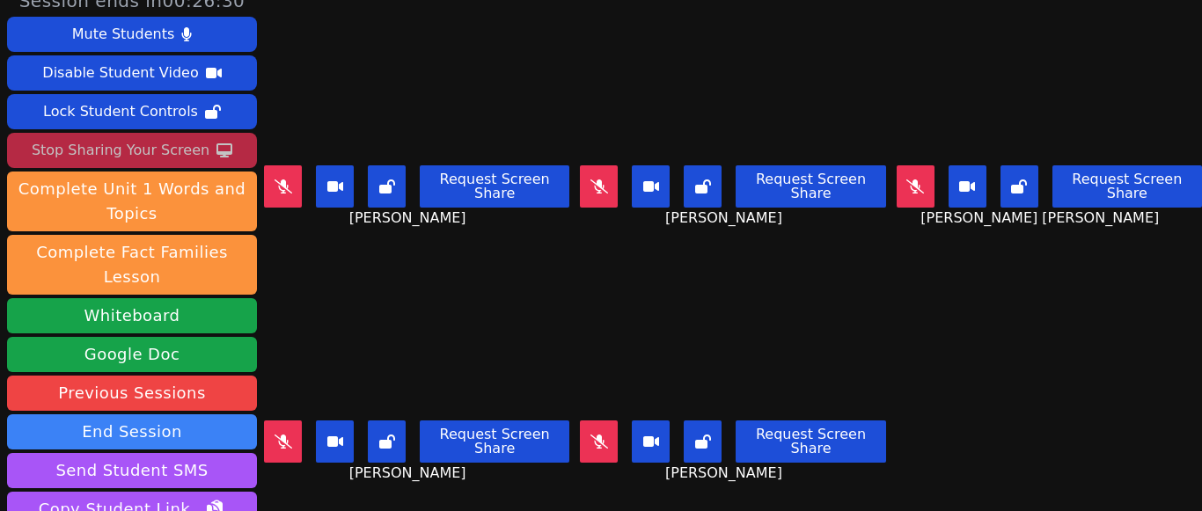
scroll to position [64, 0]
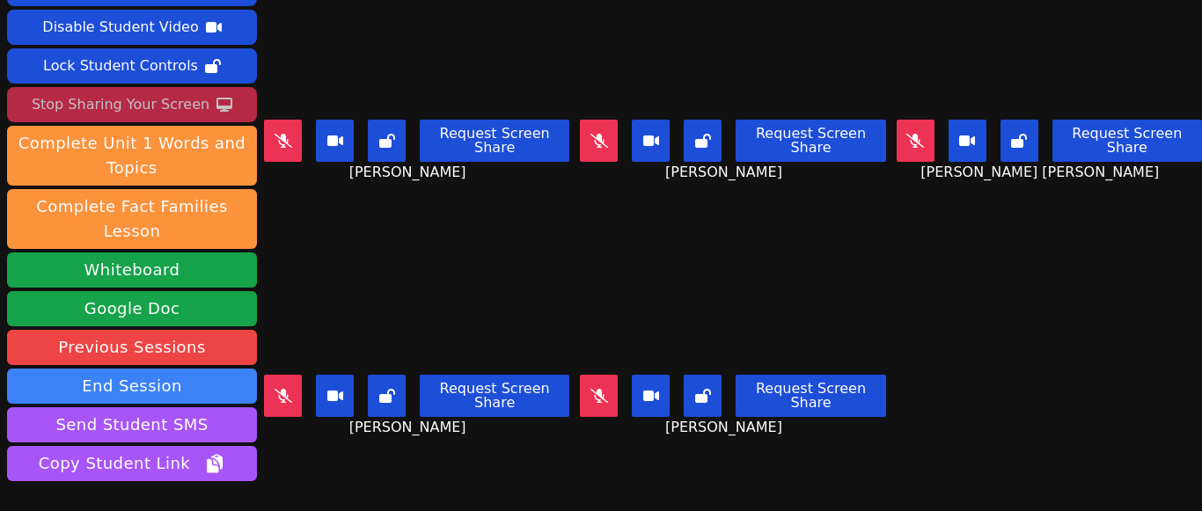
click at [594, 134] on icon at bounding box center [599, 141] width 18 height 14
click at [594, 134] on icon at bounding box center [599, 141] width 11 height 14
click at [275, 384] on button at bounding box center [283, 396] width 38 height 42
click at [283, 389] on icon at bounding box center [283, 396] width 18 height 14
click at [906, 135] on icon at bounding box center [915, 141] width 18 height 14
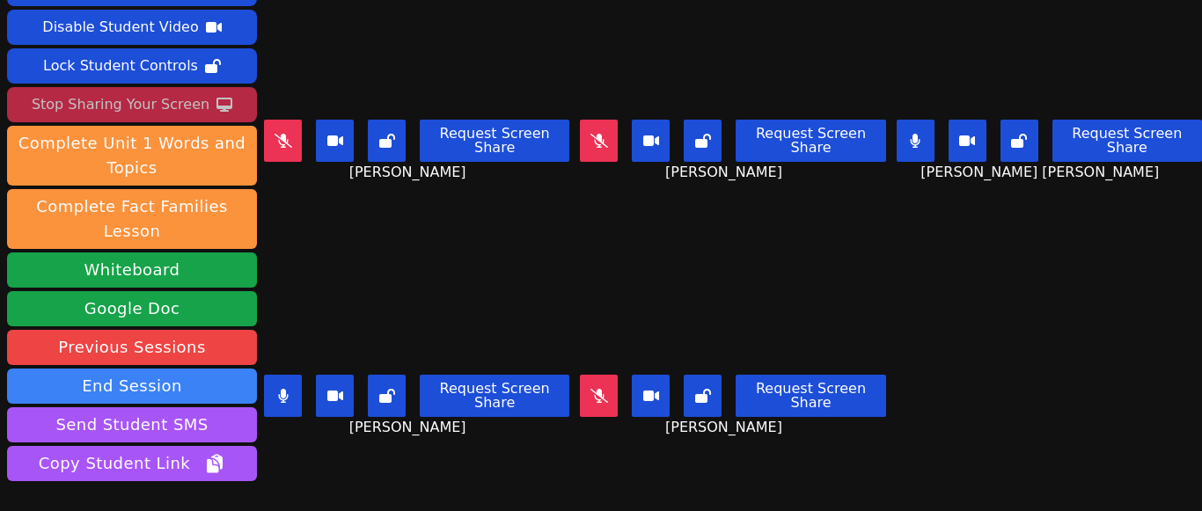
click at [279, 375] on button at bounding box center [283, 396] width 38 height 42
click at [910, 134] on icon at bounding box center [915, 141] width 10 height 14
click at [590, 389] on icon at bounding box center [599, 396] width 18 height 14
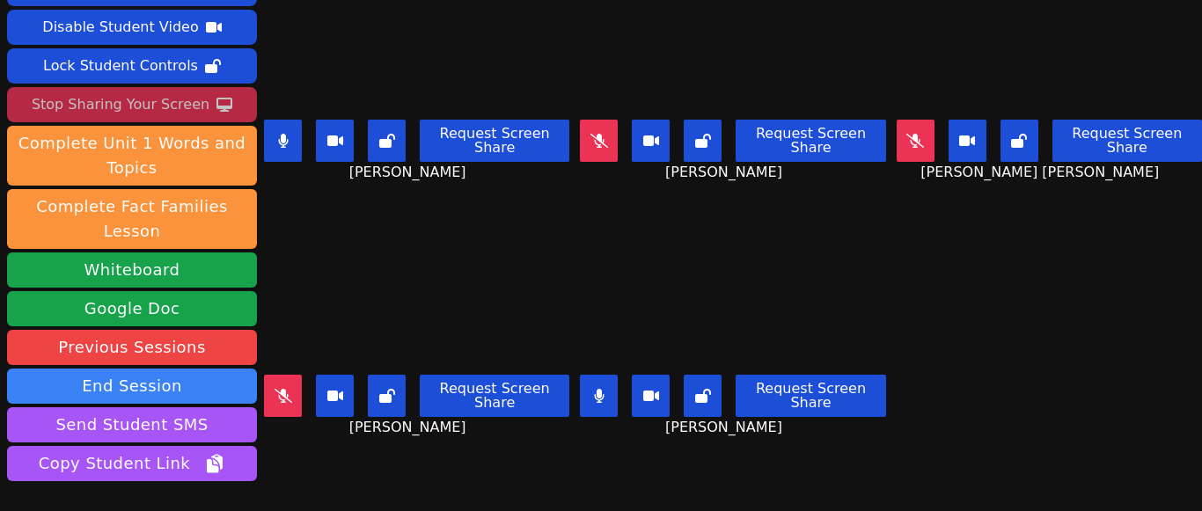
click at [594, 389] on icon at bounding box center [599, 396] width 10 height 14
click at [282, 138] on icon at bounding box center [283, 140] width 18 height 14
click at [590, 389] on icon at bounding box center [599, 396] width 18 height 14
click at [594, 389] on icon at bounding box center [599, 396] width 10 height 14
click at [286, 134] on icon at bounding box center [283, 141] width 10 height 14
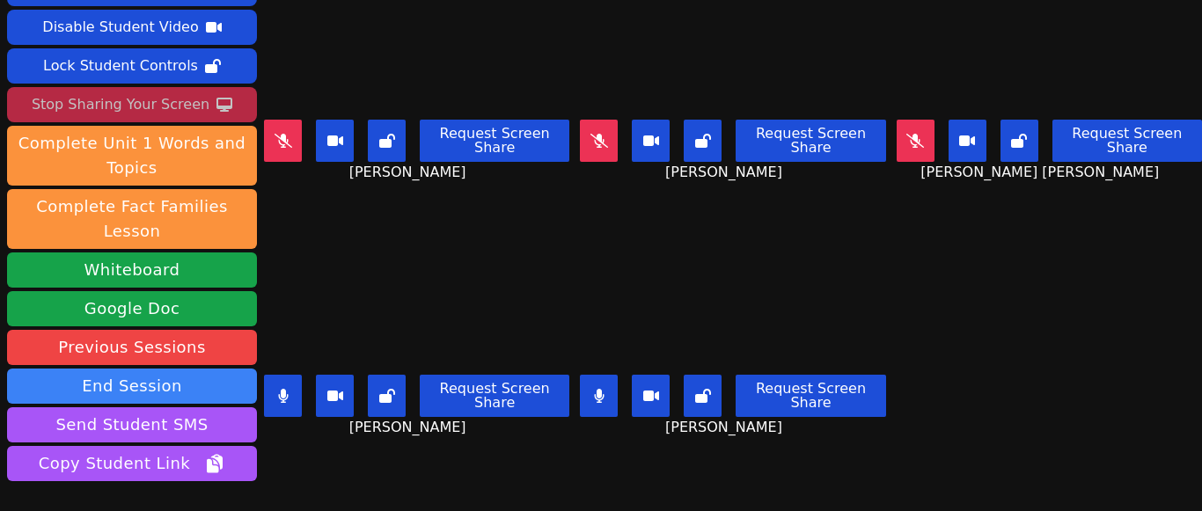
click at [285, 389] on icon at bounding box center [283, 396] width 10 height 14
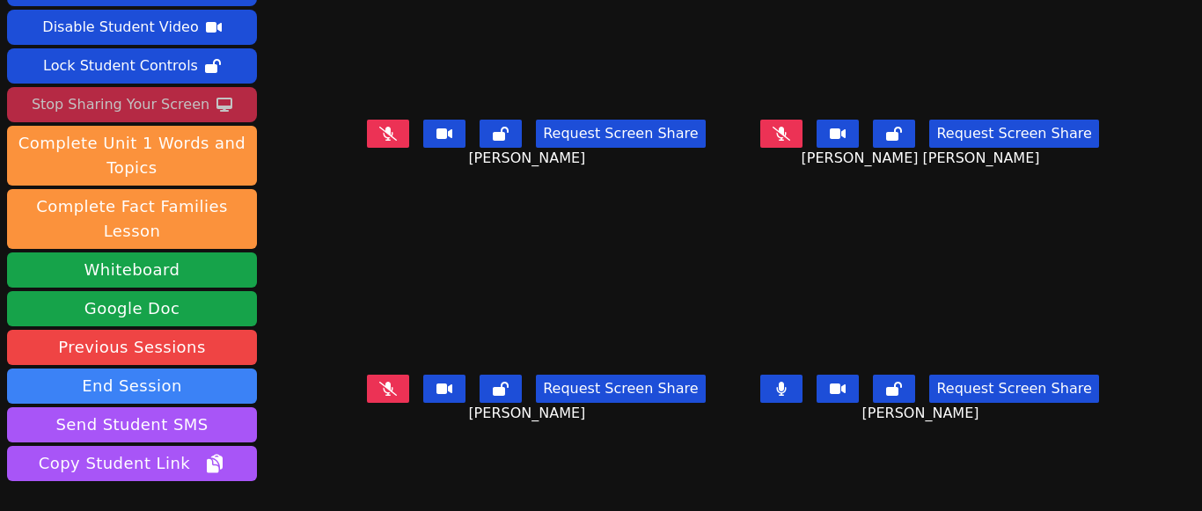
click at [776, 389] on icon at bounding box center [781, 389] width 11 height 14
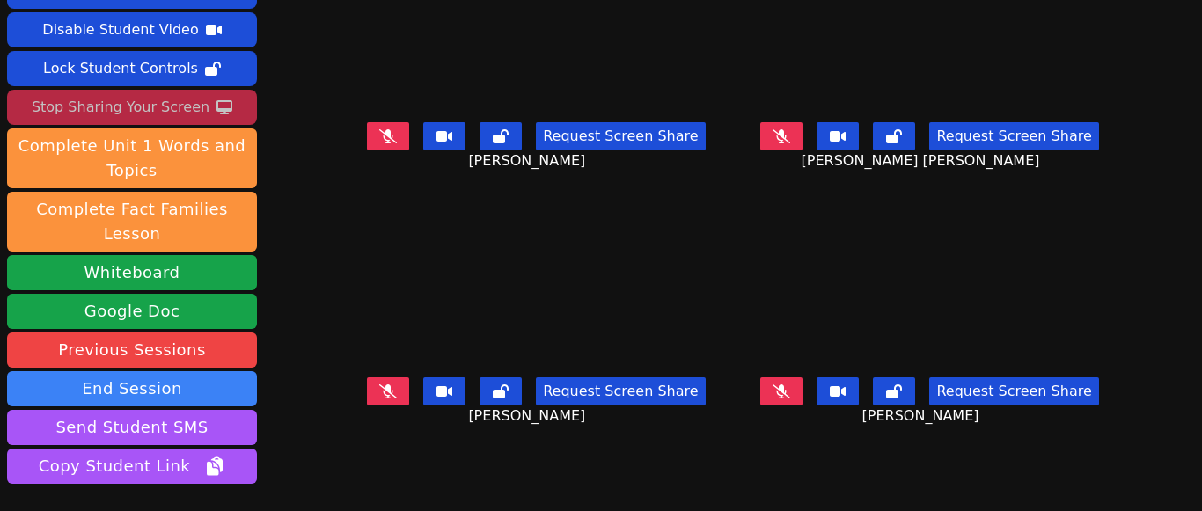
scroll to position [0, 0]
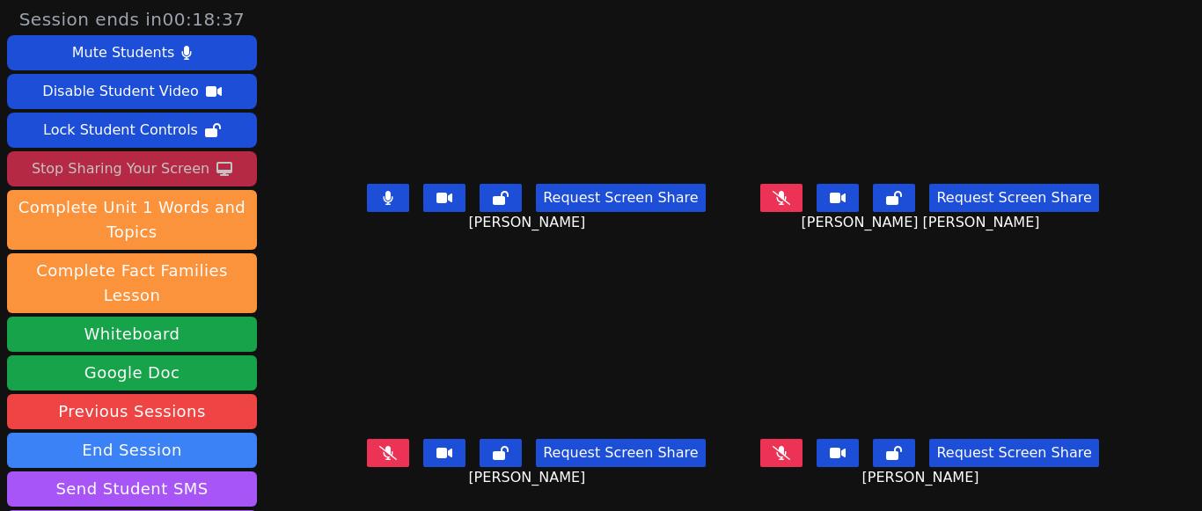
click at [397, 455] on icon at bounding box center [388, 453] width 18 height 14
click at [772, 447] on icon at bounding box center [781, 453] width 18 height 14
click at [777, 447] on icon at bounding box center [782, 453] width 10 height 14
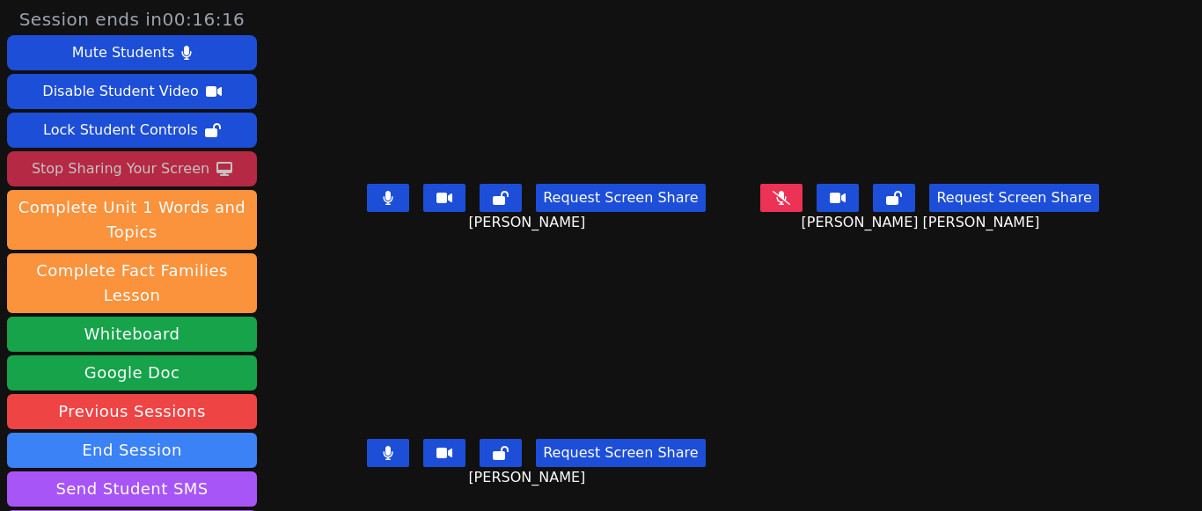
click at [393, 201] on icon at bounding box center [389, 198] width 10 height 14
click at [763, 205] on button at bounding box center [781, 198] width 42 height 28
click at [389, 460] on button at bounding box center [388, 453] width 42 height 28
click at [777, 200] on icon at bounding box center [782, 198] width 10 height 14
click at [397, 196] on icon at bounding box center [388, 198] width 18 height 14
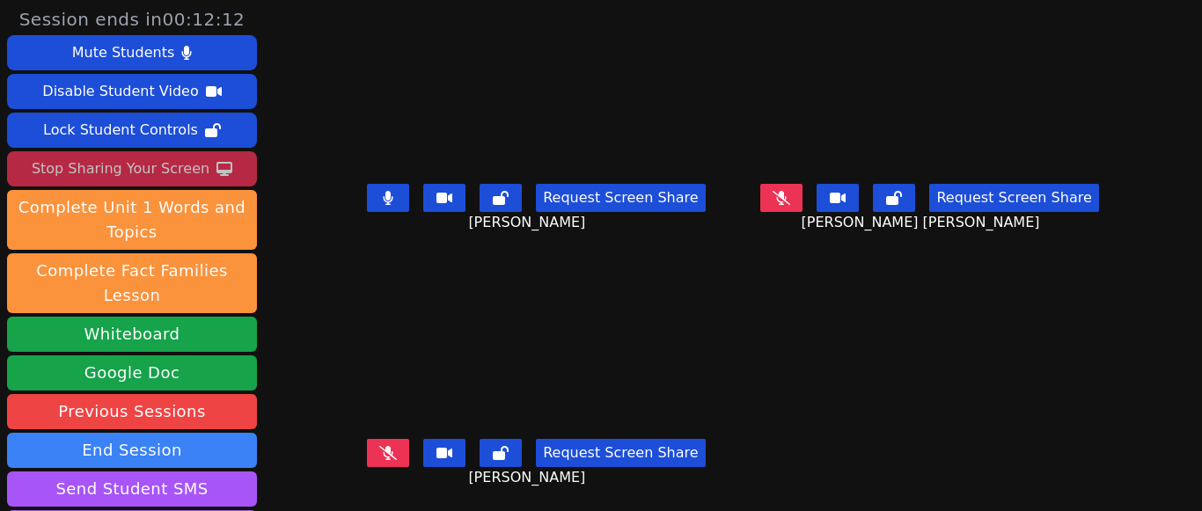
click at [393, 187] on button at bounding box center [388, 198] width 42 height 28
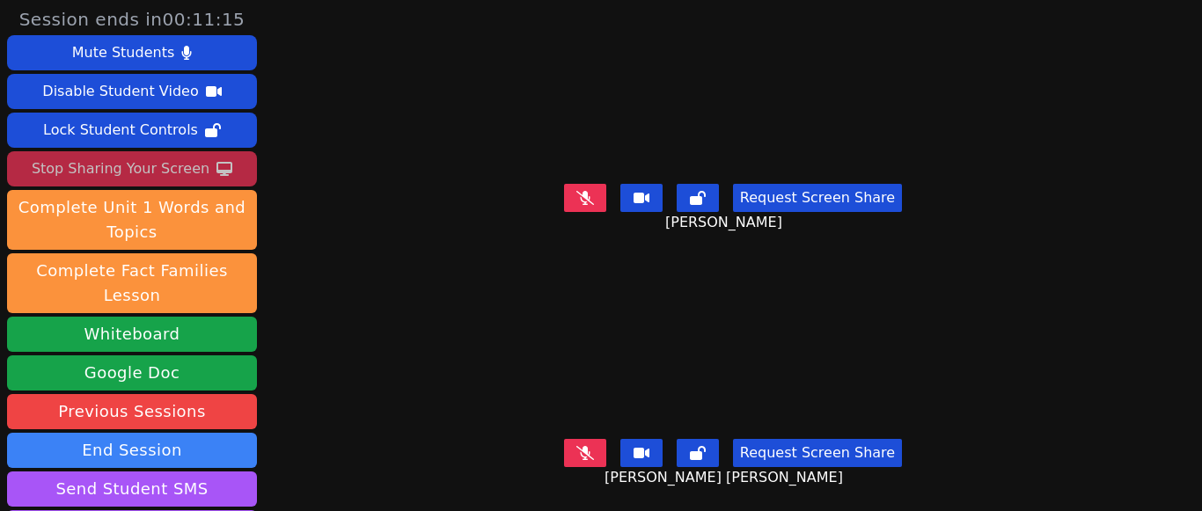
click at [581, 446] on icon at bounding box center [585, 453] width 18 height 14
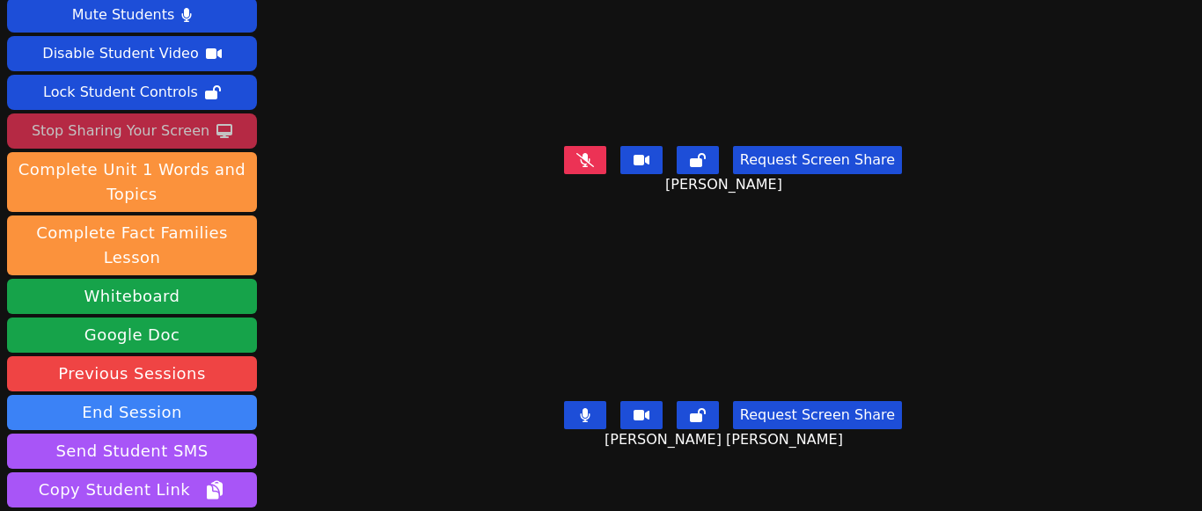
scroll to position [28, 0]
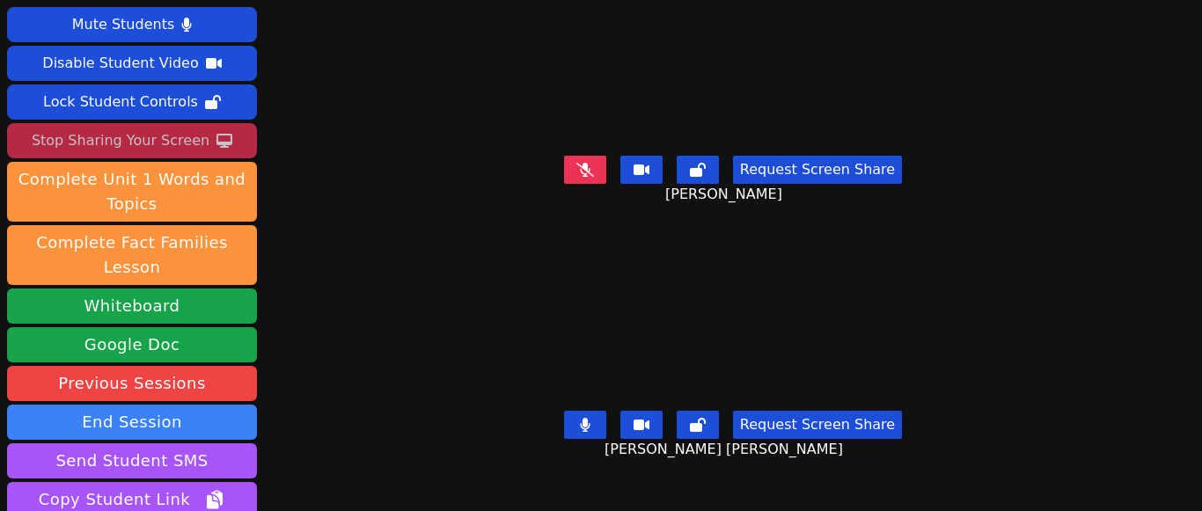
click at [588, 164] on icon at bounding box center [585, 170] width 18 height 14
click at [585, 163] on icon at bounding box center [585, 170] width 11 height 14
click at [593, 156] on button at bounding box center [585, 170] width 42 height 28
click at [584, 165] on icon at bounding box center [585, 170] width 11 height 14
click at [576, 166] on icon at bounding box center [585, 170] width 18 height 14
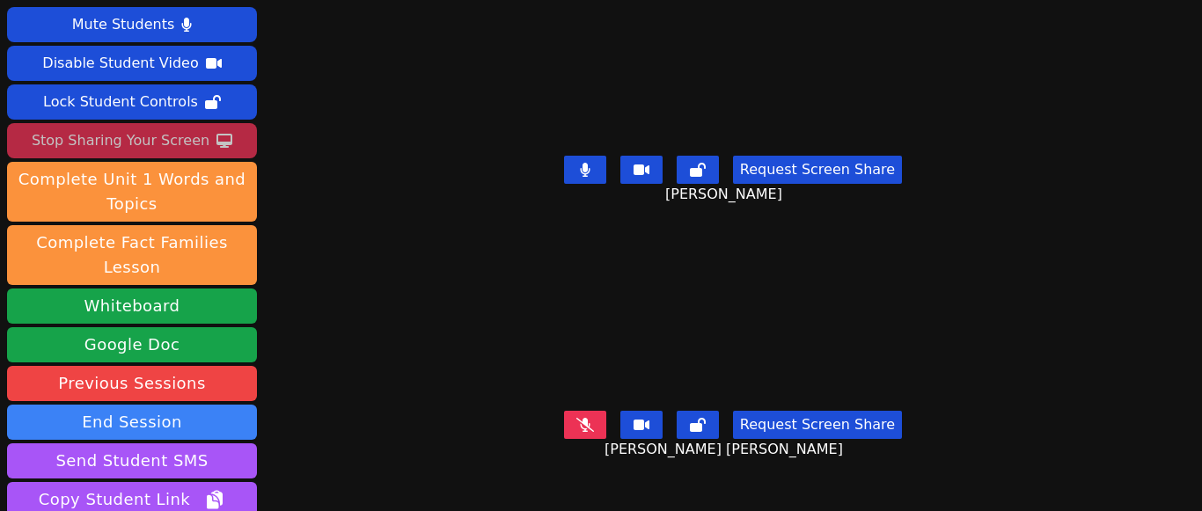
click at [586, 418] on icon at bounding box center [585, 425] width 18 height 14
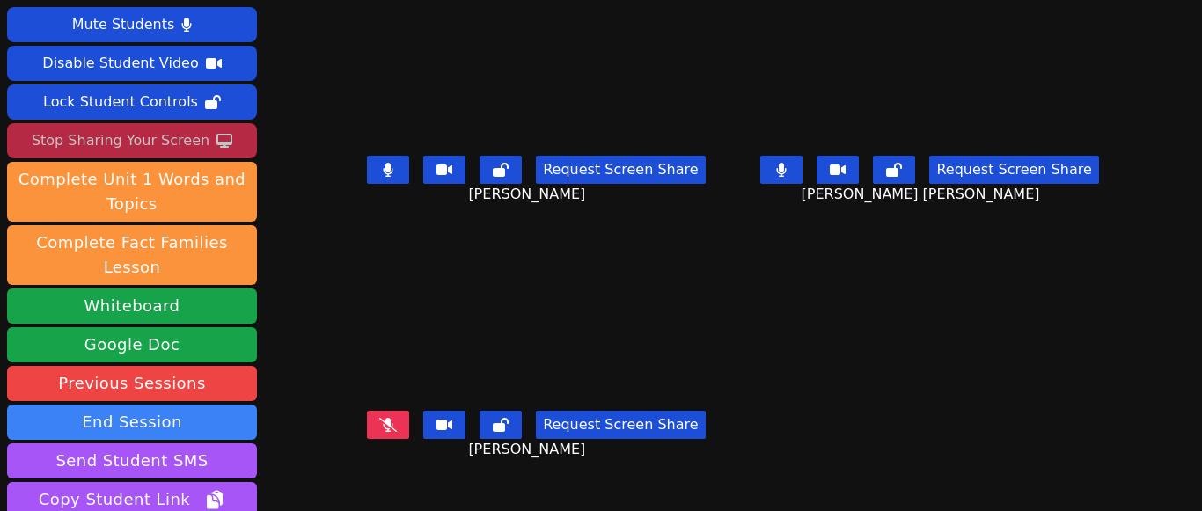
click at [398, 414] on button at bounding box center [388, 425] width 42 height 28
click at [776, 166] on icon at bounding box center [781, 170] width 11 height 14
click at [393, 165] on icon at bounding box center [389, 170] width 10 height 14
click at [388, 428] on button at bounding box center [388, 425] width 42 height 28
click at [399, 161] on button at bounding box center [388, 170] width 42 height 28
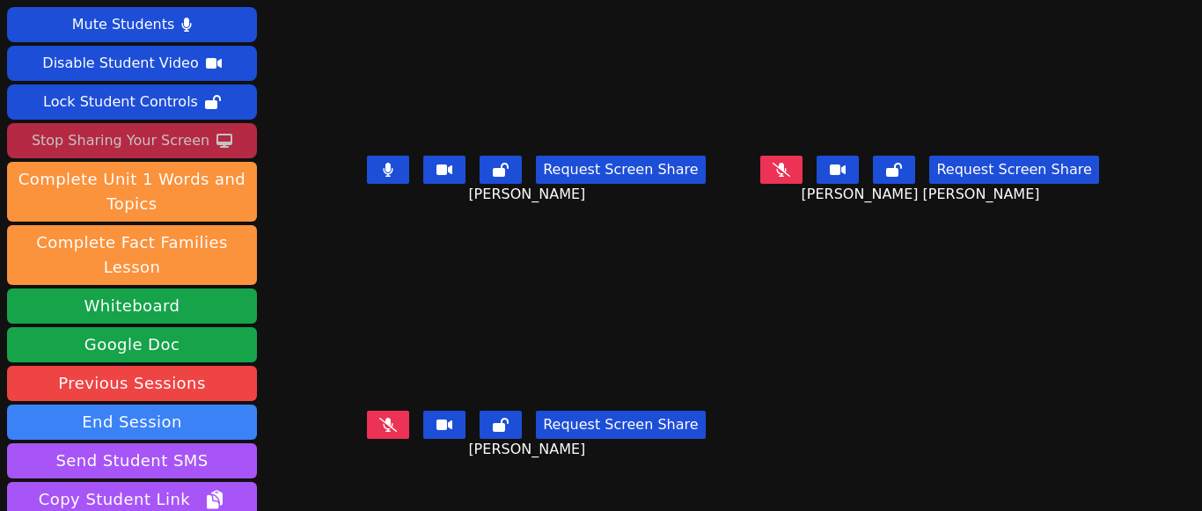
click at [760, 164] on button at bounding box center [781, 170] width 42 height 28
click at [395, 428] on icon at bounding box center [388, 425] width 18 height 14
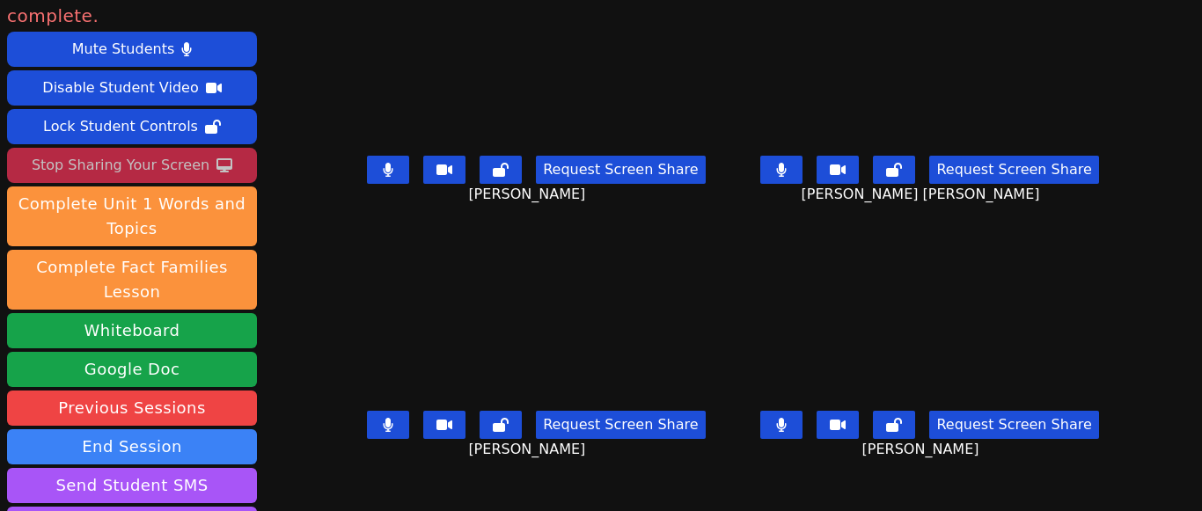
click at [776, 168] on button at bounding box center [781, 170] width 42 height 28
click at [393, 172] on icon at bounding box center [389, 170] width 10 height 14
click at [776, 425] on icon at bounding box center [781, 425] width 11 height 14
click at [409, 175] on button at bounding box center [388, 170] width 42 height 28
click at [772, 172] on icon at bounding box center [781, 170] width 18 height 14
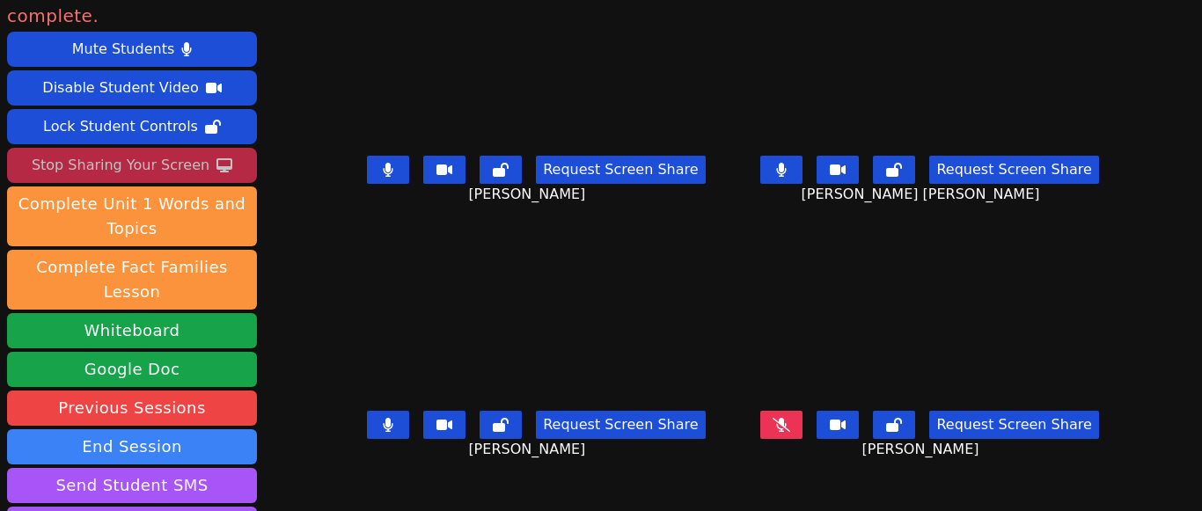
click at [764, 435] on button at bounding box center [781, 425] width 42 height 28
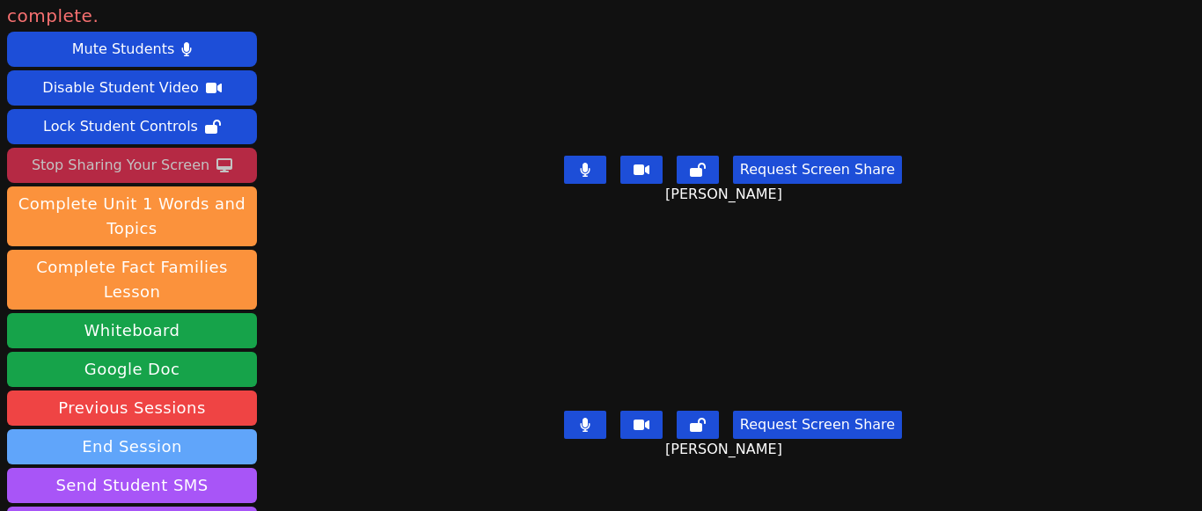
click at [135, 429] on button "End Session" at bounding box center [132, 446] width 250 height 35
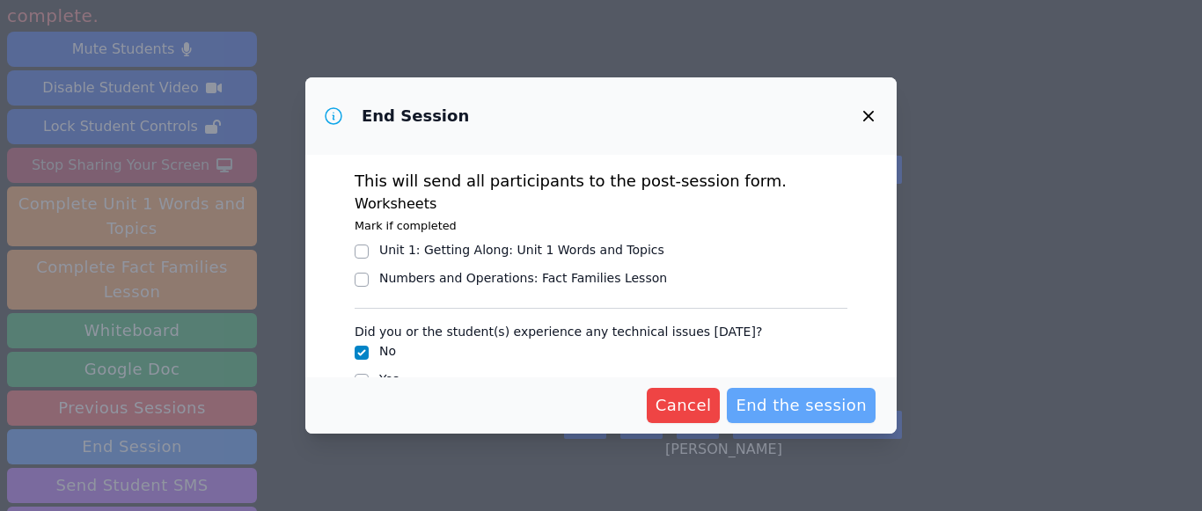
click at [773, 414] on span "End the session" at bounding box center [800, 405] width 131 height 25
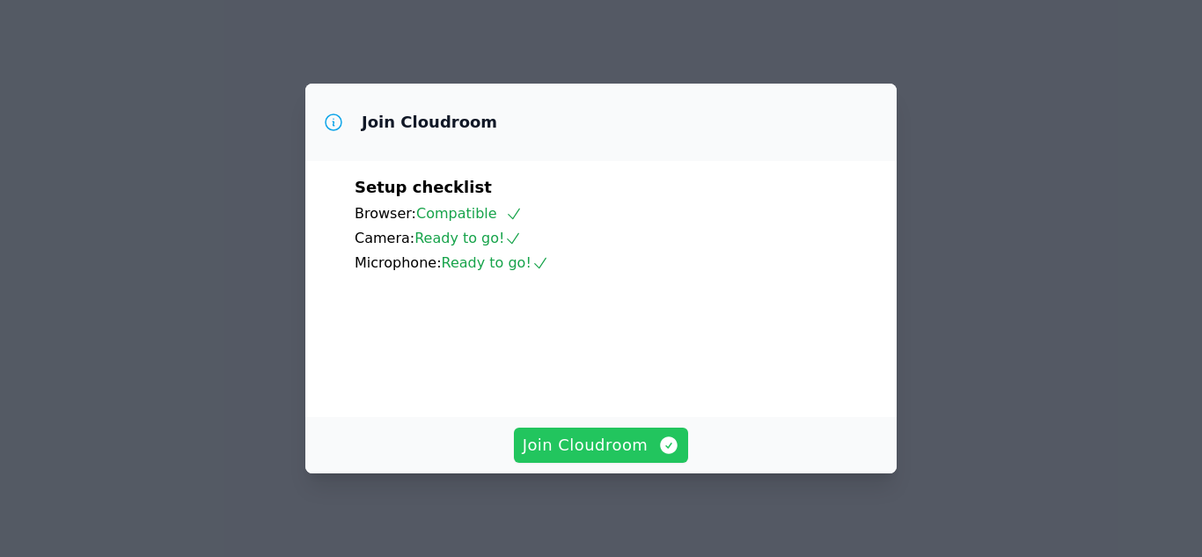
click at [592, 454] on span "Join Cloudroom" at bounding box center [601, 445] width 157 height 25
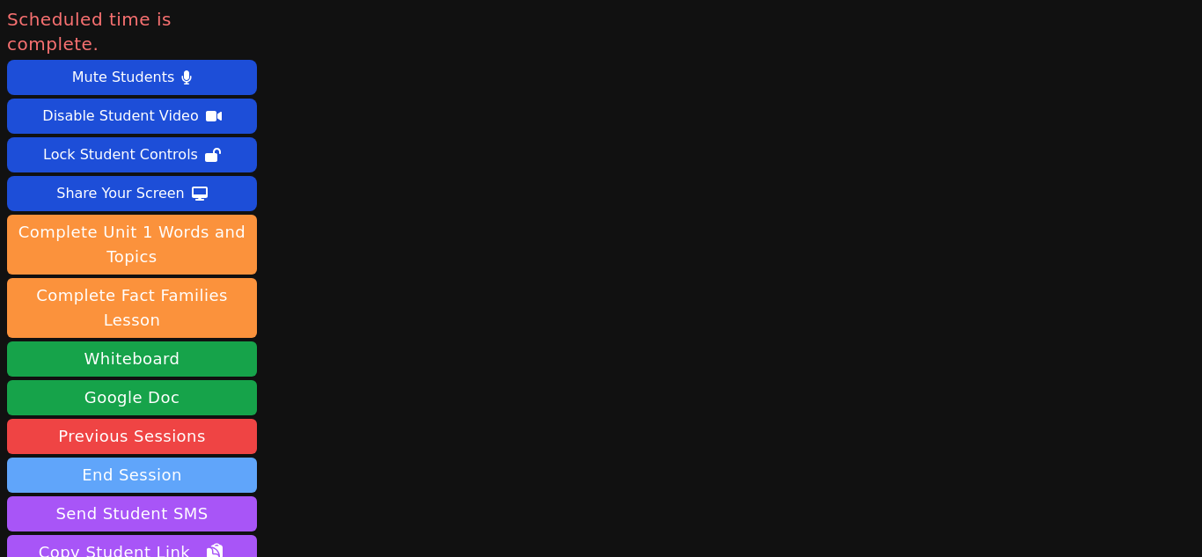
click at [162, 457] on button "End Session" at bounding box center [132, 474] width 250 height 35
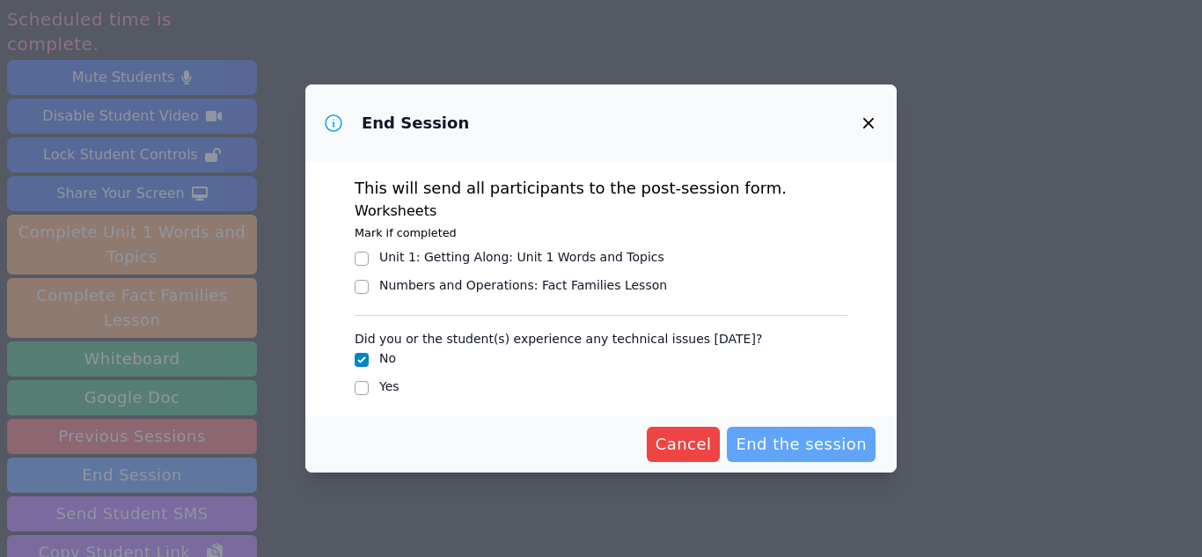
click at [759, 446] on span "End the session" at bounding box center [800, 444] width 131 height 25
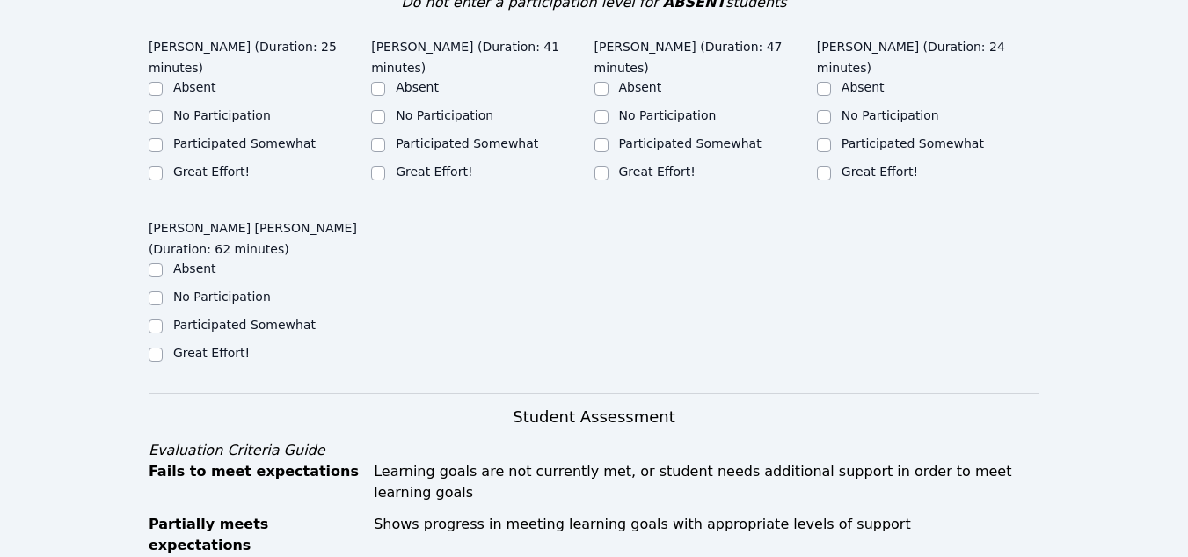
scroll to position [468, 0]
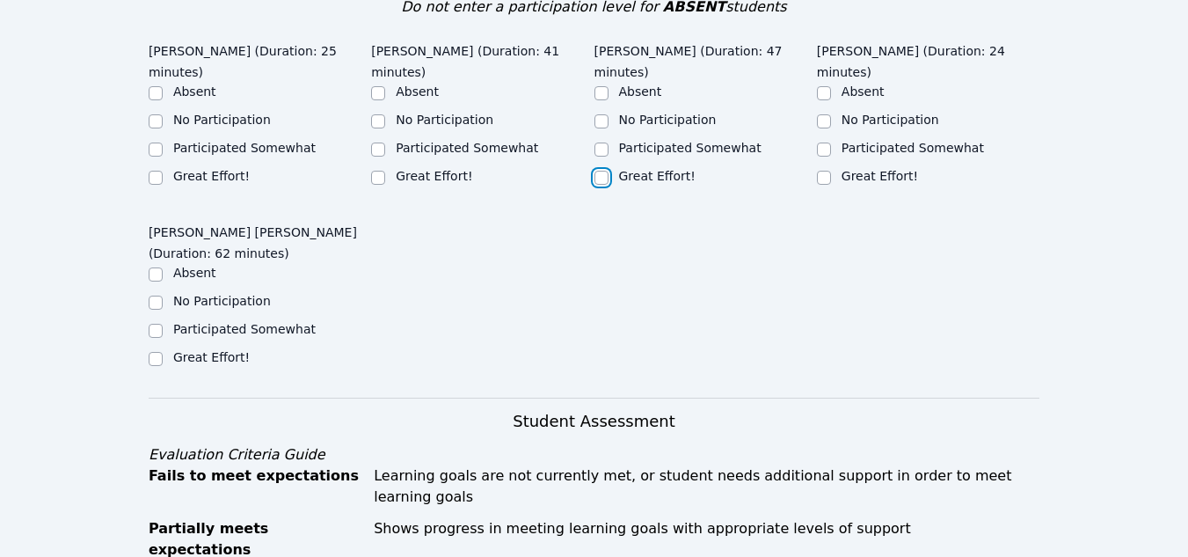
click at [598, 171] on input "Great Effort!" at bounding box center [602, 178] width 14 height 14
checkbox input "true"
click at [826, 154] on input "Participated Somewhat" at bounding box center [824, 150] width 14 height 14
checkbox input "true"
click at [157, 143] on input "Participated Somewhat" at bounding box center [156, 150] width 14 height 14
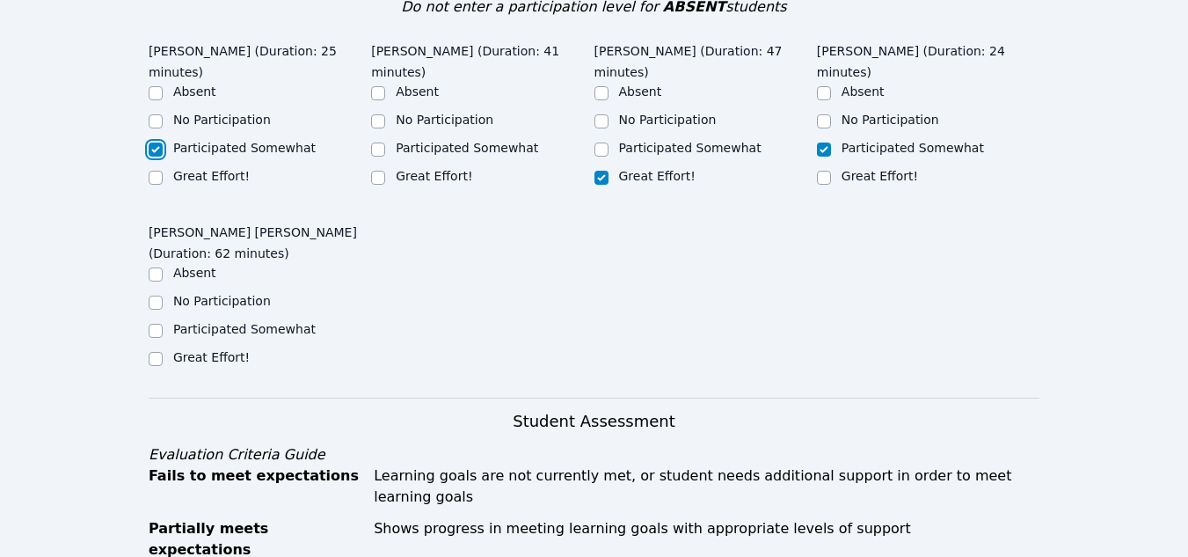
checkbox input "true"
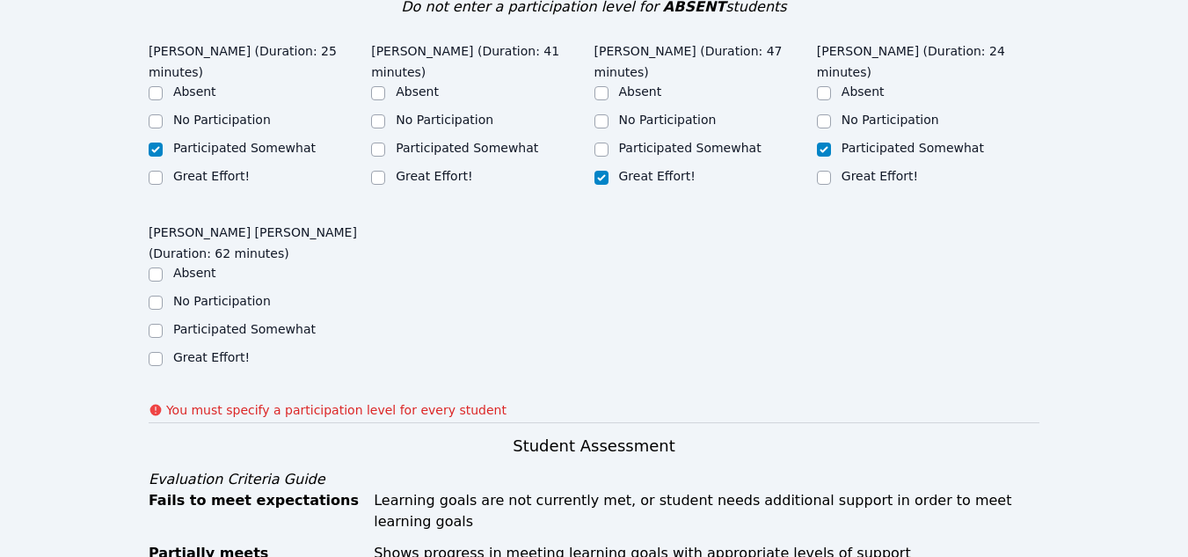
click at [408, 240] on div "[PERSON_NAME] (Duration: 25 minutes) Absent No Participation Participated Somew…" at bounding box center [594, 216] width 891 height 362
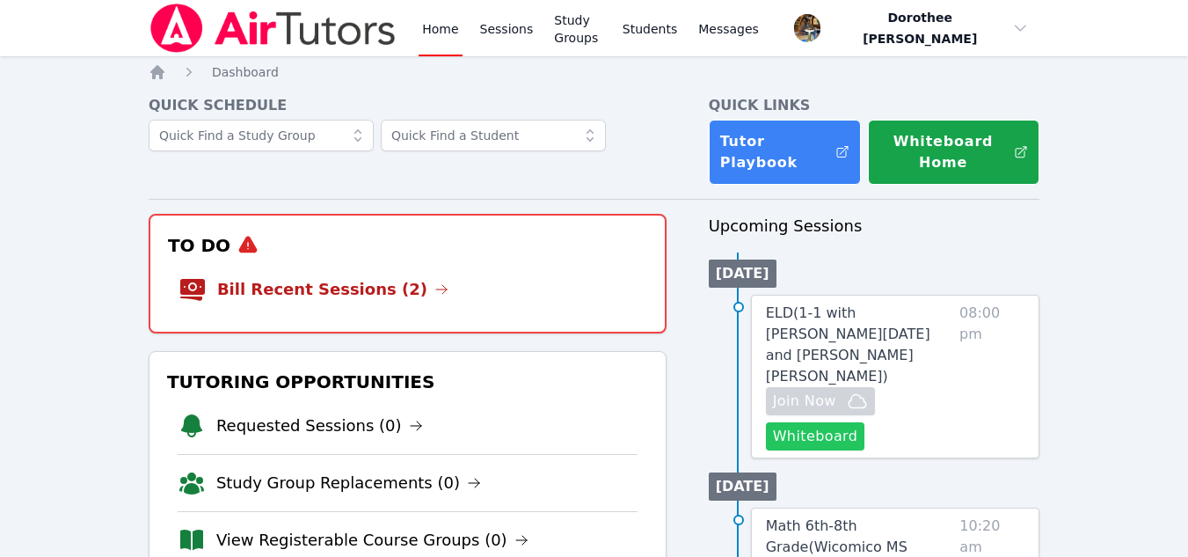
click at [831, 422] on button "Whiteboard" at bounding box center [815, 436] width 99 height 28
